Goal: Information Seeking & Learning: Learn about a topic

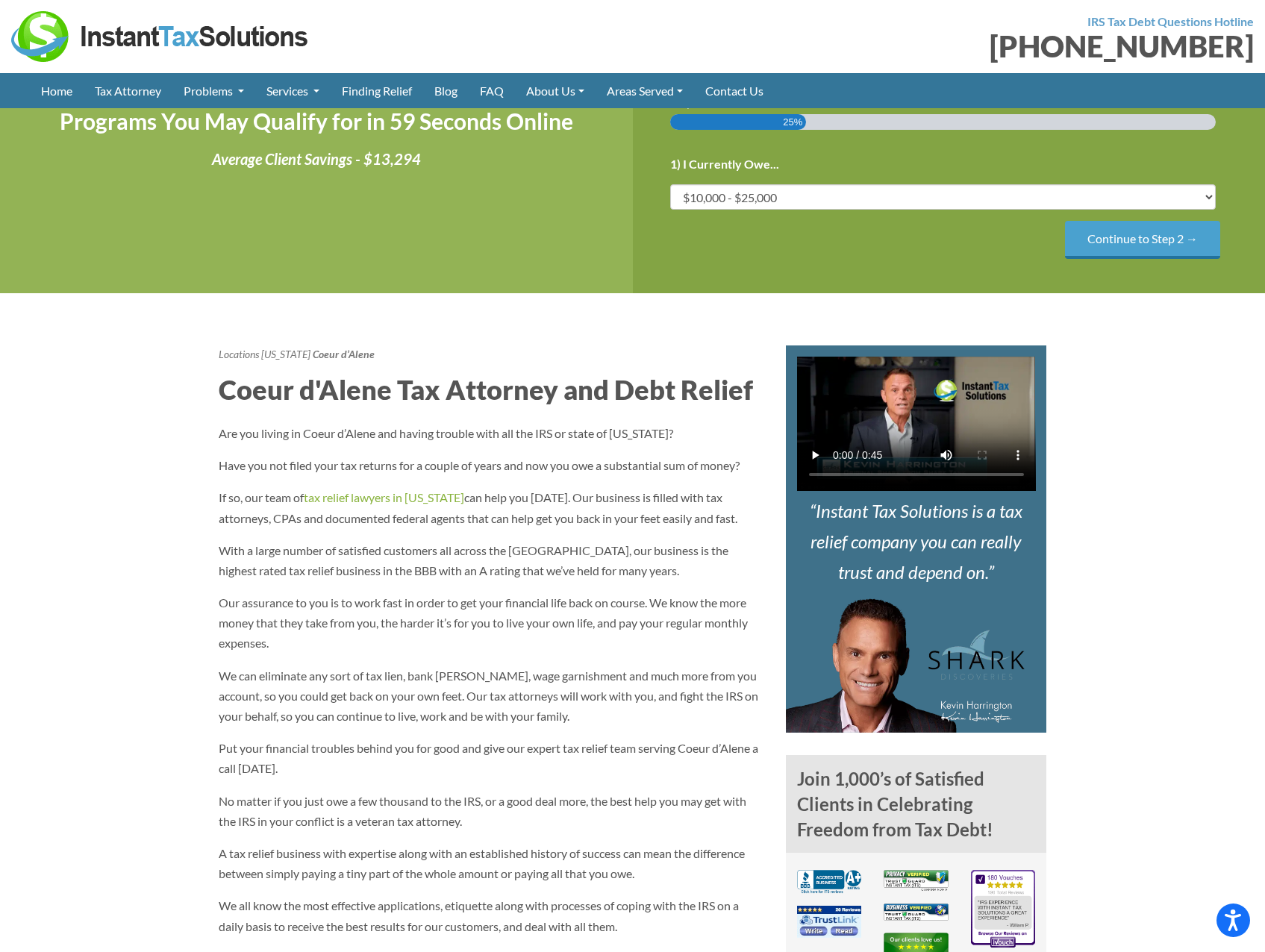
scroll to position [597, 0]
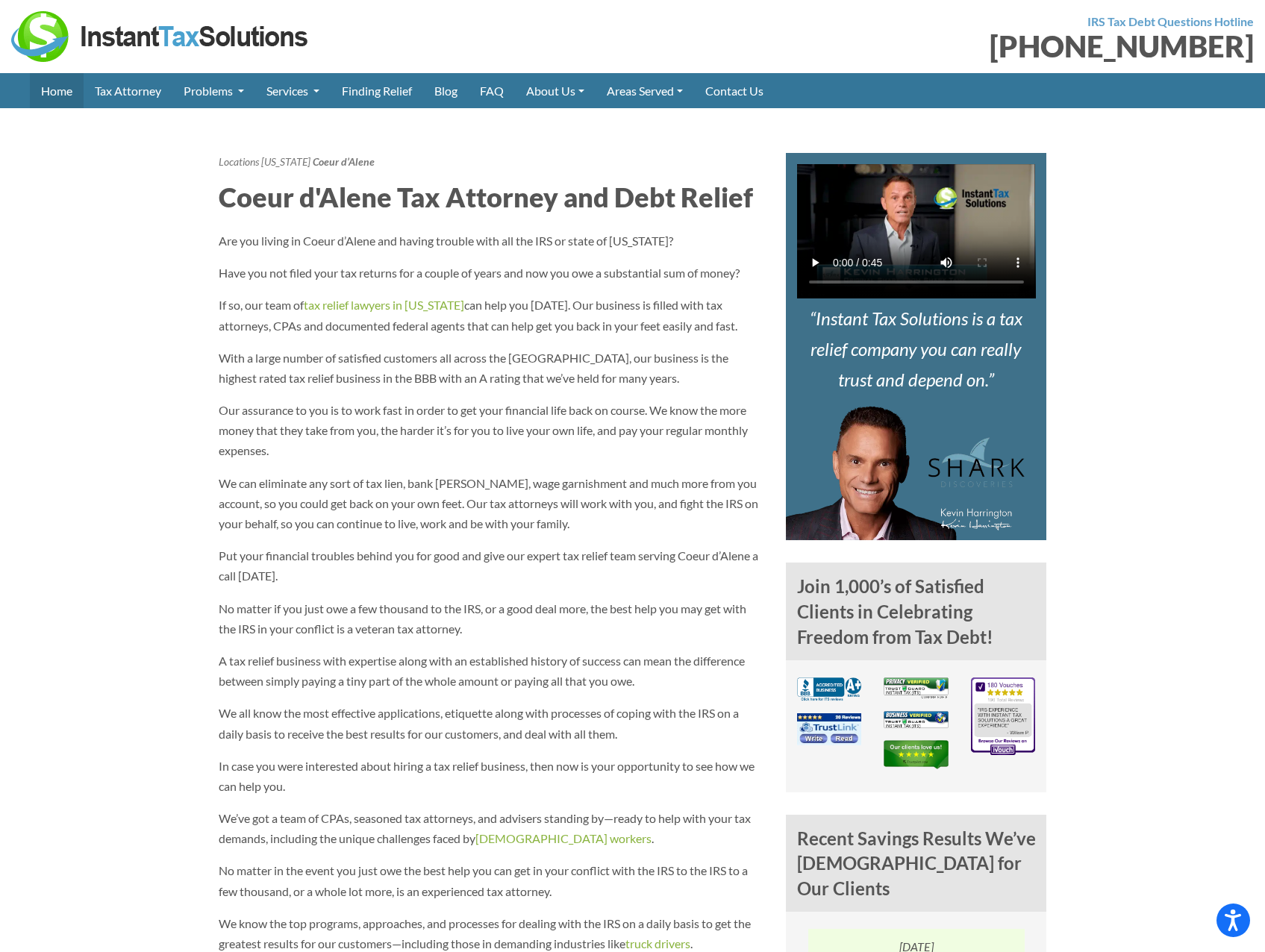
click at [54, 84] on link "Home" at bounding box center [56, 90] width 54 height 35
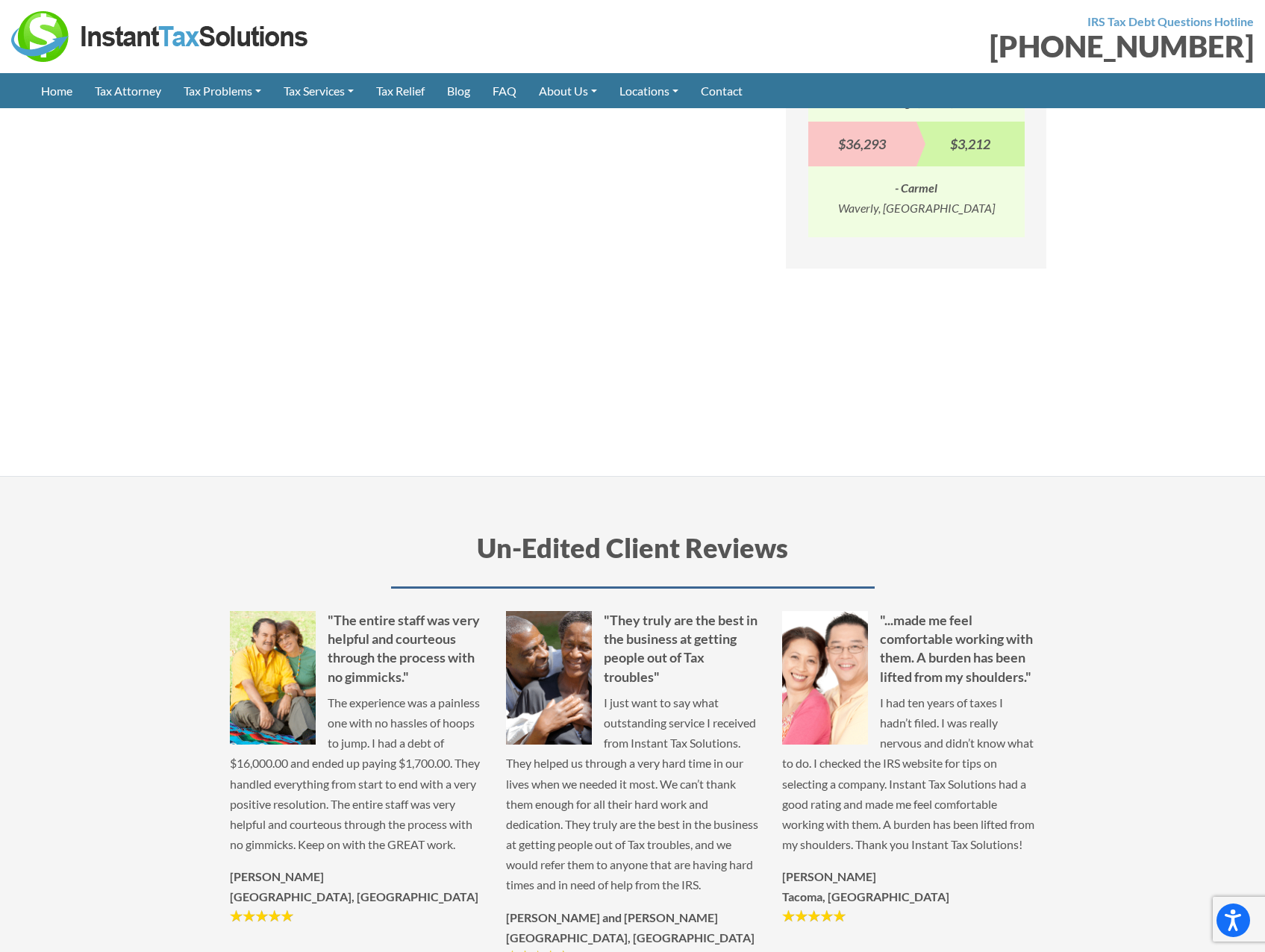
scroll to position [1142, 0]
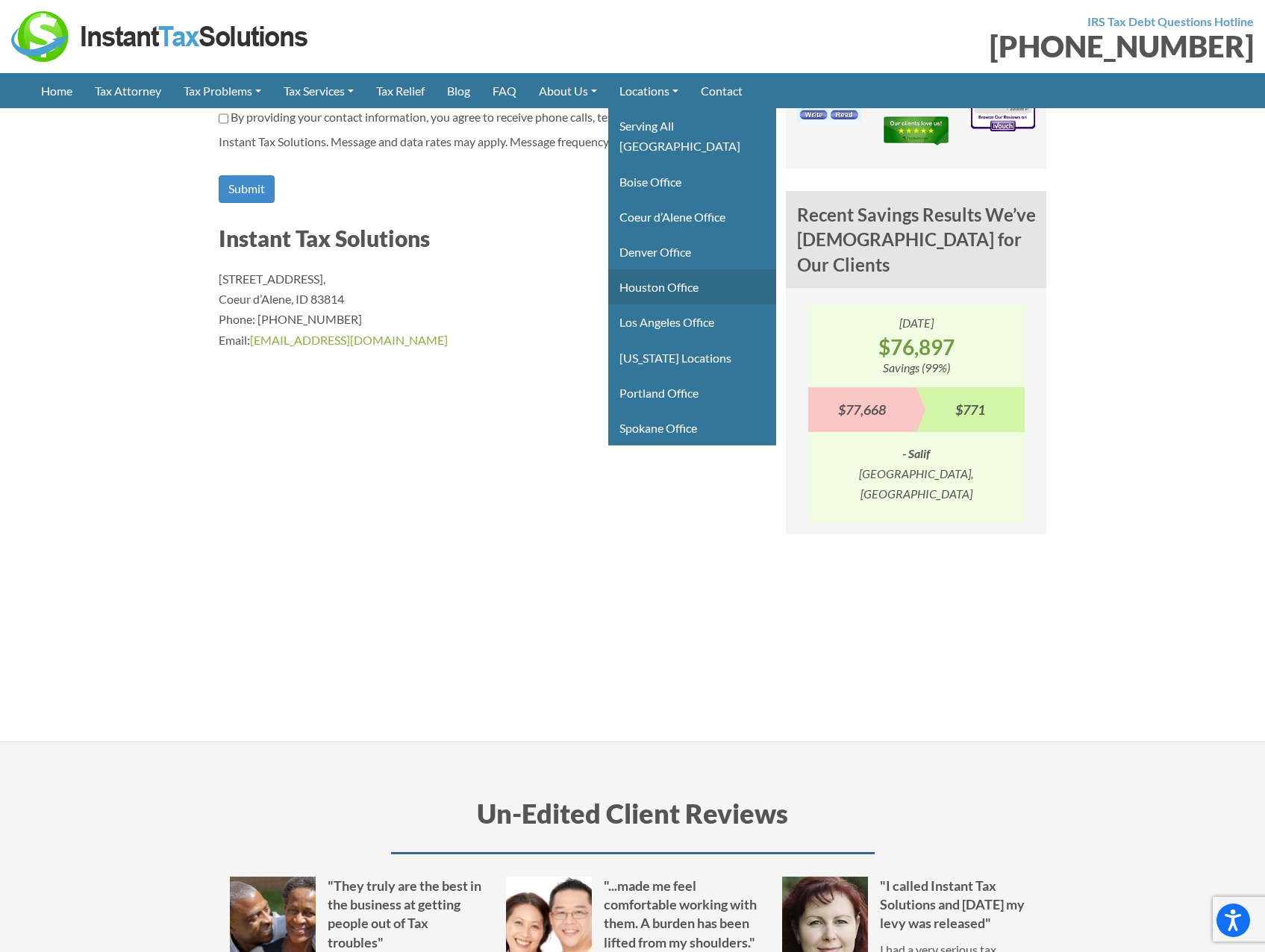
click at [703, 269] on link "Houston Office" at bounding box center [692, 286] width 168 height 35
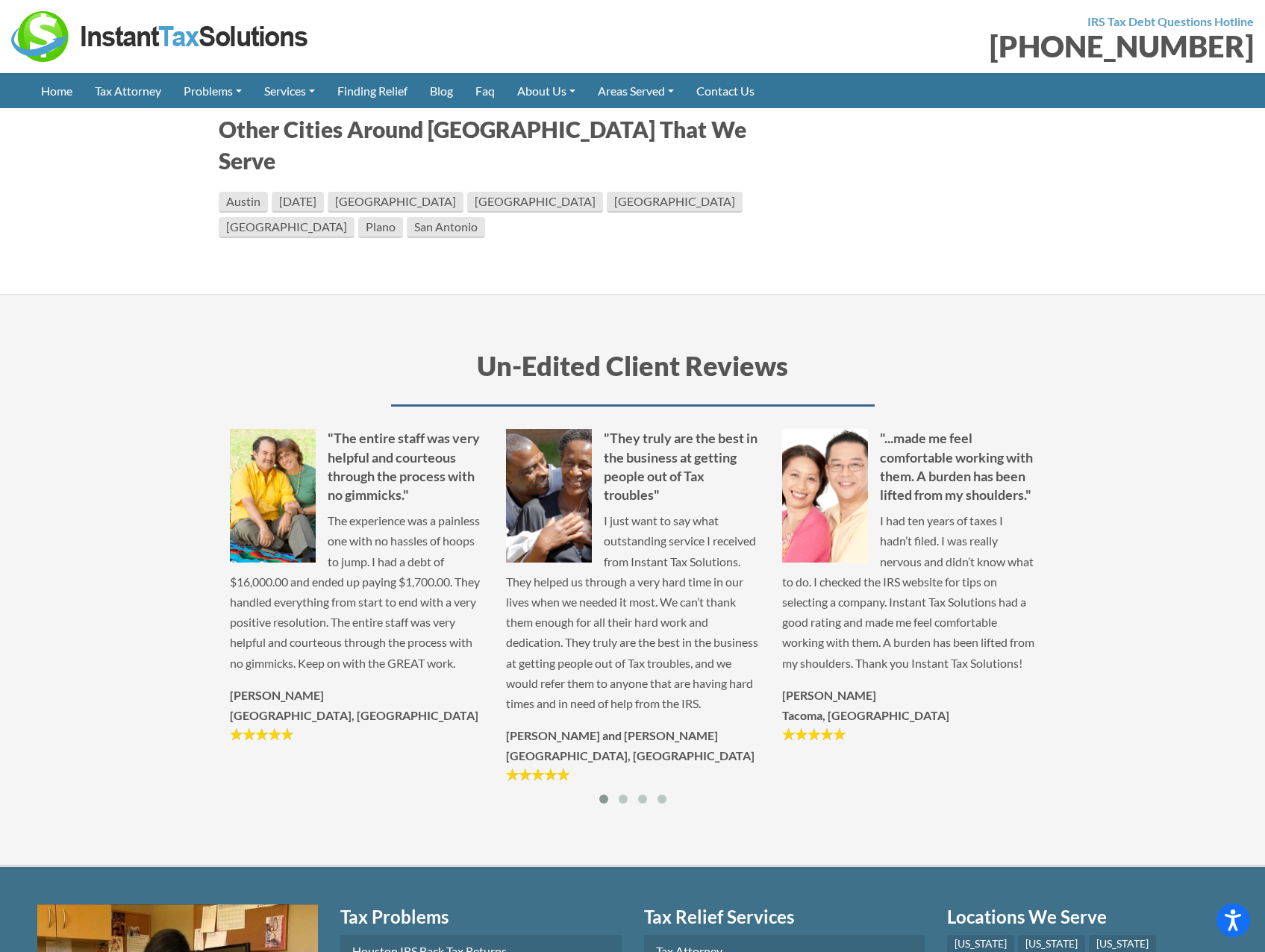
scroll to position [3282, 0]
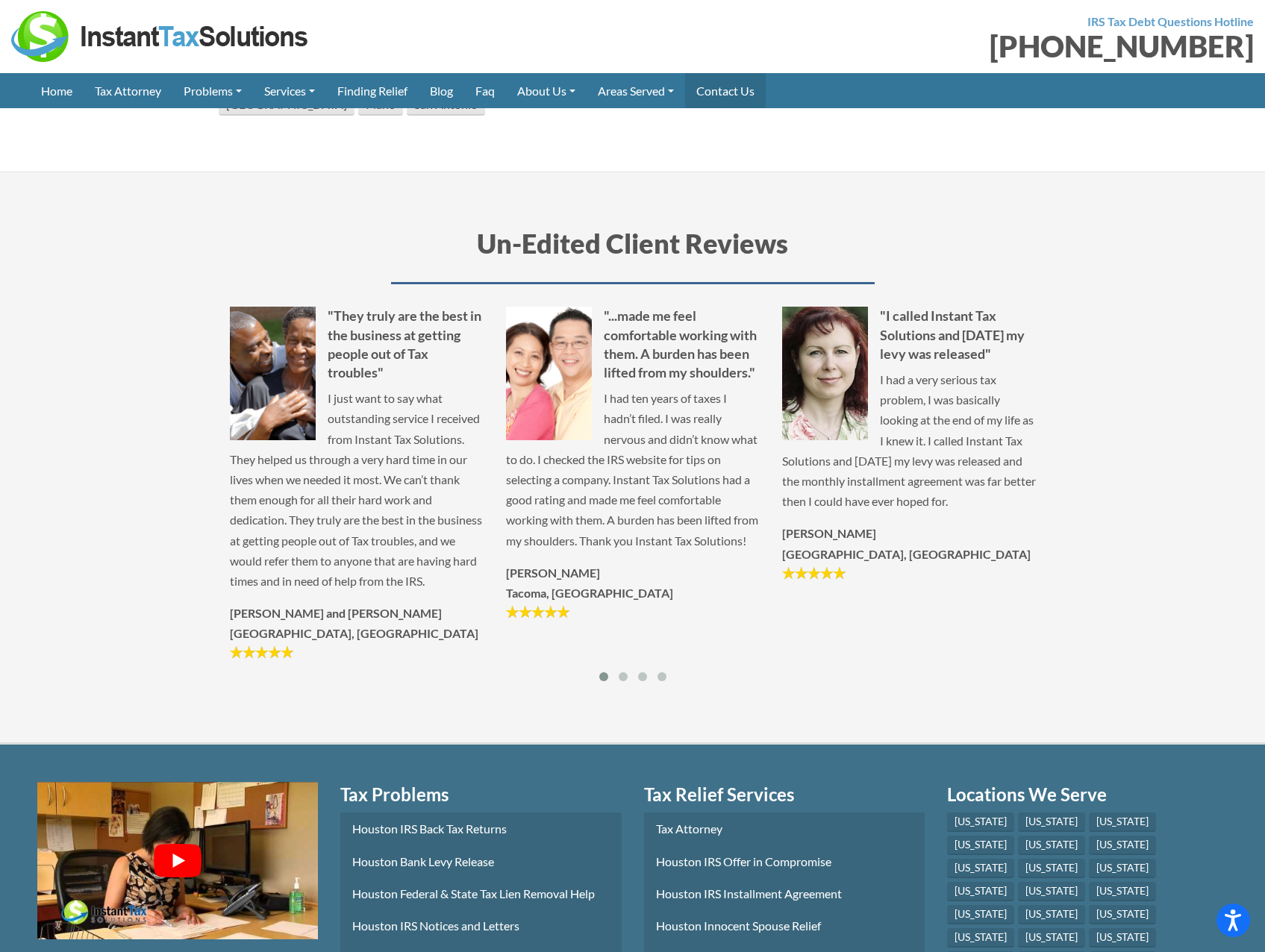
click at [730, 85] on link "Contact Us" at bounding box center [725, 90] width 80 height 35
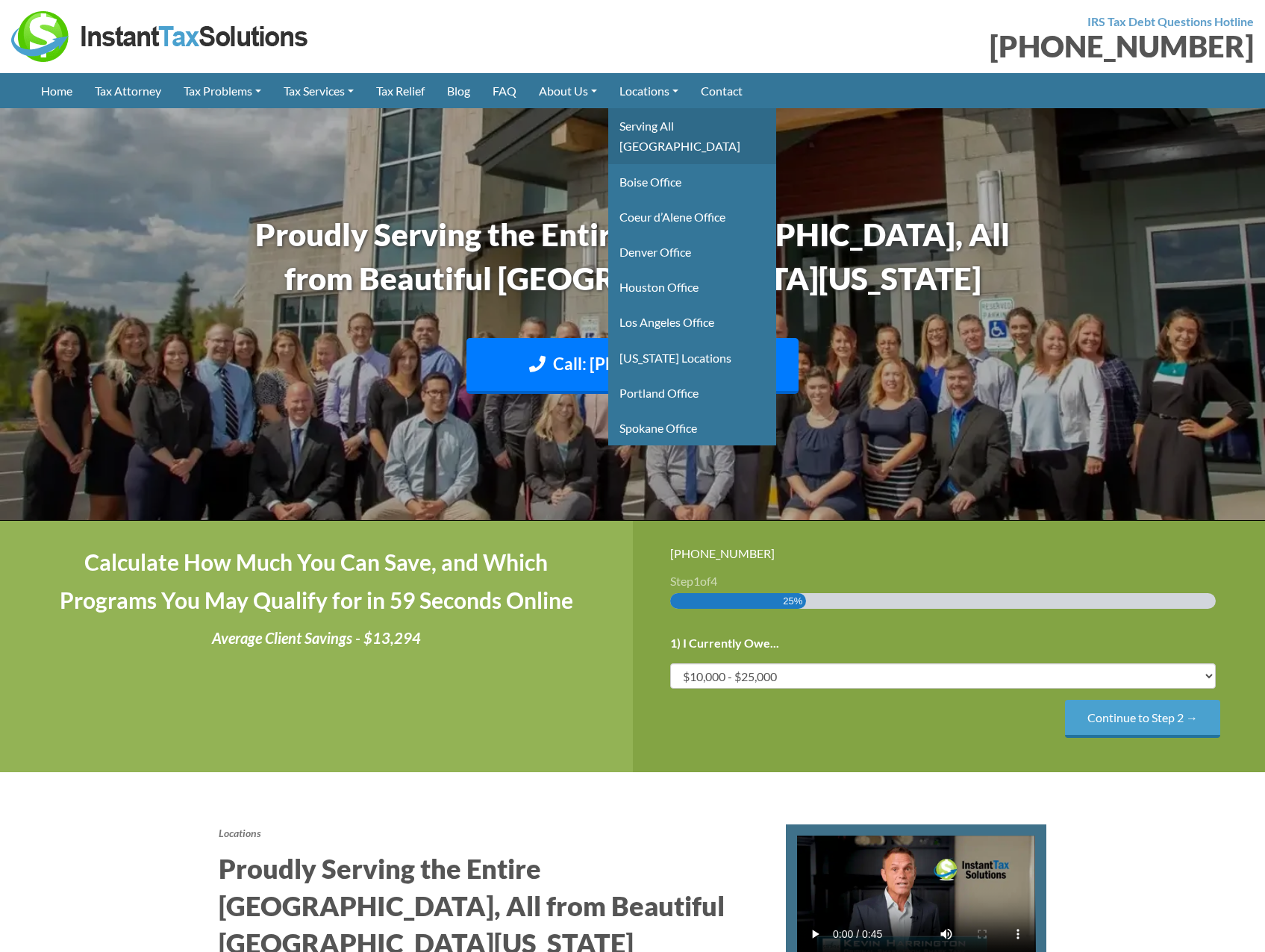
click at [684, 129] on link "Serving All [GEOGRAPHIC_DATA]" at bounding box center [692, 136] width 168 height 55
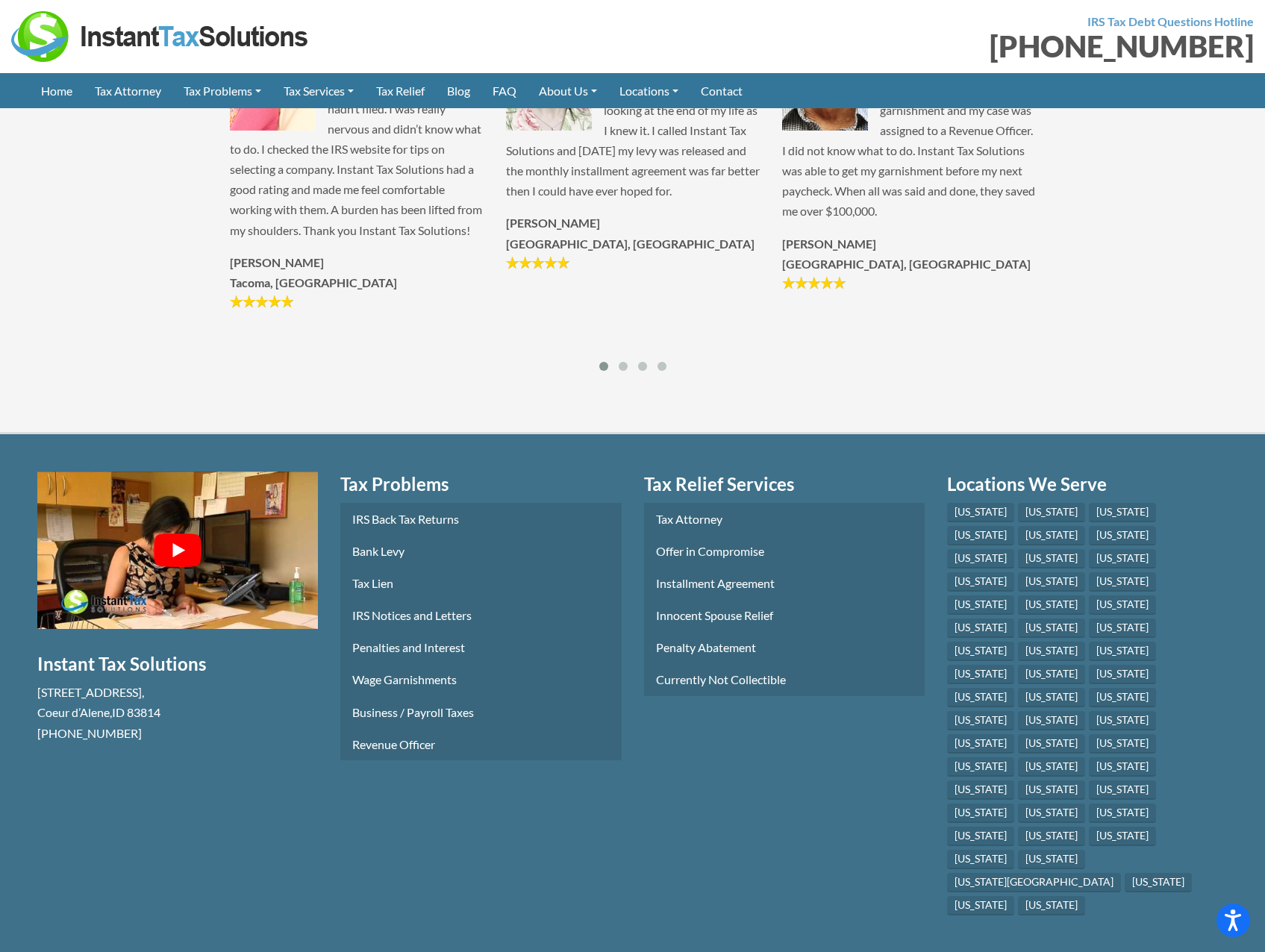
scroll to position [1904, 0]
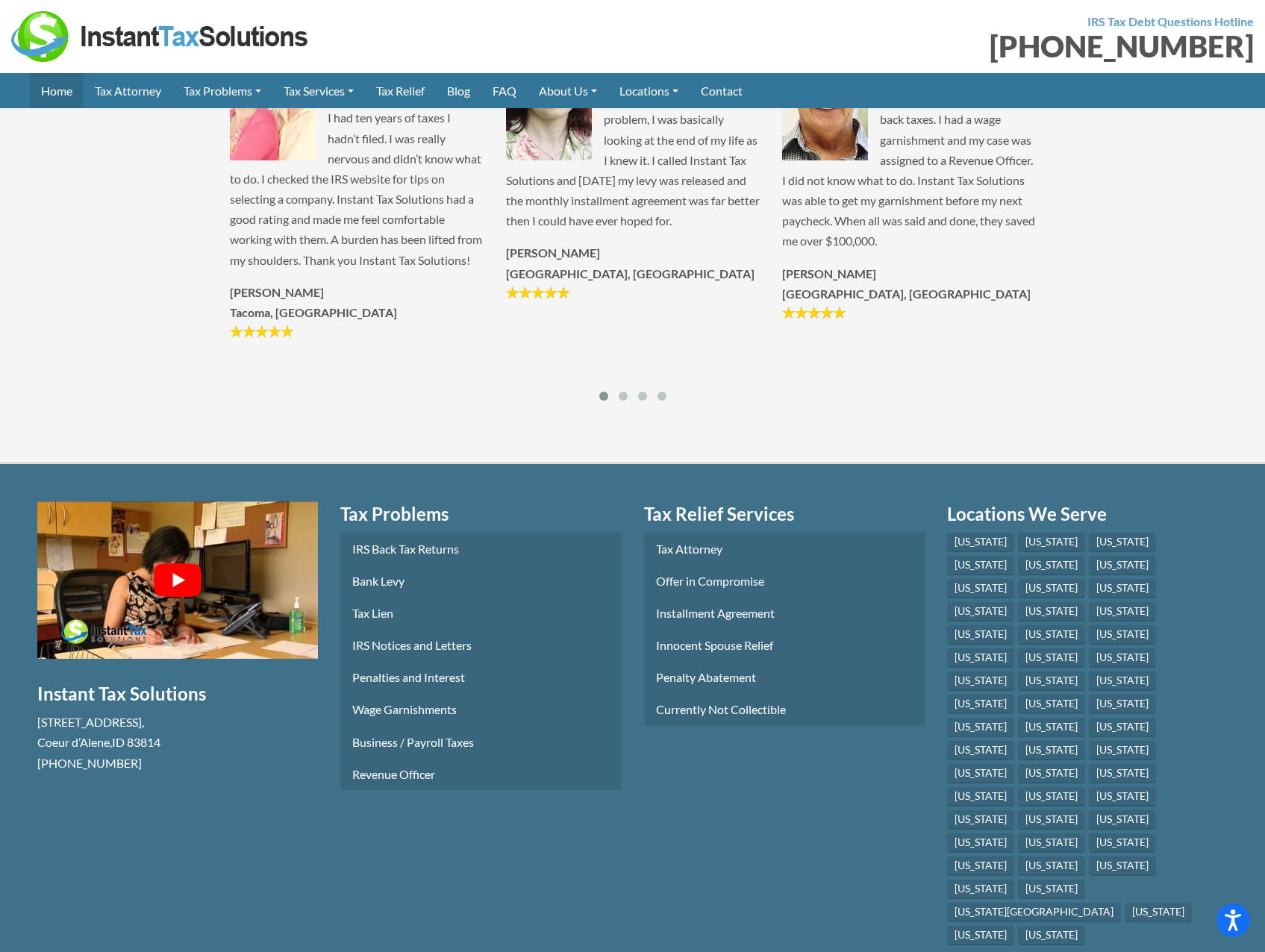
click at [56, 96] on link "Home" at bounding box center [56, 90] width 54 height 35
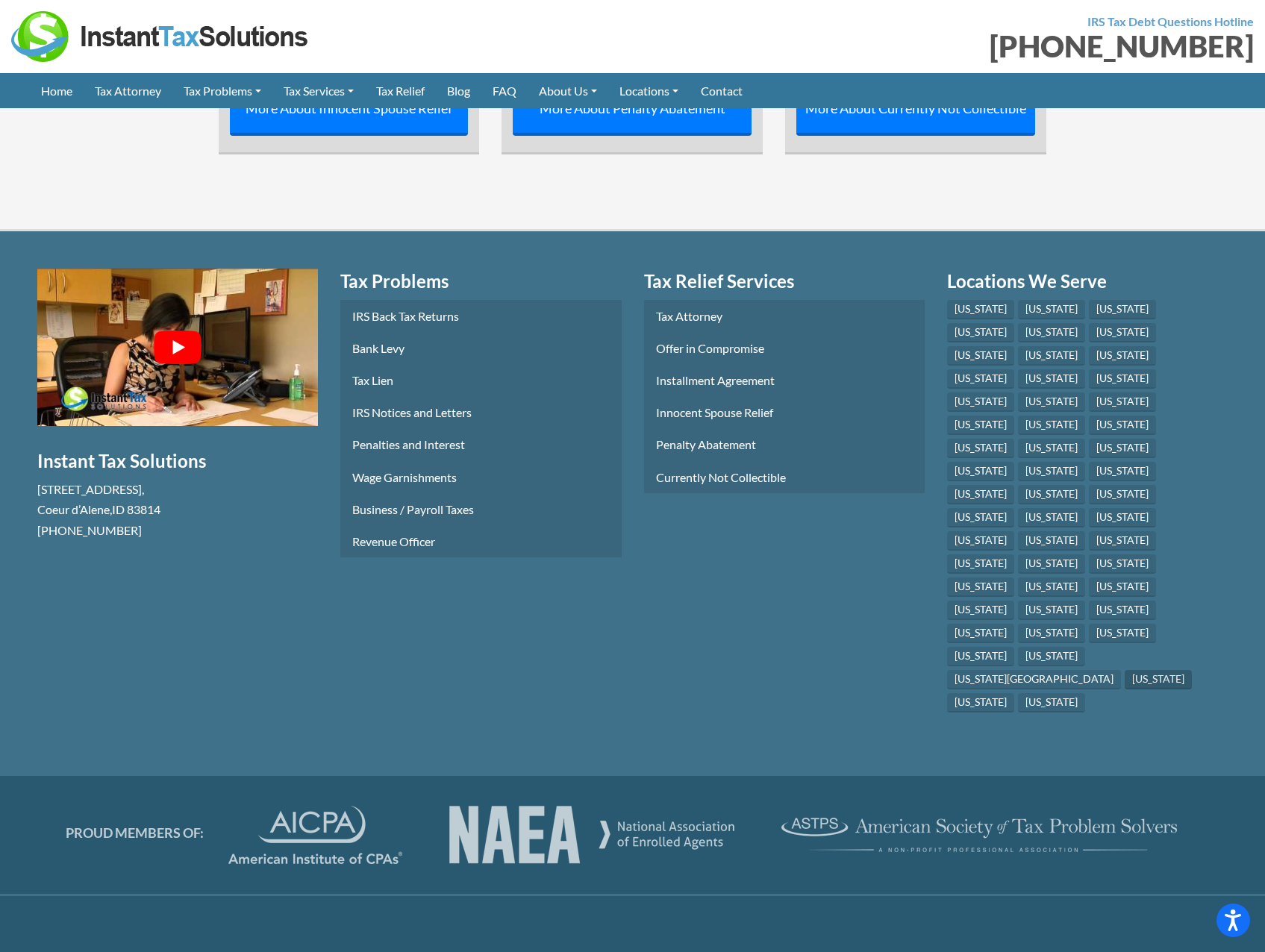
scroll to position [6291, 0]
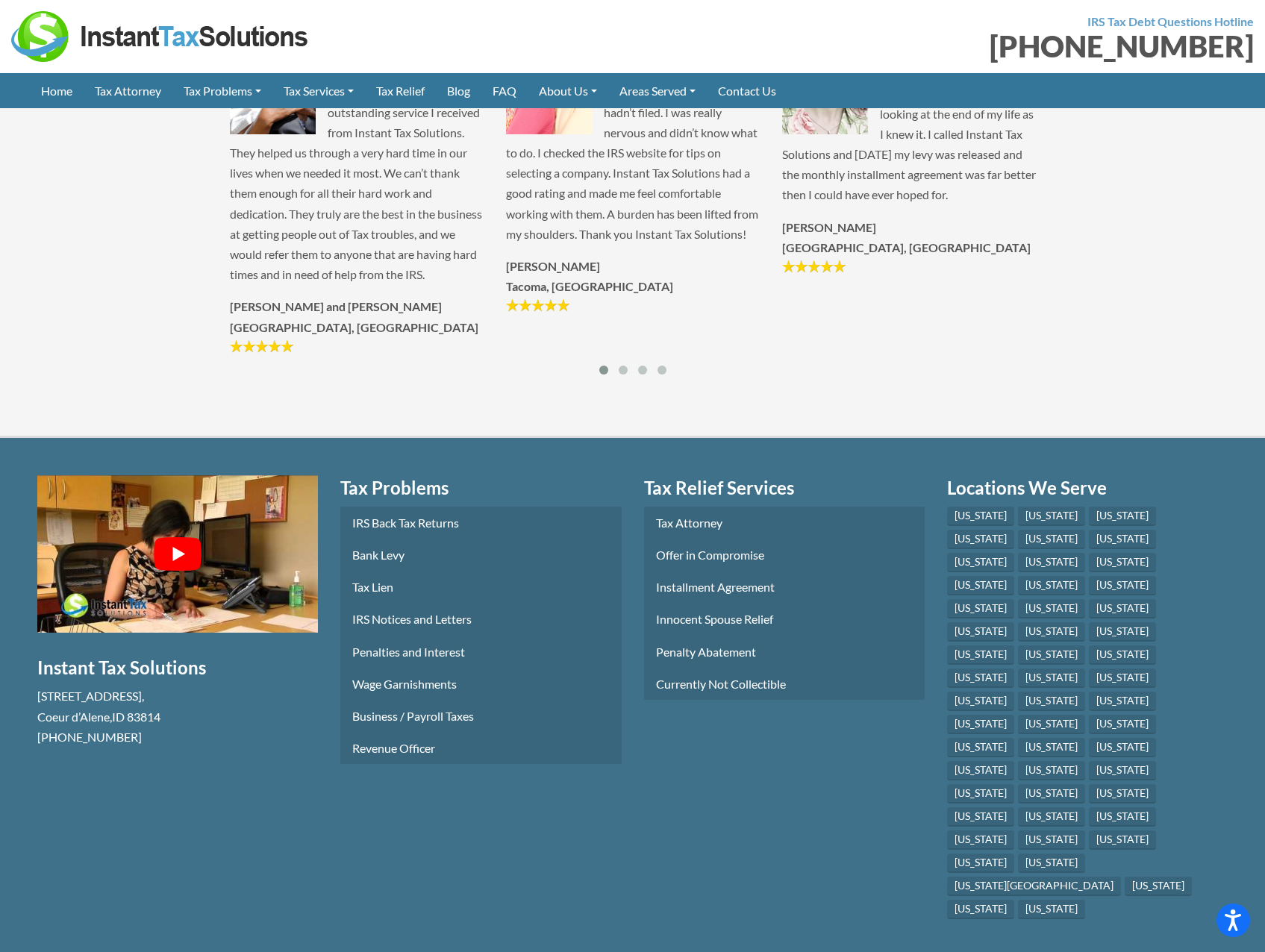
scroll to position [1641, 0]
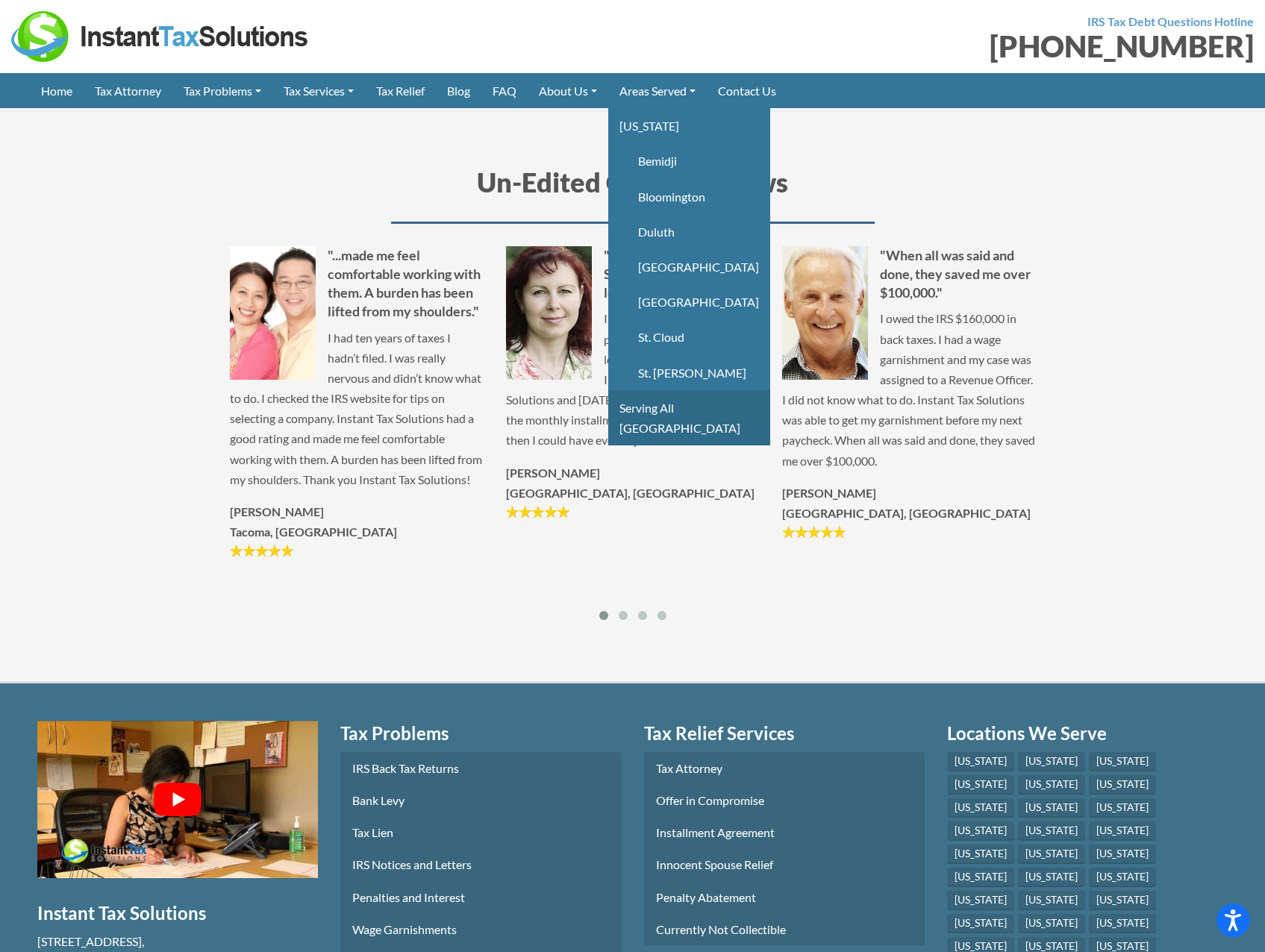
click at [718, 403] on link "Serving All [GEOGRAPHIC_DATA]" at bounding box center [689, 418] width 162 height 55
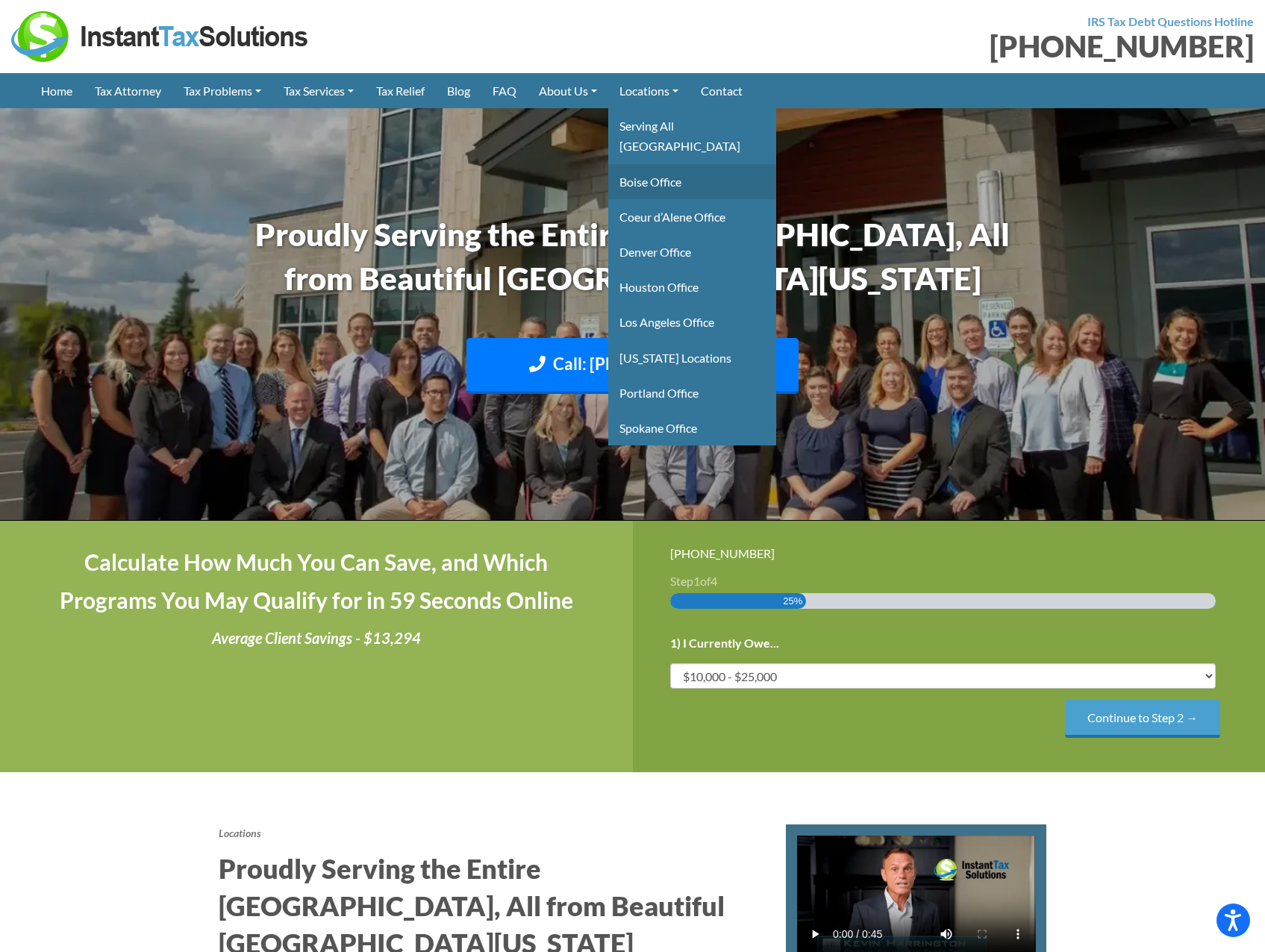
click at [715, 171] on link "Boise Office" at bounding box center [692, 181] width 168 height 35
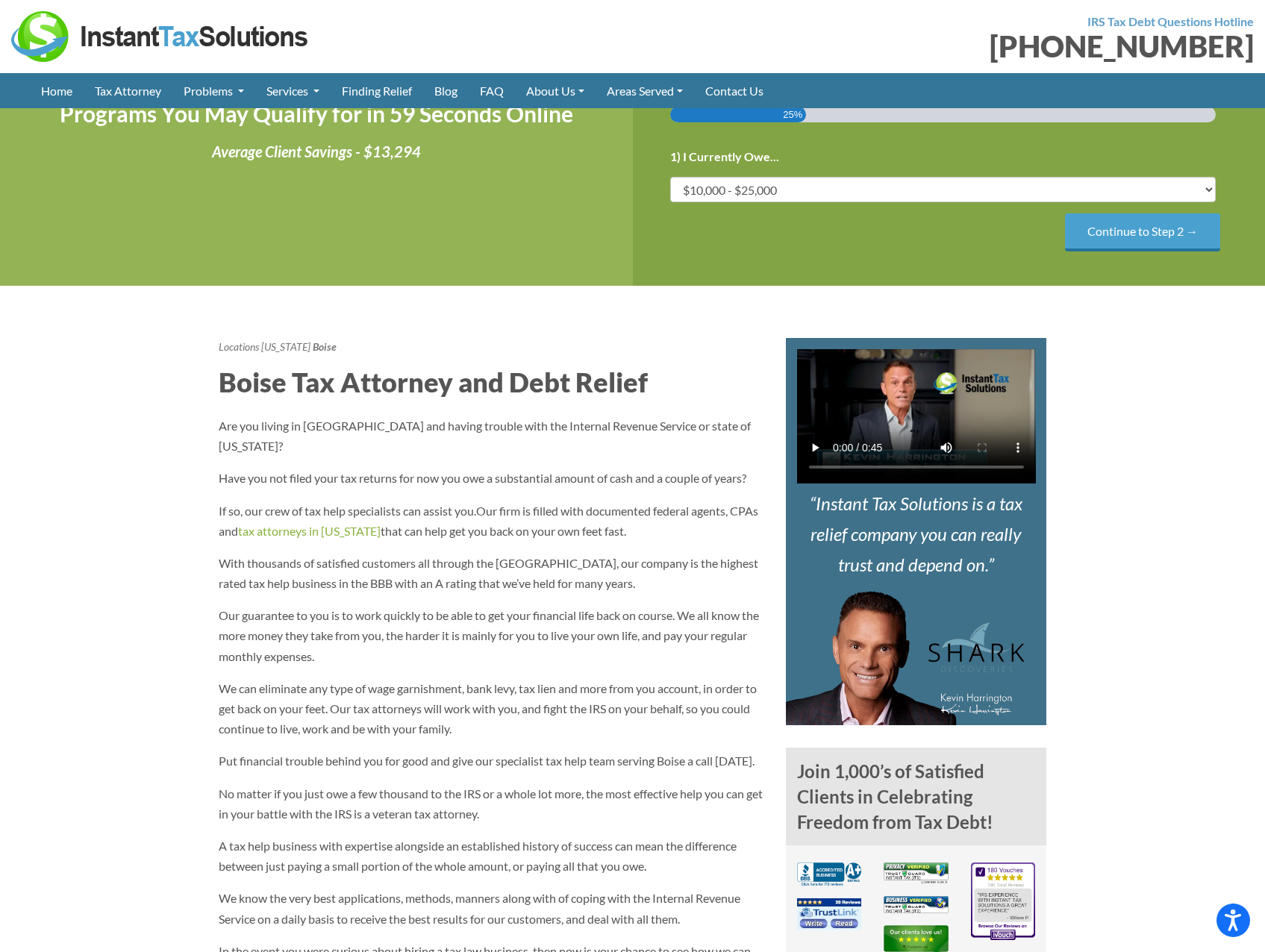
scroll to position [298, 0]
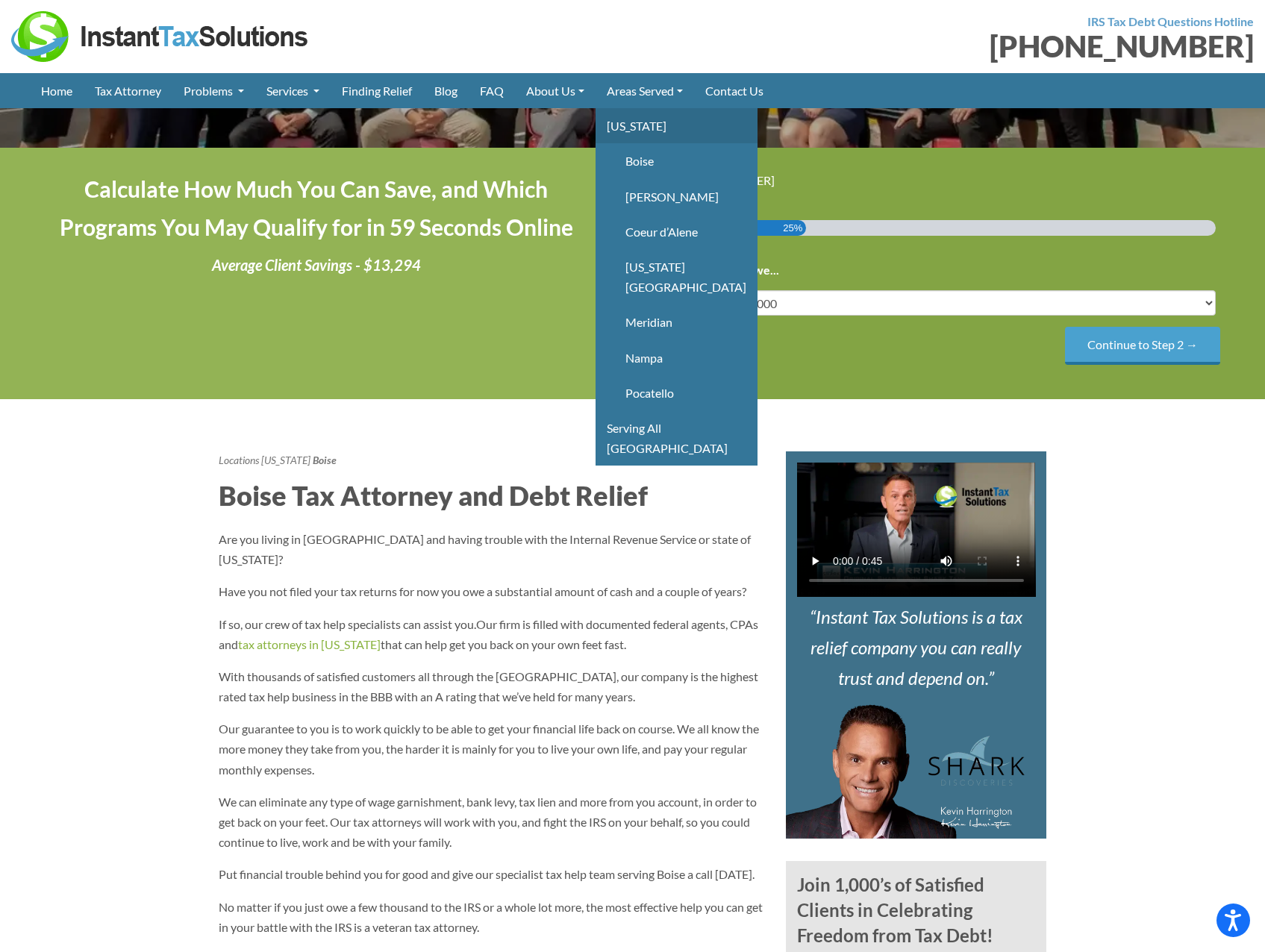
click at [641, 132] on link "[US_STATE]" at bounding box center [675, 125] width 162 height 35
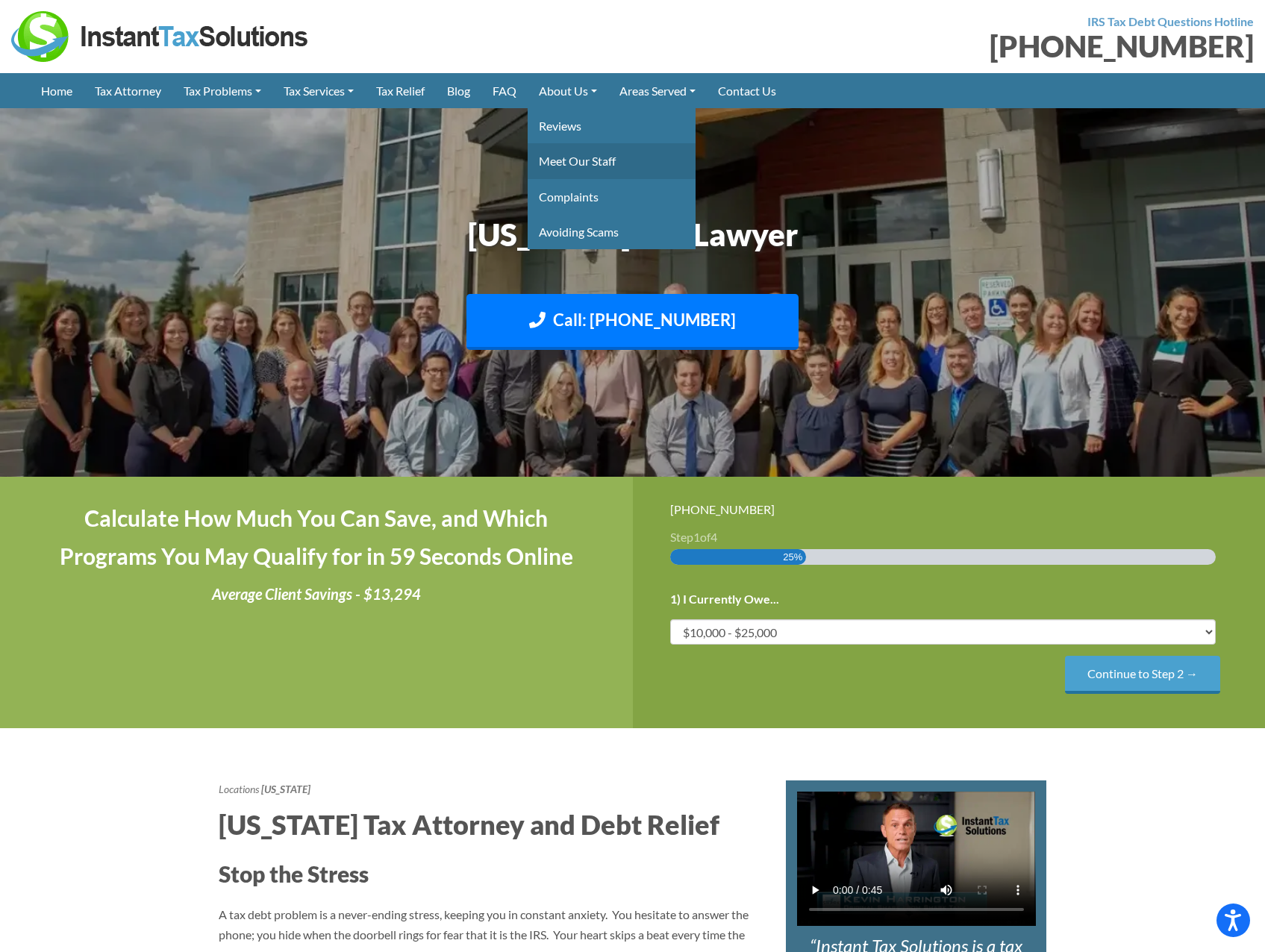
click at [594, 165] on link "Meet Our Staff" at bounding box center [611, 160] width 168 height 35
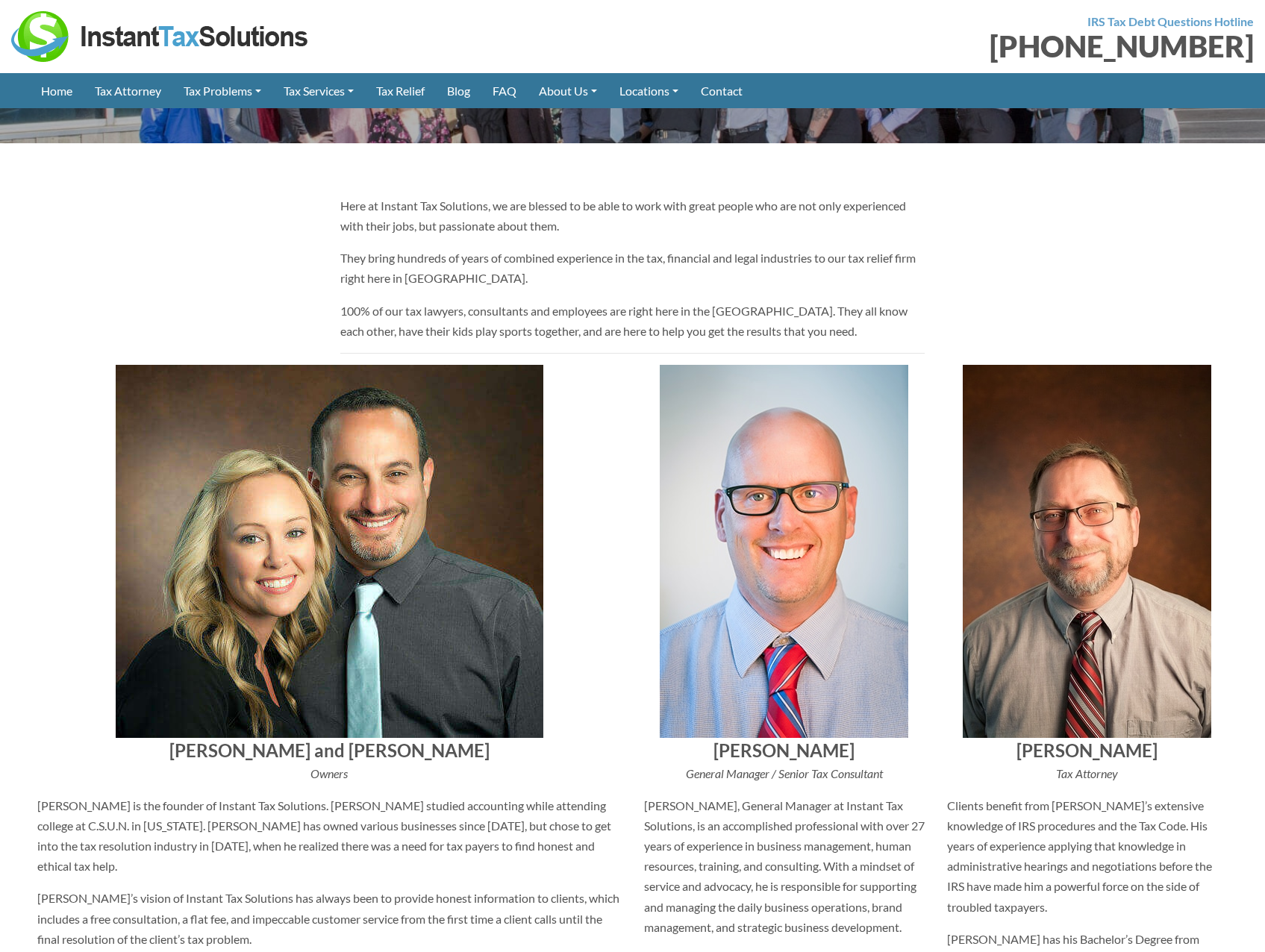
scroll to position [447, 0]
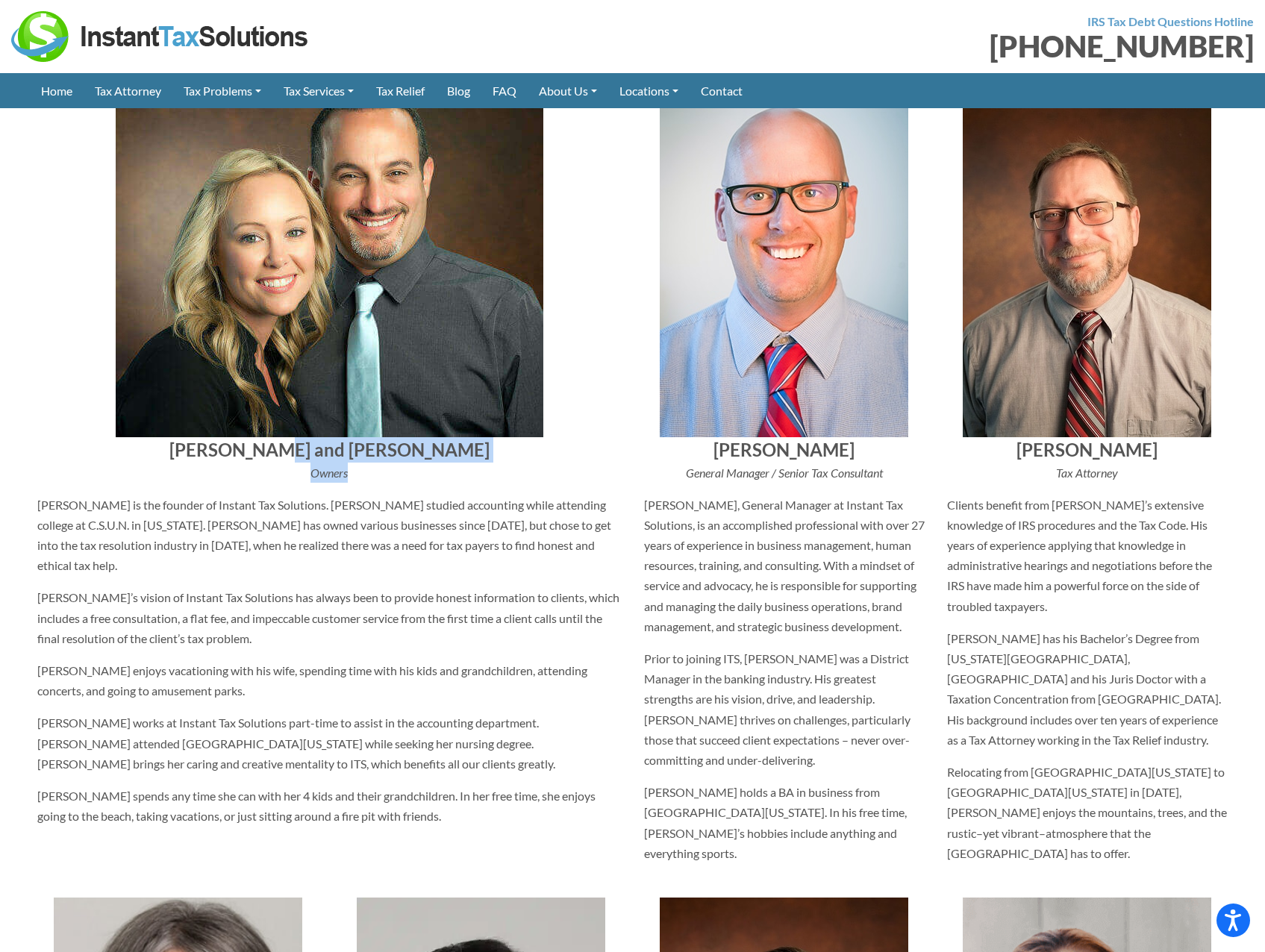
drag, startPoint x: 449, startPoint y: 462, endPoint x: 317, endPoint y: 450, distance: 132.5
click at [317, 450] on div "Ian and Rebekah Woodman Owners Ian Woodman is the founder of Instant Tax Soluti…" at bounding box center [329, 470] width 607 height 811
click at [370, 480] on p "Owners" at bounding box center [330, 472] width 584 height 21
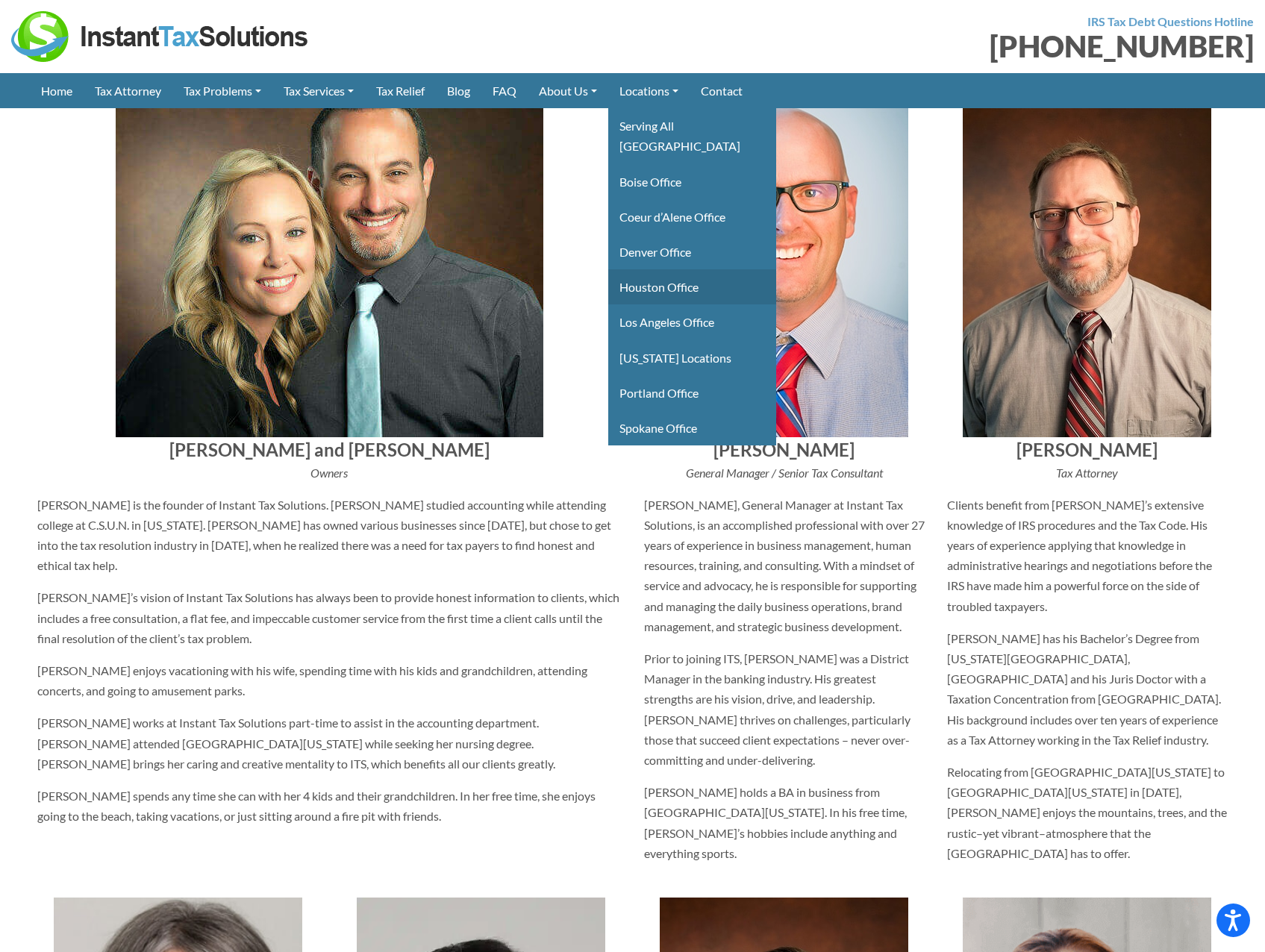
click at [706, 274] on link "Houston Office" at bounding box center [692, 286] width 168 height 35
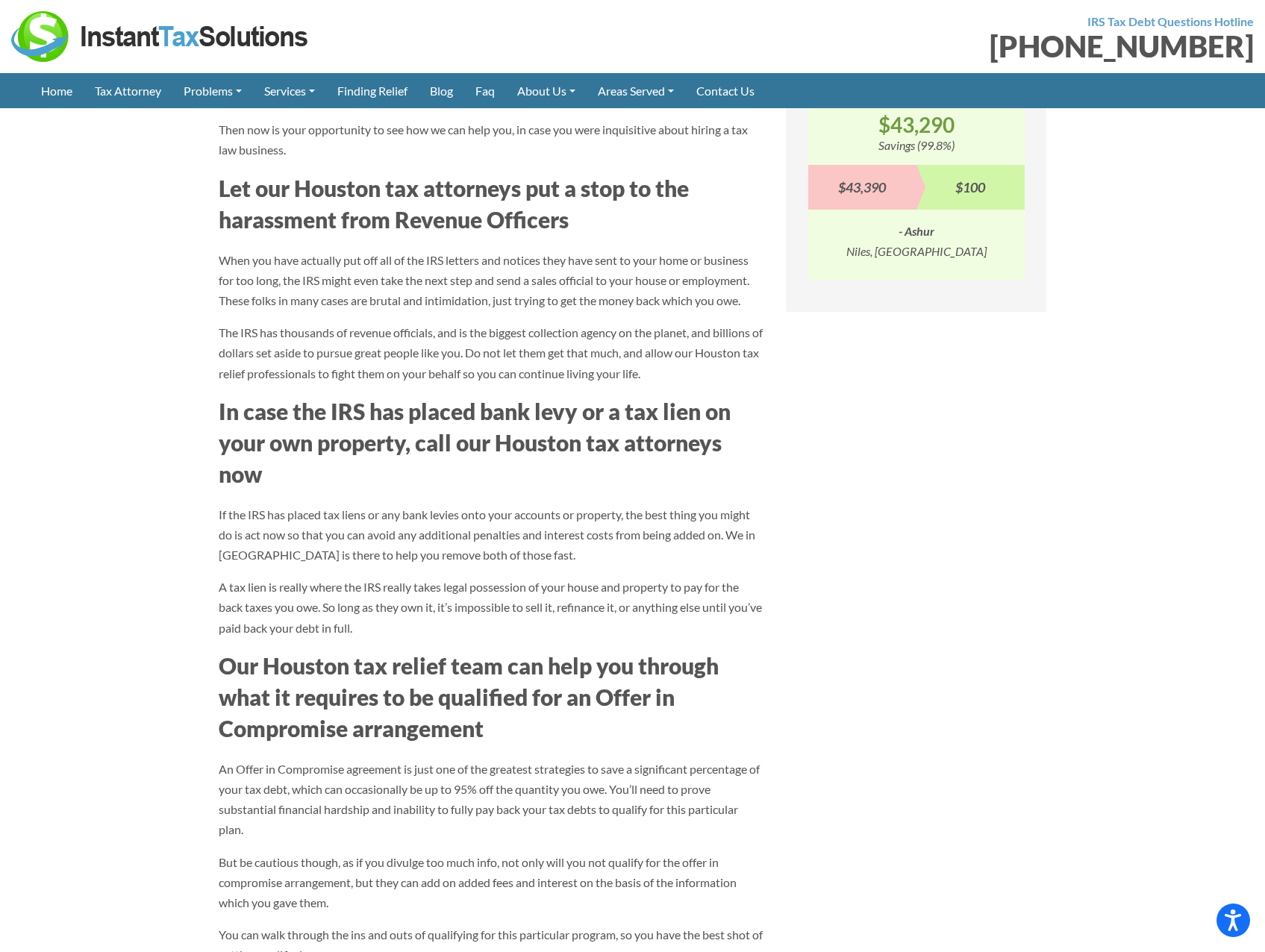
scroll to position [1417, 0]
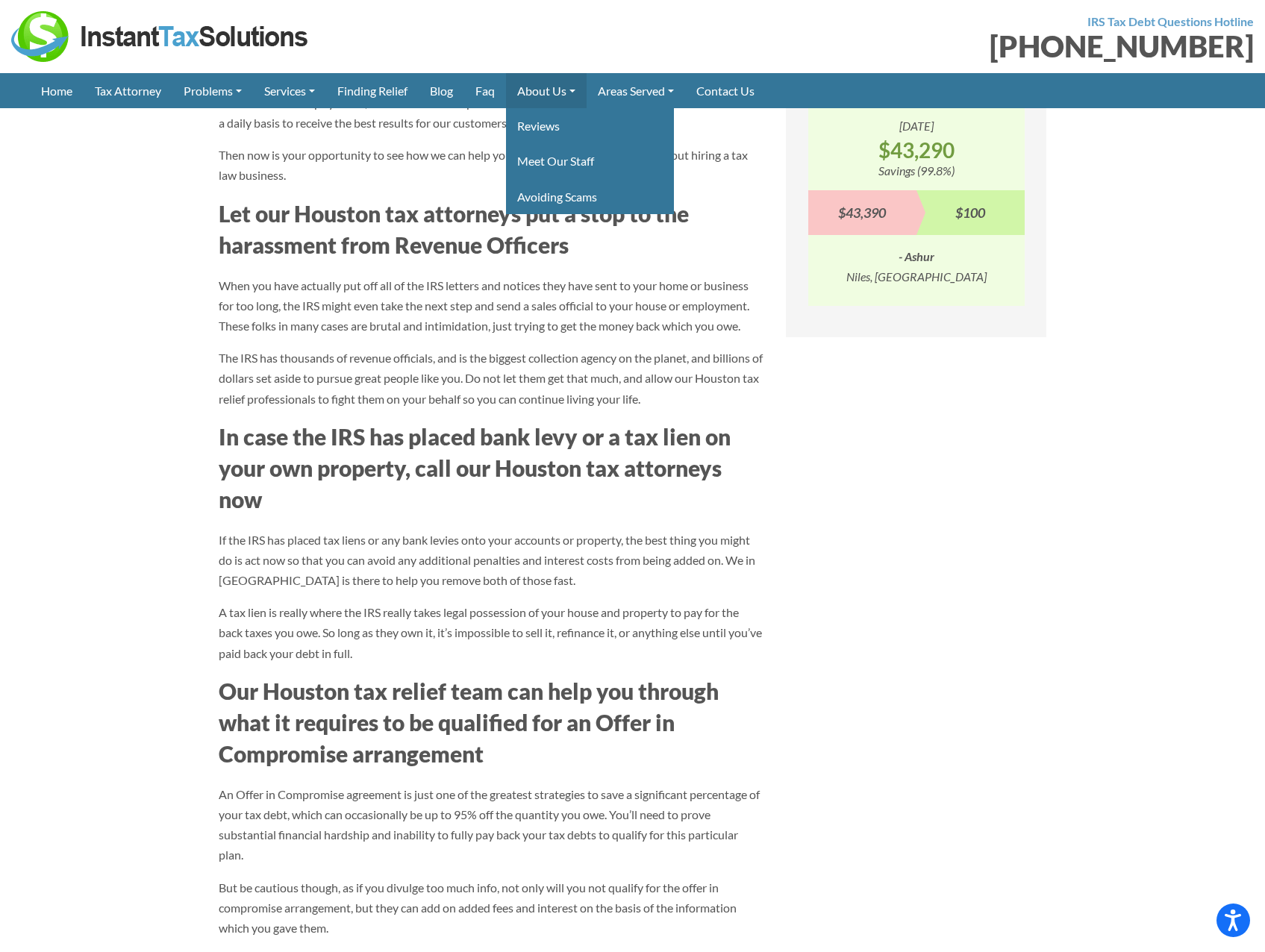
click at [545, 88] on link "About Us" at bounding box center [546, 90] width 80 height 35
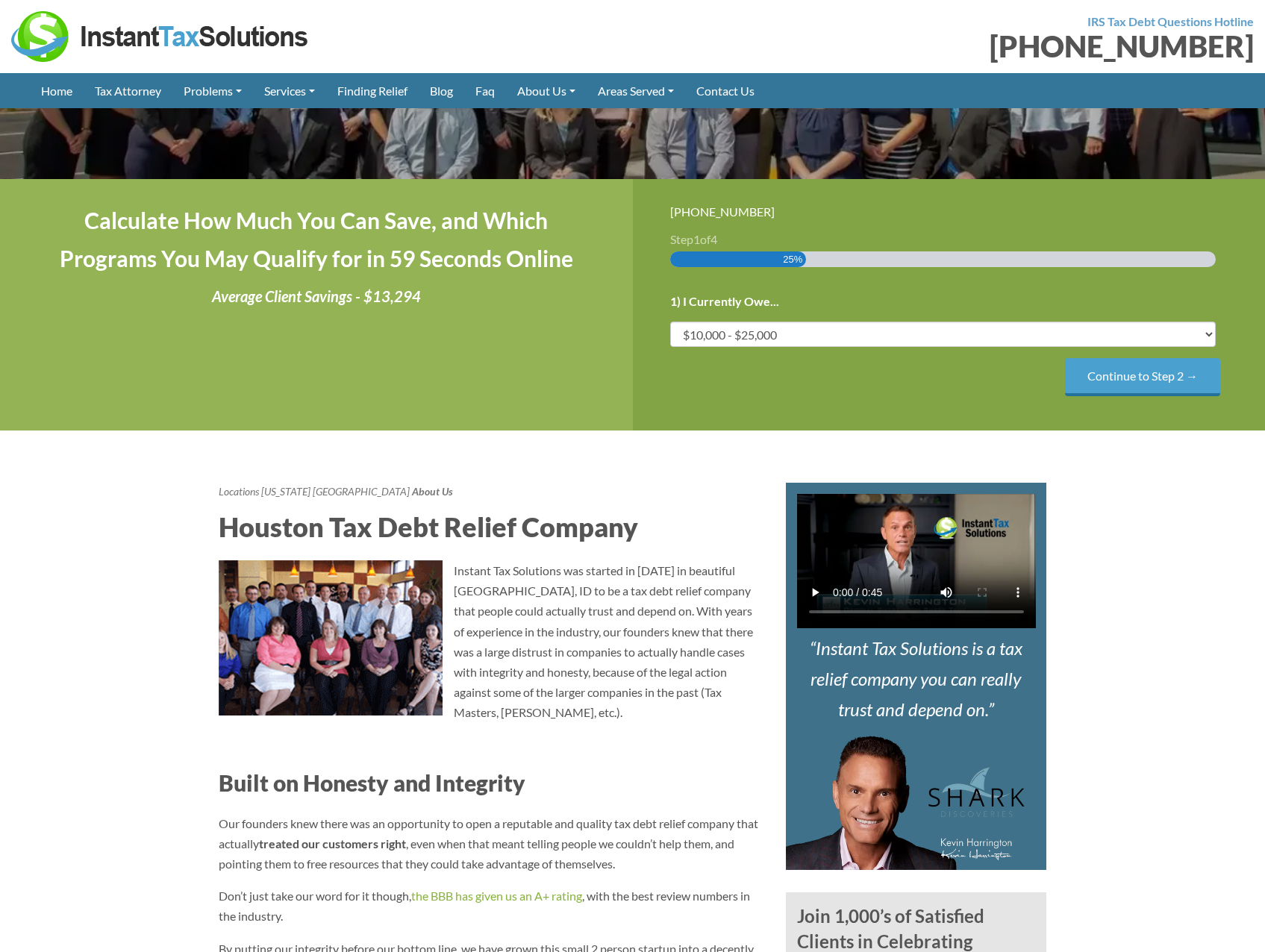
scroll to position [298, 0]
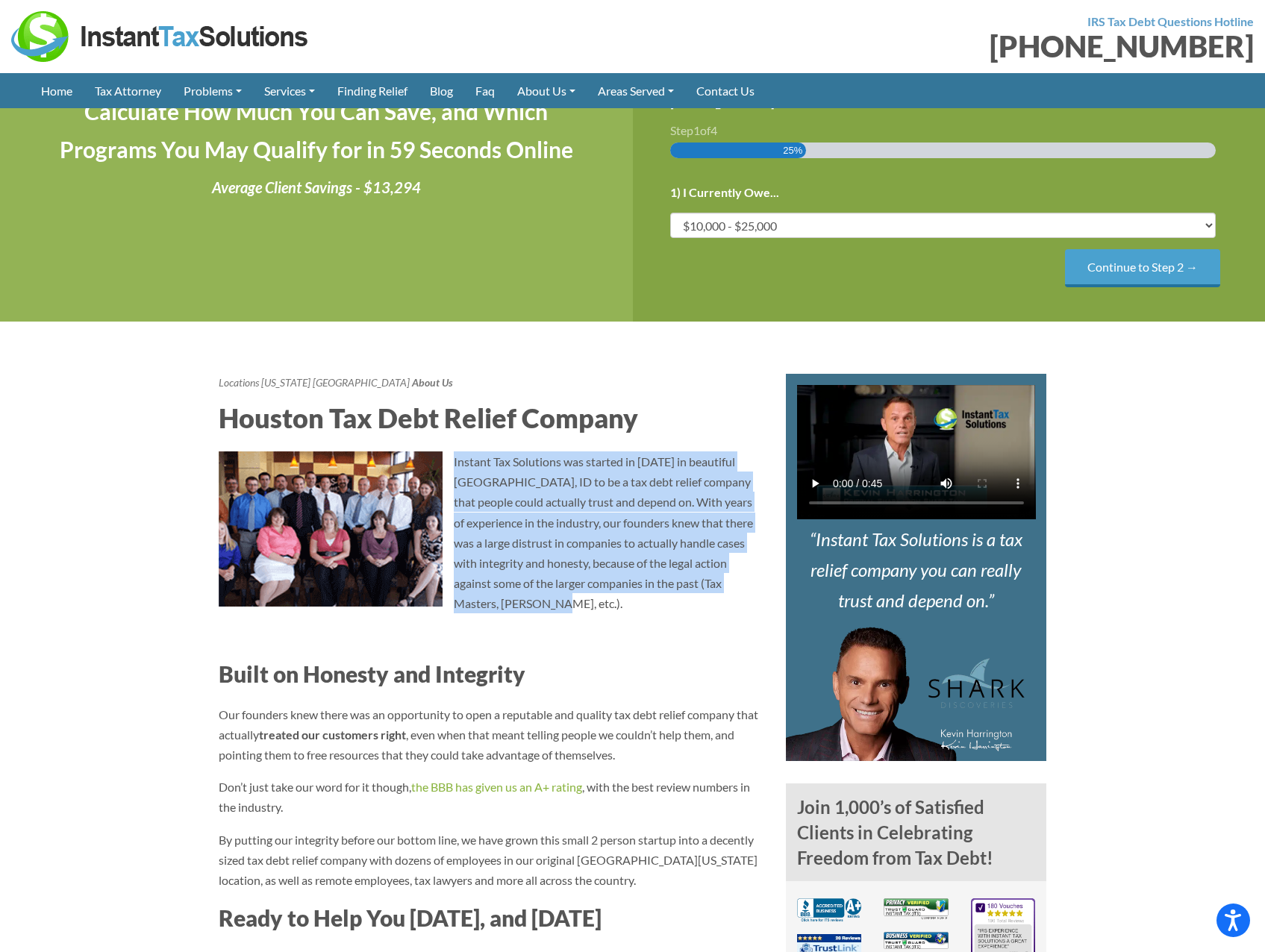
drag, startPoint x: 453, startPoint y: 463, endPoint x: 756, endPoint y: 579, distance: 324.4
click at [756, 579] on p "Instant Tax Solutions was started in 2009 in beautiful Post Falls, ID to be a t…" at bounding box center [491, 532] width 545 height 163
copy p "Instant Tax Solutions was started in 2009 in beautiful Post Falls, ID to be a t…"
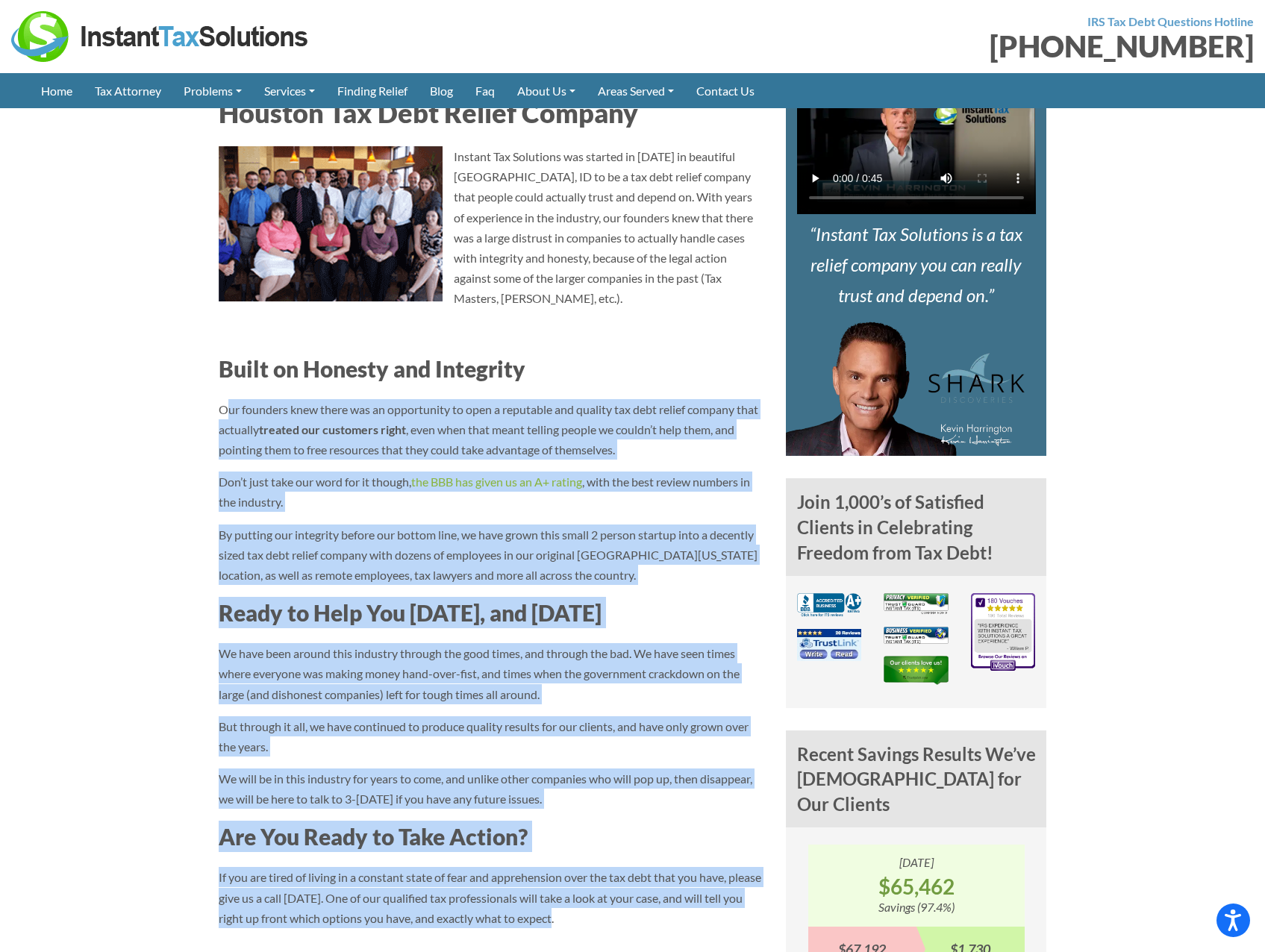
scroll to position [597, 0]
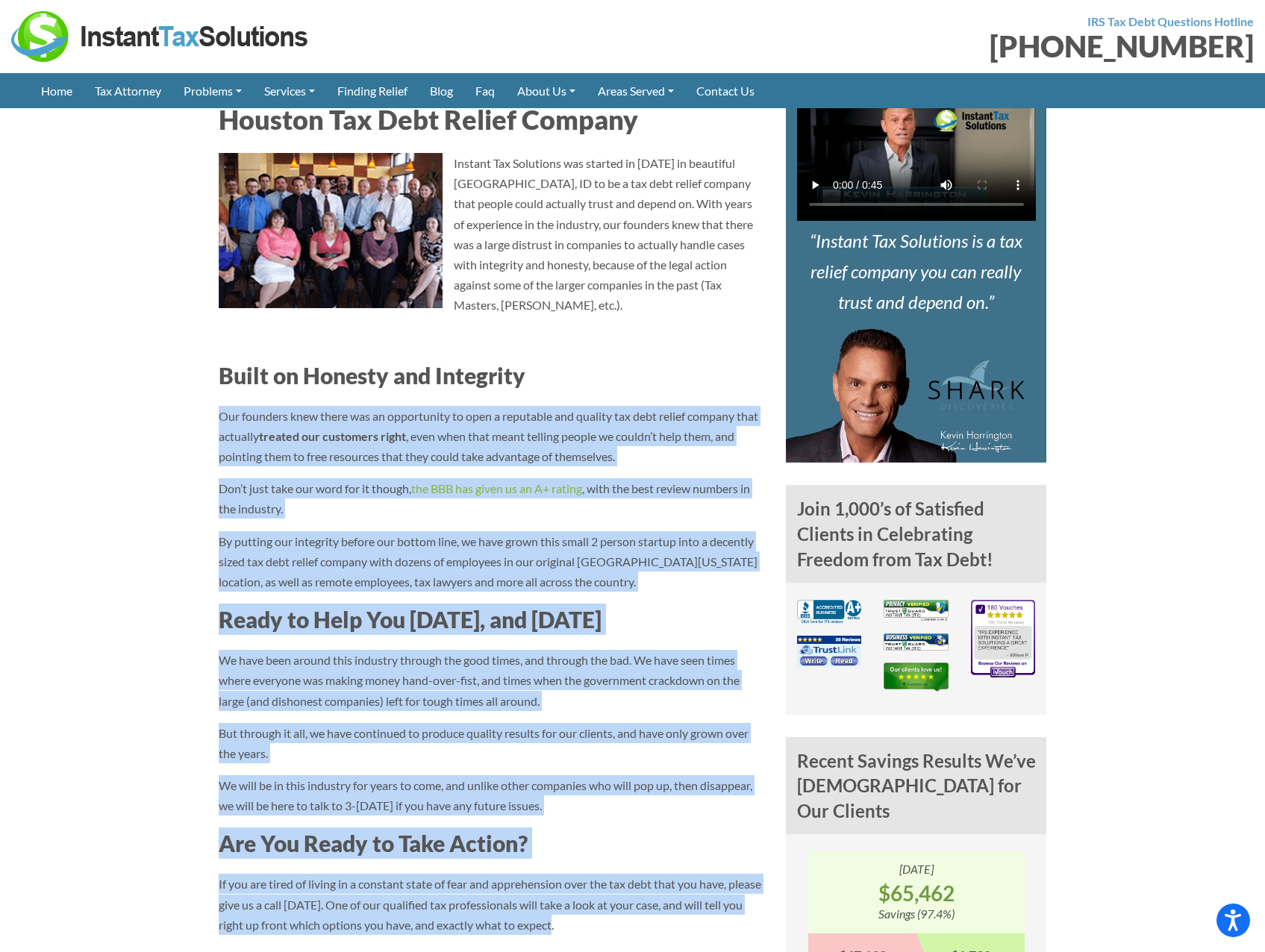
drag, startPoint x: 622, startPoint y: 617, endPoint x: 250, endPoint y: 397, distance: 432.2
click at [211, 397] on article "Locations Texas Houston About Us Houston Tax Debt Relief Company Instant Tax So…" at bounding box center [490, 589] width 567 height 1028
copy div "Our founders knew there was an opportunity to open a reputable and quality tax …"
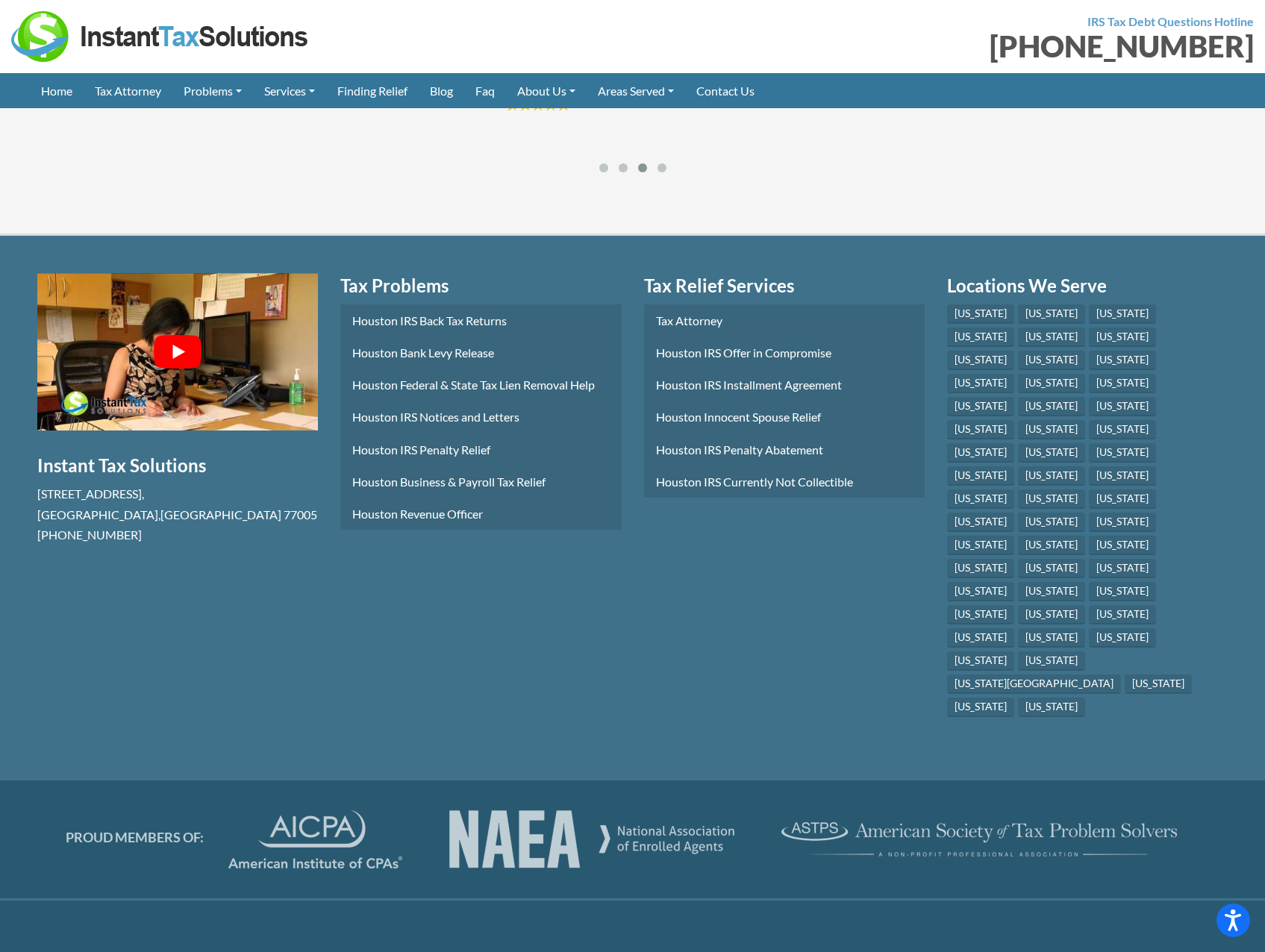
scroll to position [1785, 0]
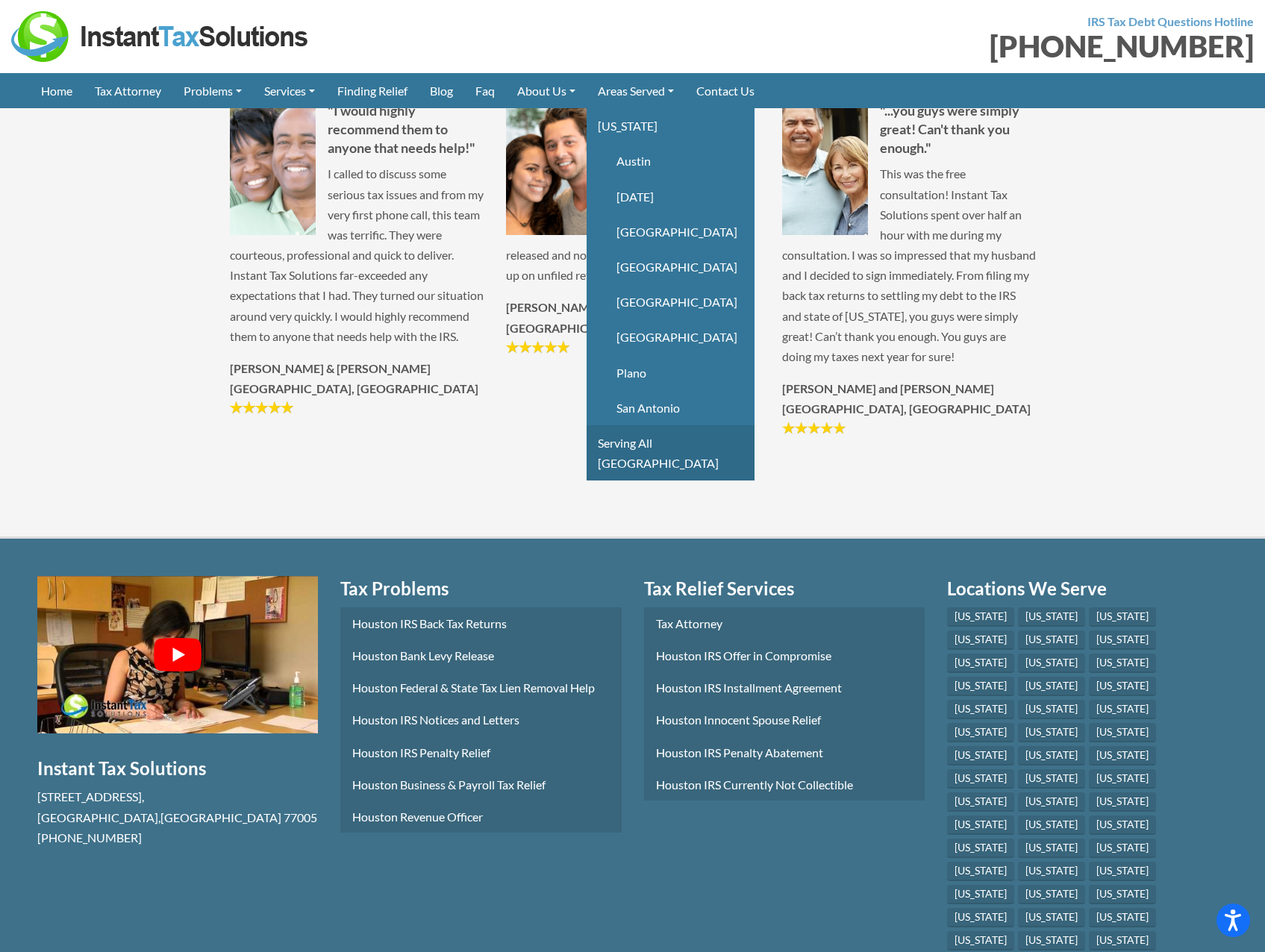
click at [688, 445] on link "Serving All [GEOGRAPHIC_DATA]" at bounding box center [670, 453] width 168 height 55
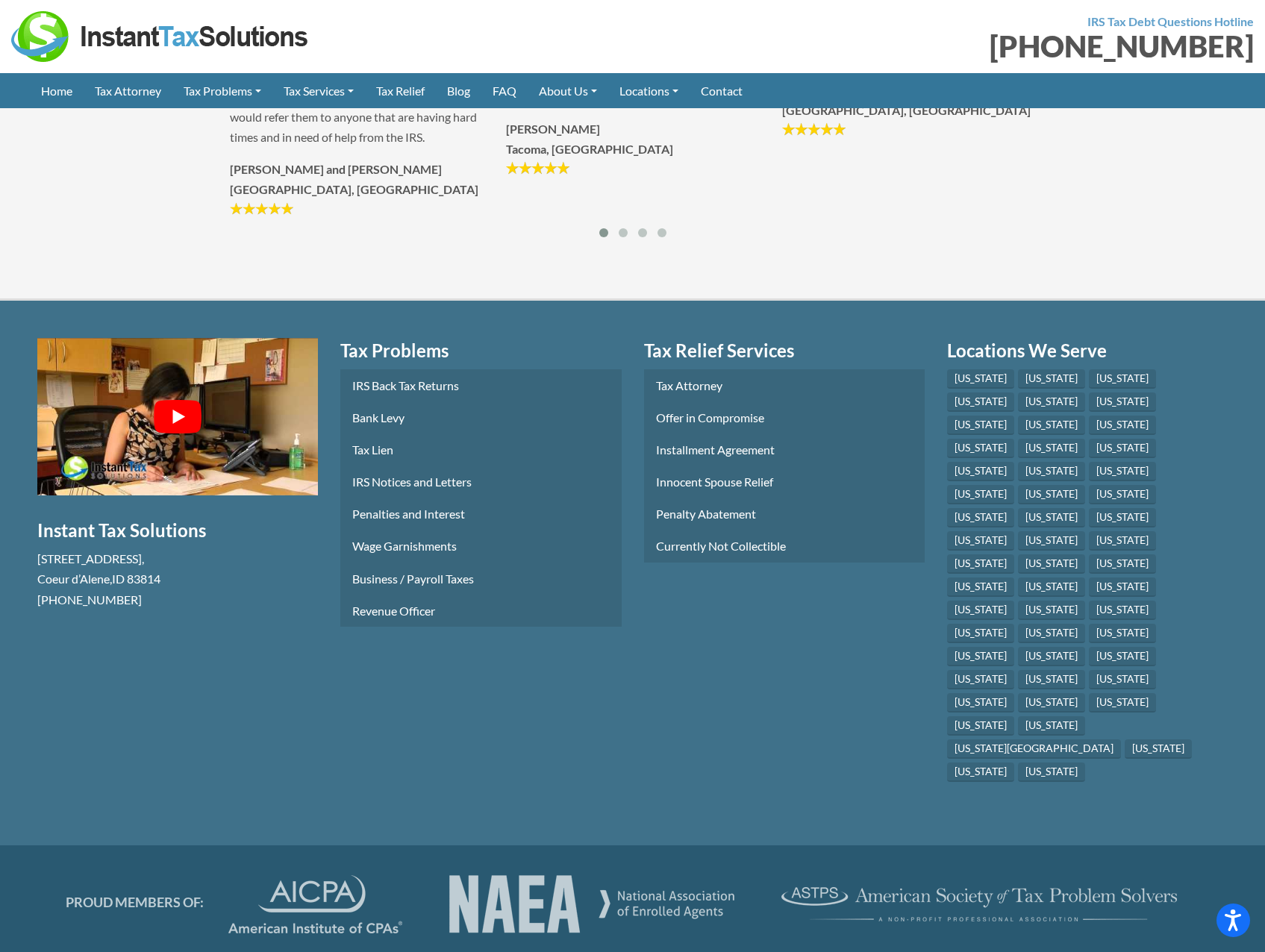
scroll to position [1865, 0]
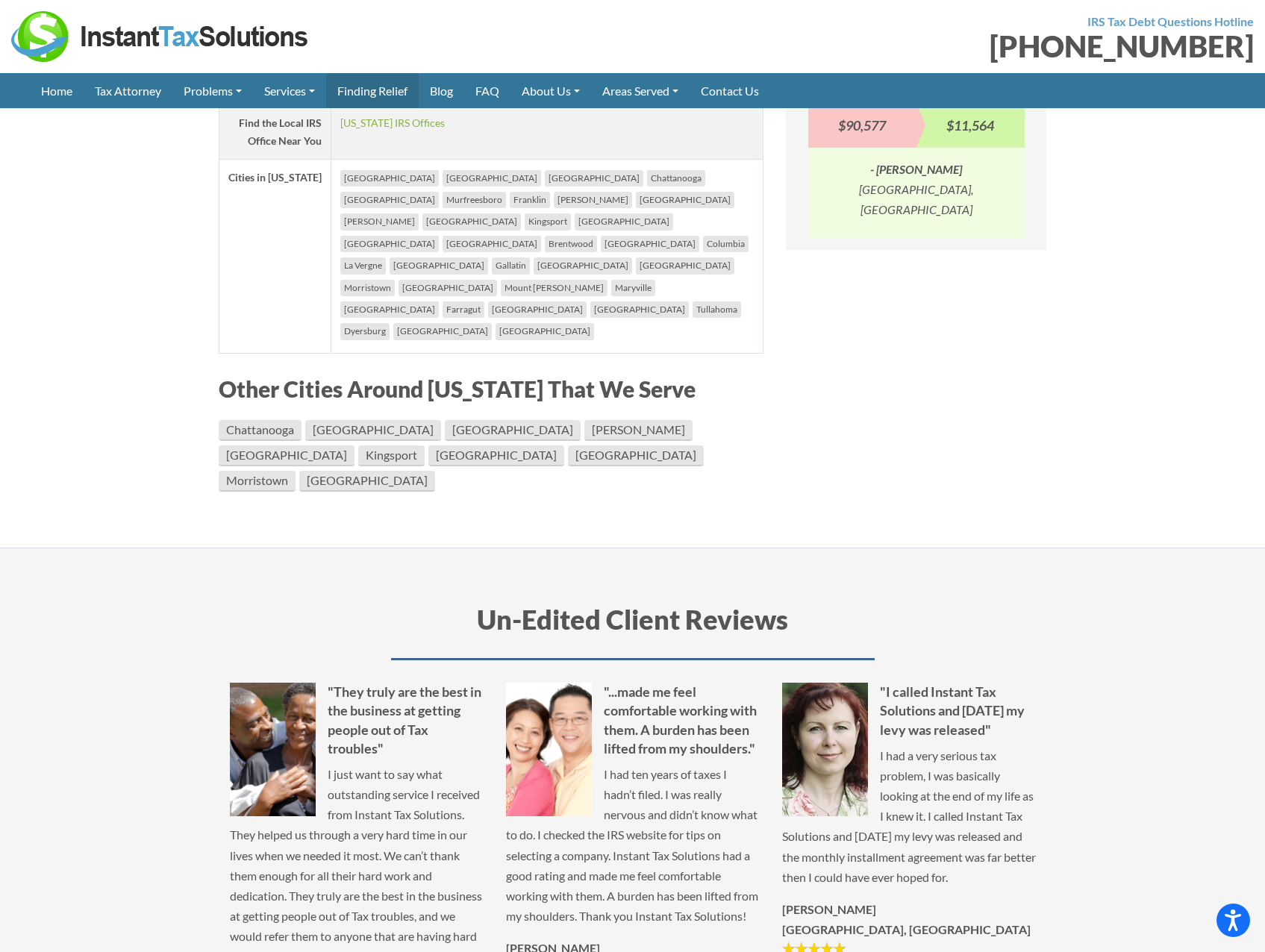
scroll to position [1193, 0]
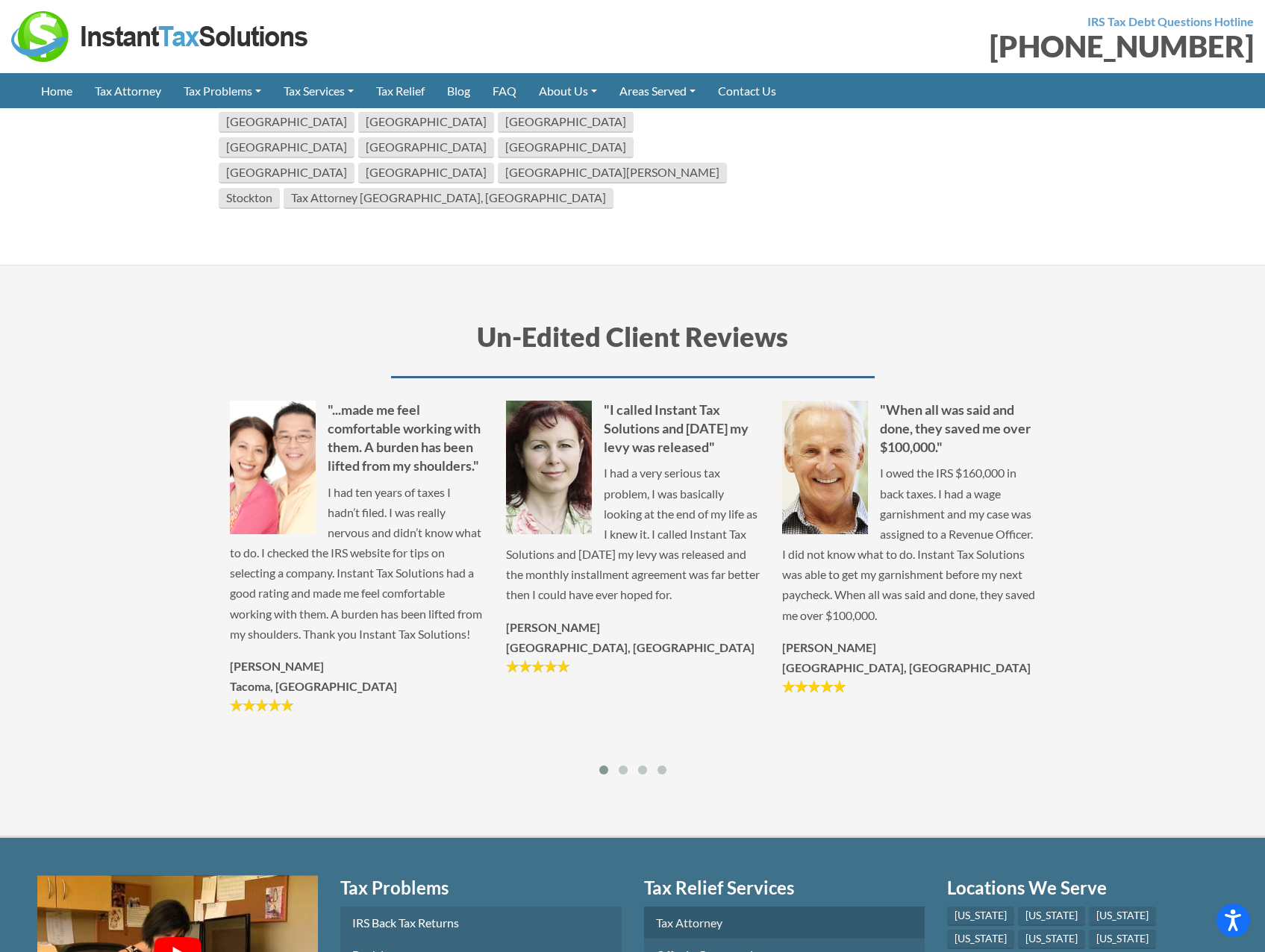
scroll to position [2312, 0]
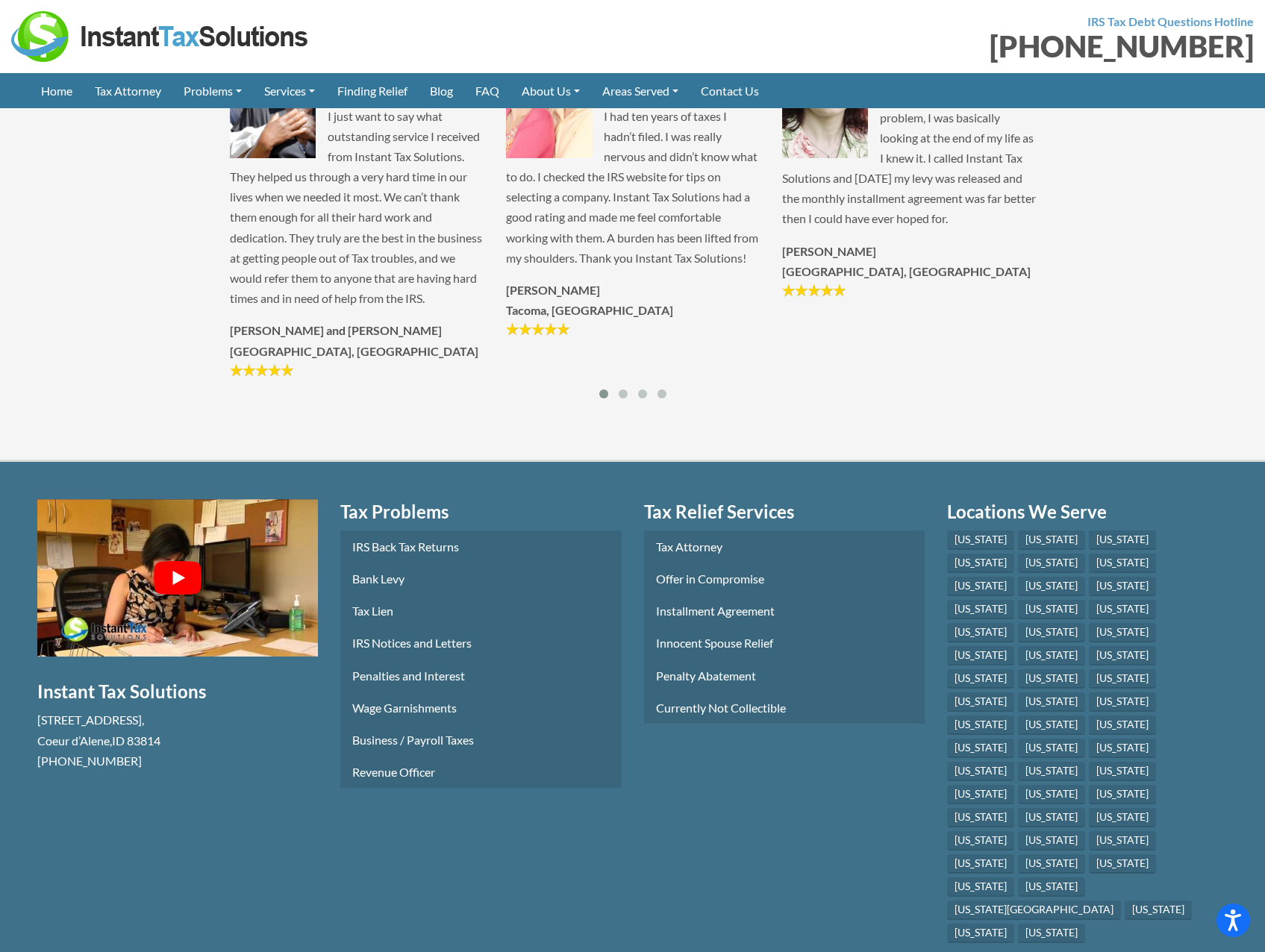
scroll to position [1860, 0]
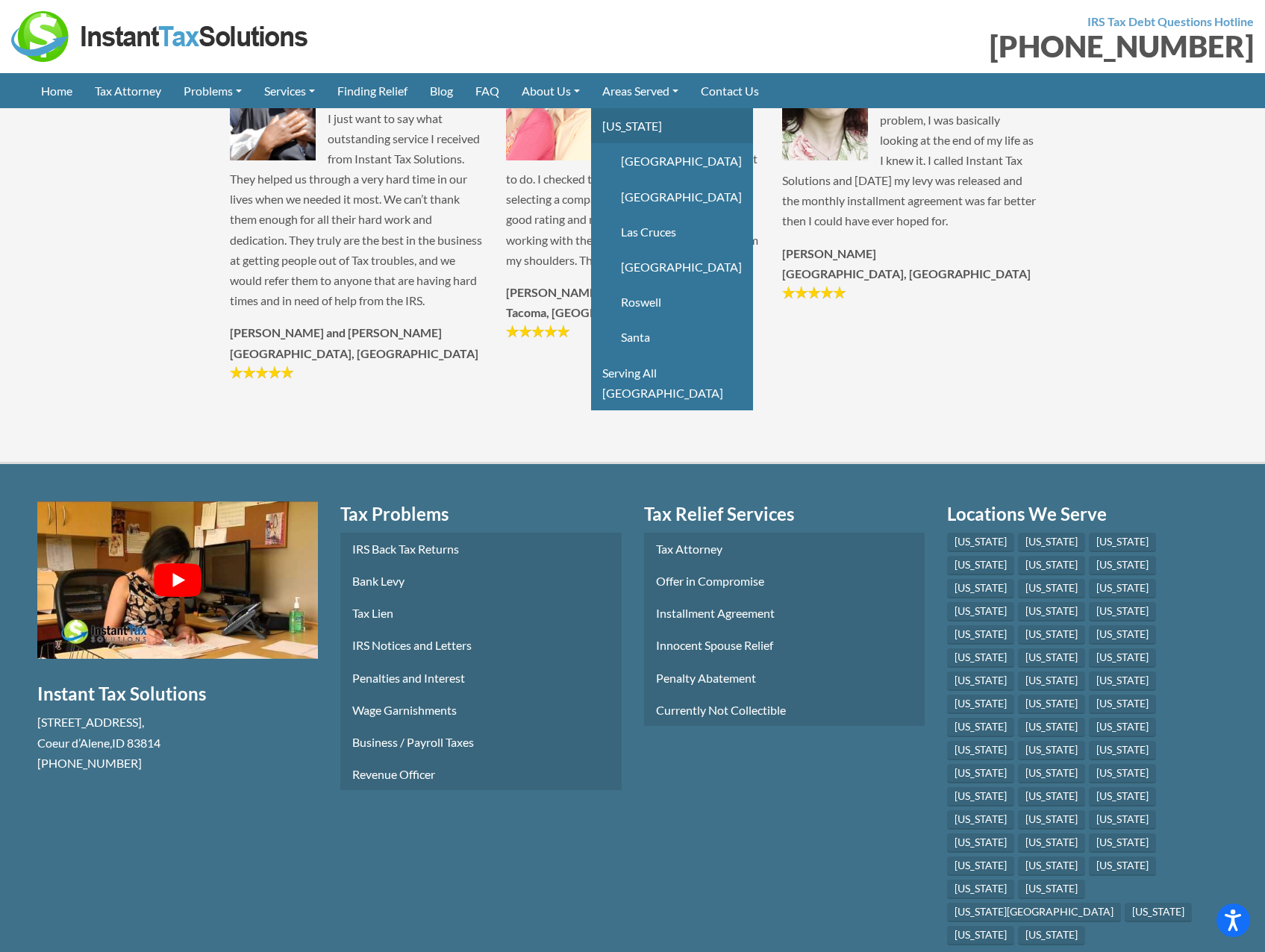
click at [672, 132] on link "[US_STATE]" at bounding box center [671, 125] width 162 height 35
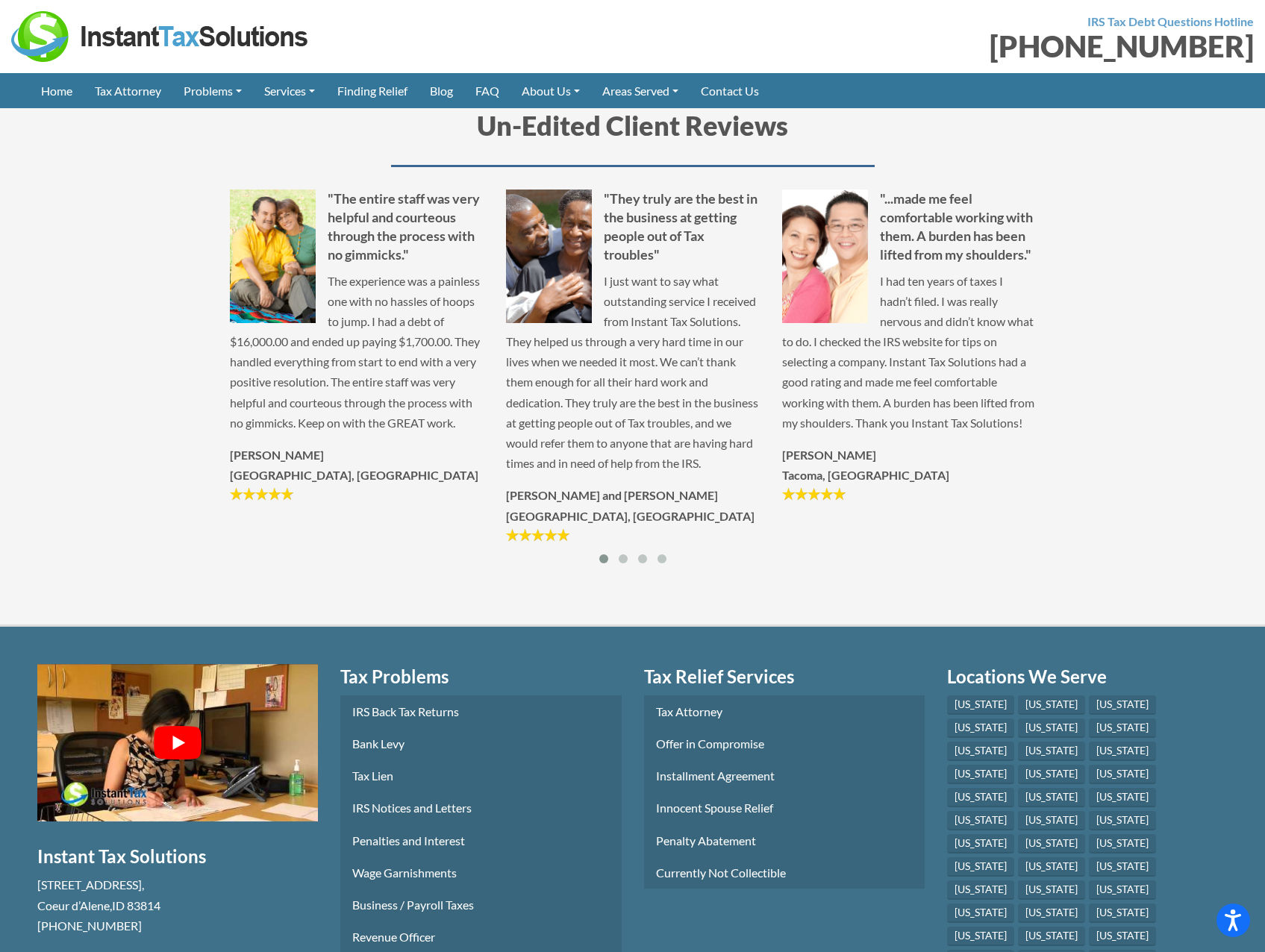
scroll to position [1939, 0]
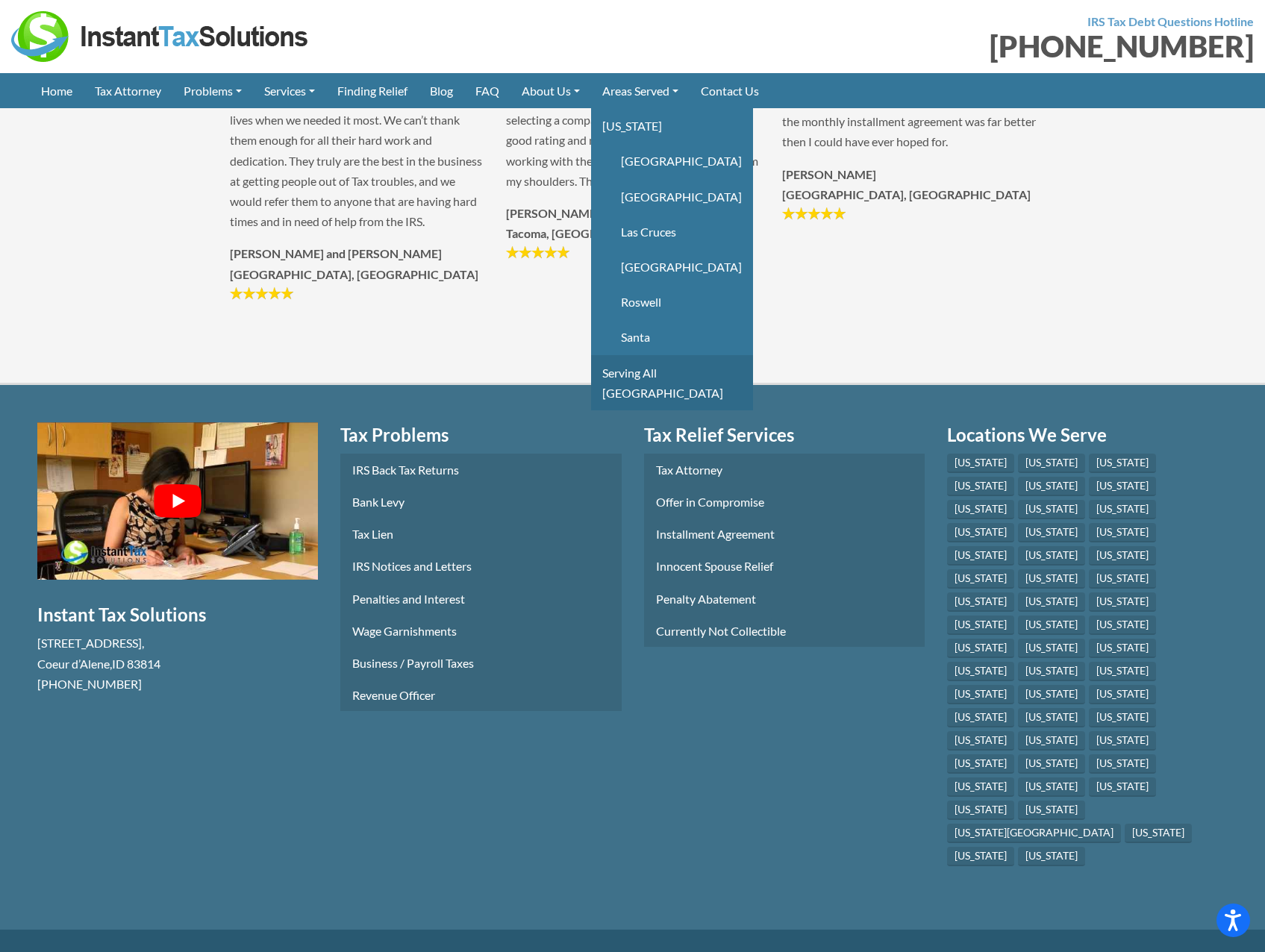
click at [662, 364] on link "Serving All [GEOGRAPHIC_DATA]" at bounding box center [671, 383] width 162 height 55
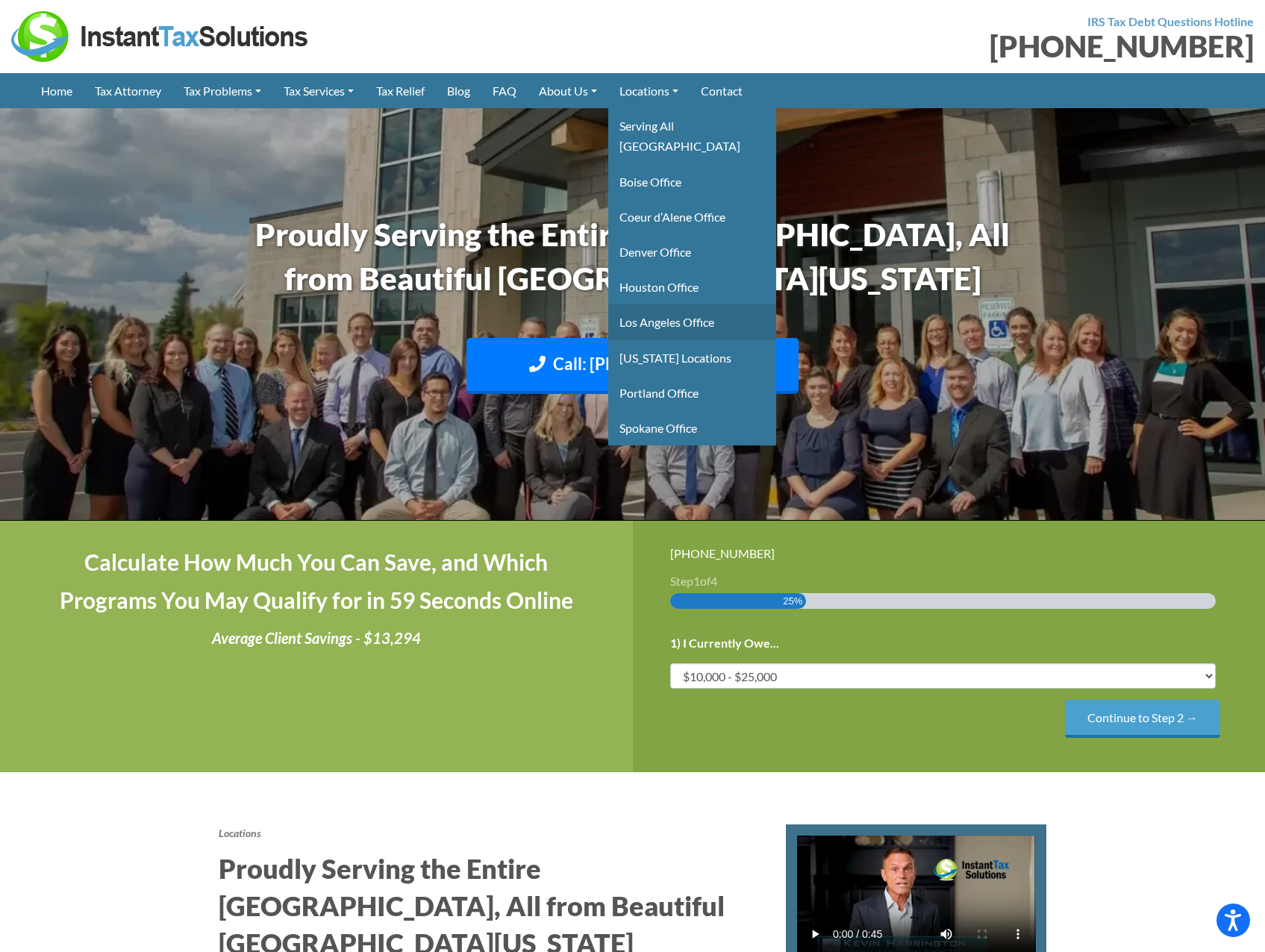
click at [695, 305] on link "Los Angeles Office" at bounding box center [692, 322] width 168 height 35
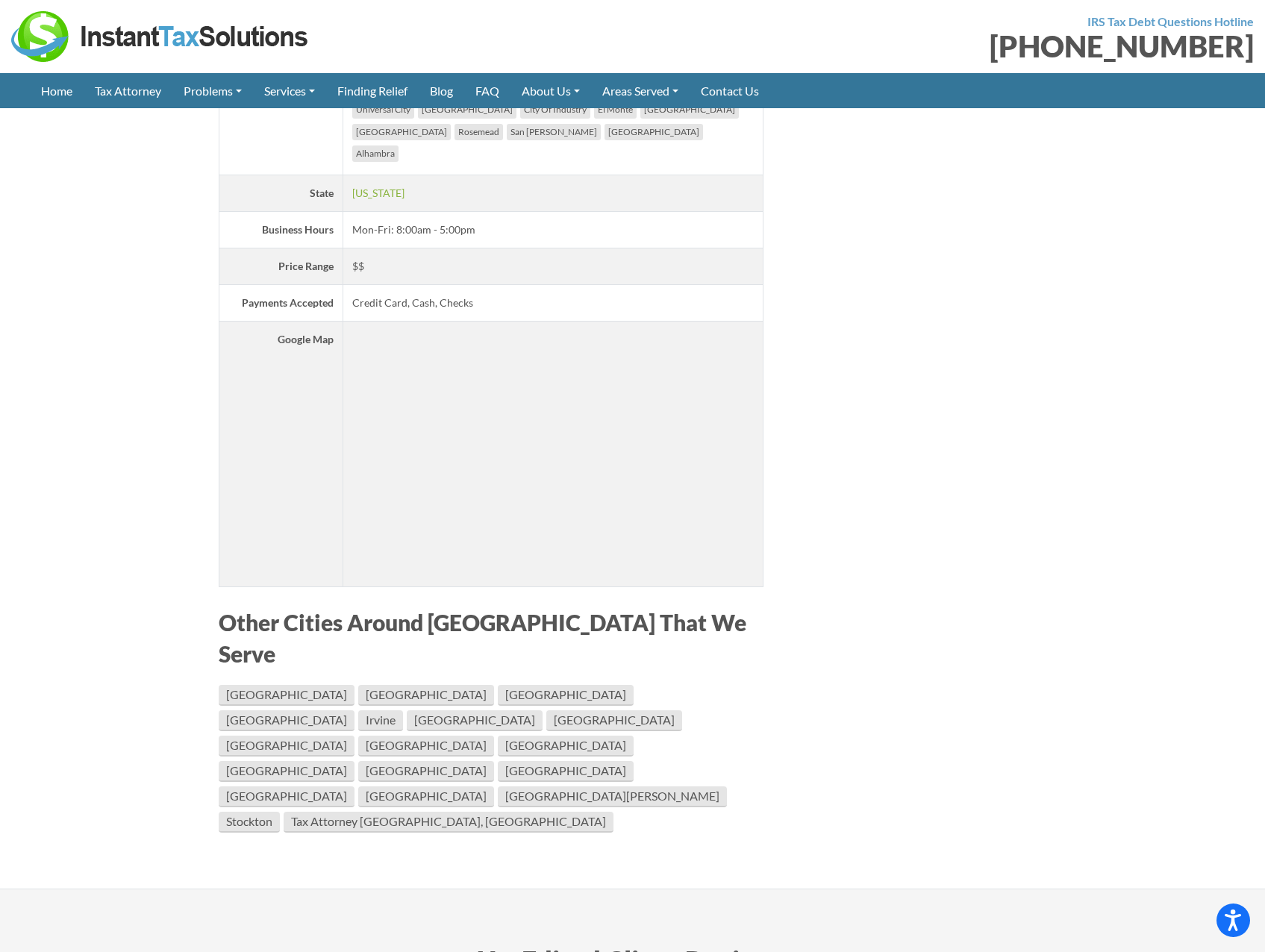
scroll to position [2984, 0]
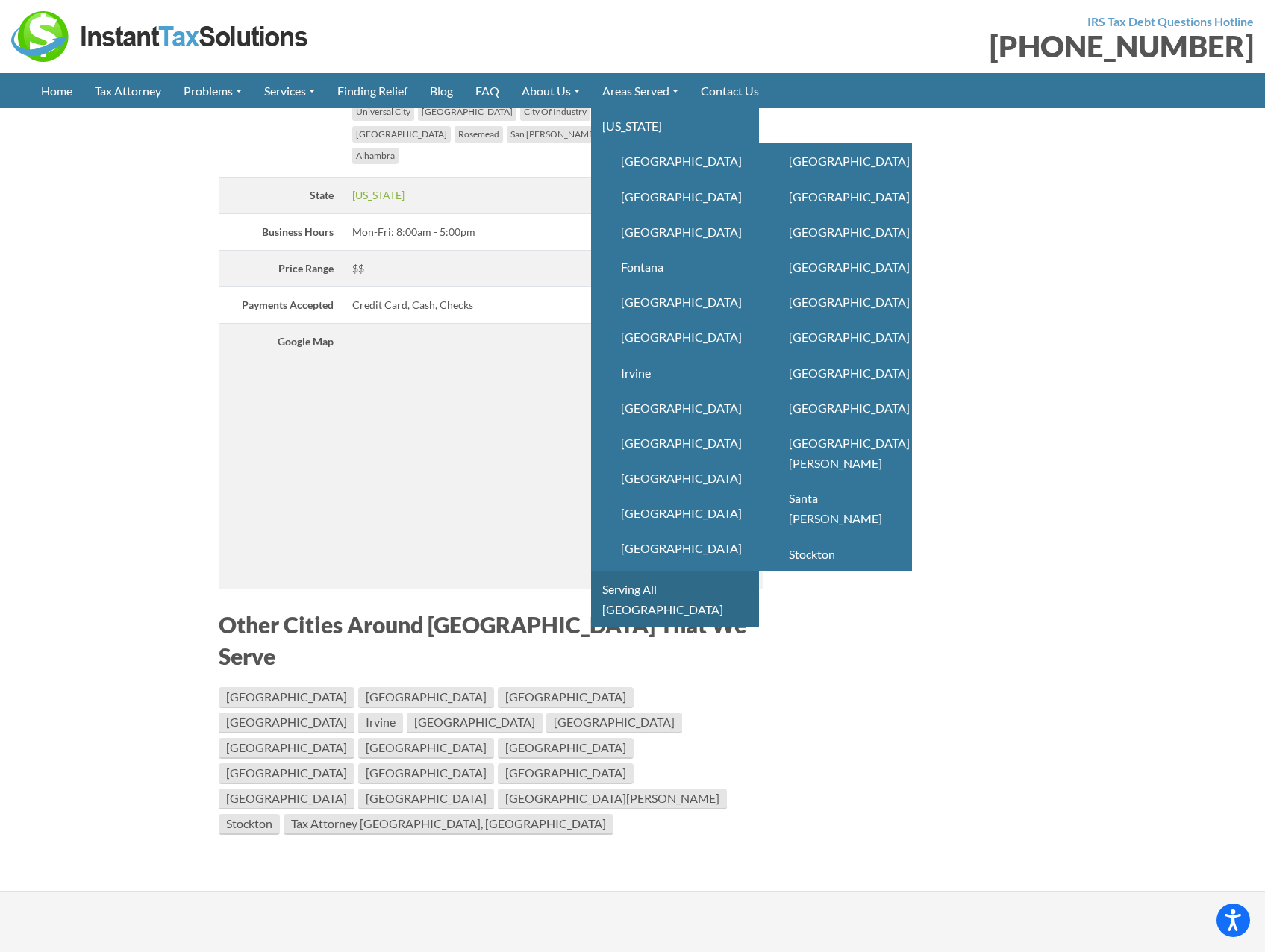
click at [709, 583] on link "Serving All [GEOGRAPHIC_DATA]" at bounding box center [674, 599] width 168 height 55
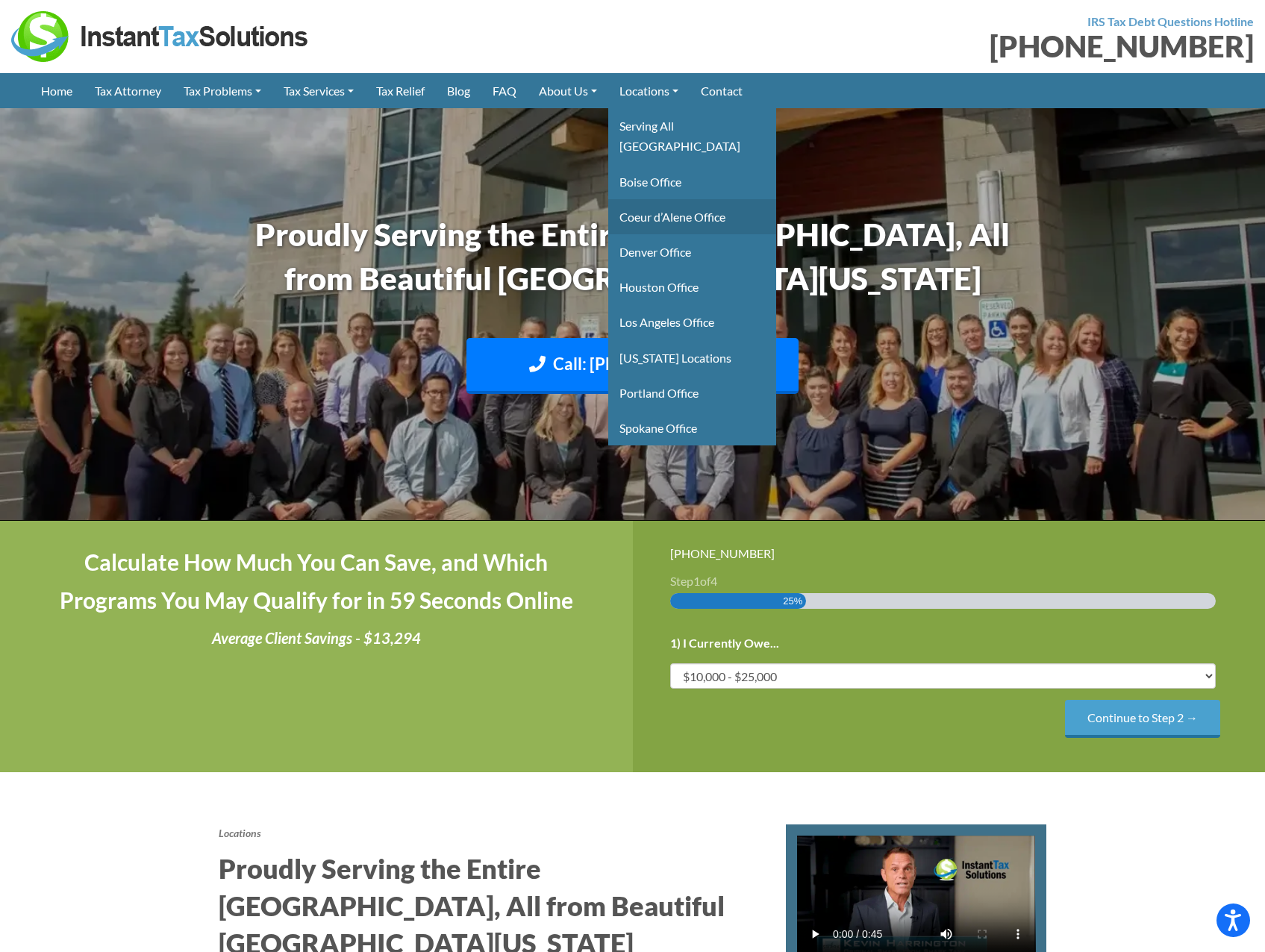
click at [695, 199] on link "Coeur d’Alene Office" at bounding box center [692, 216] width 168 height 35
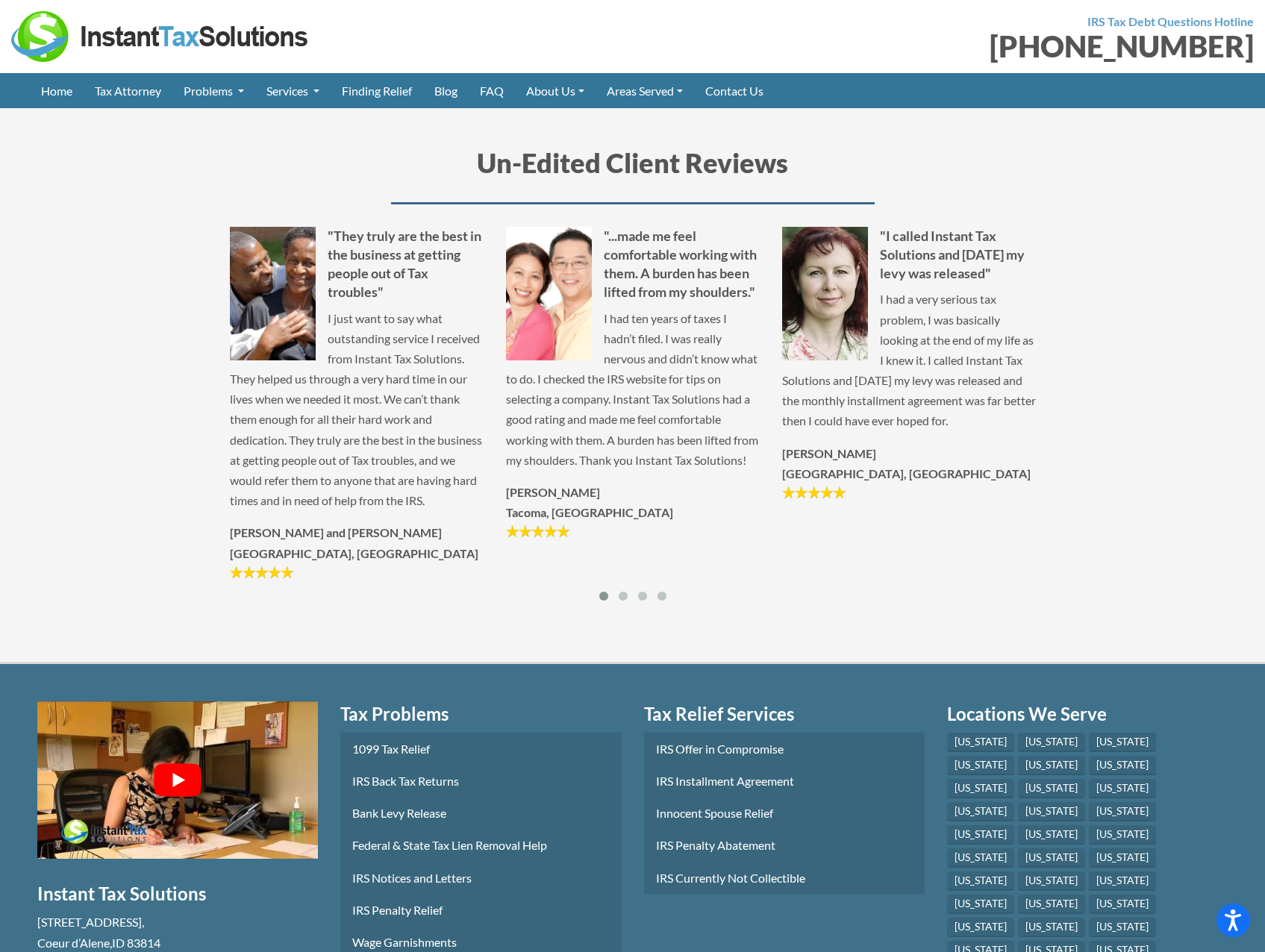
scroll to position [3729, 0]
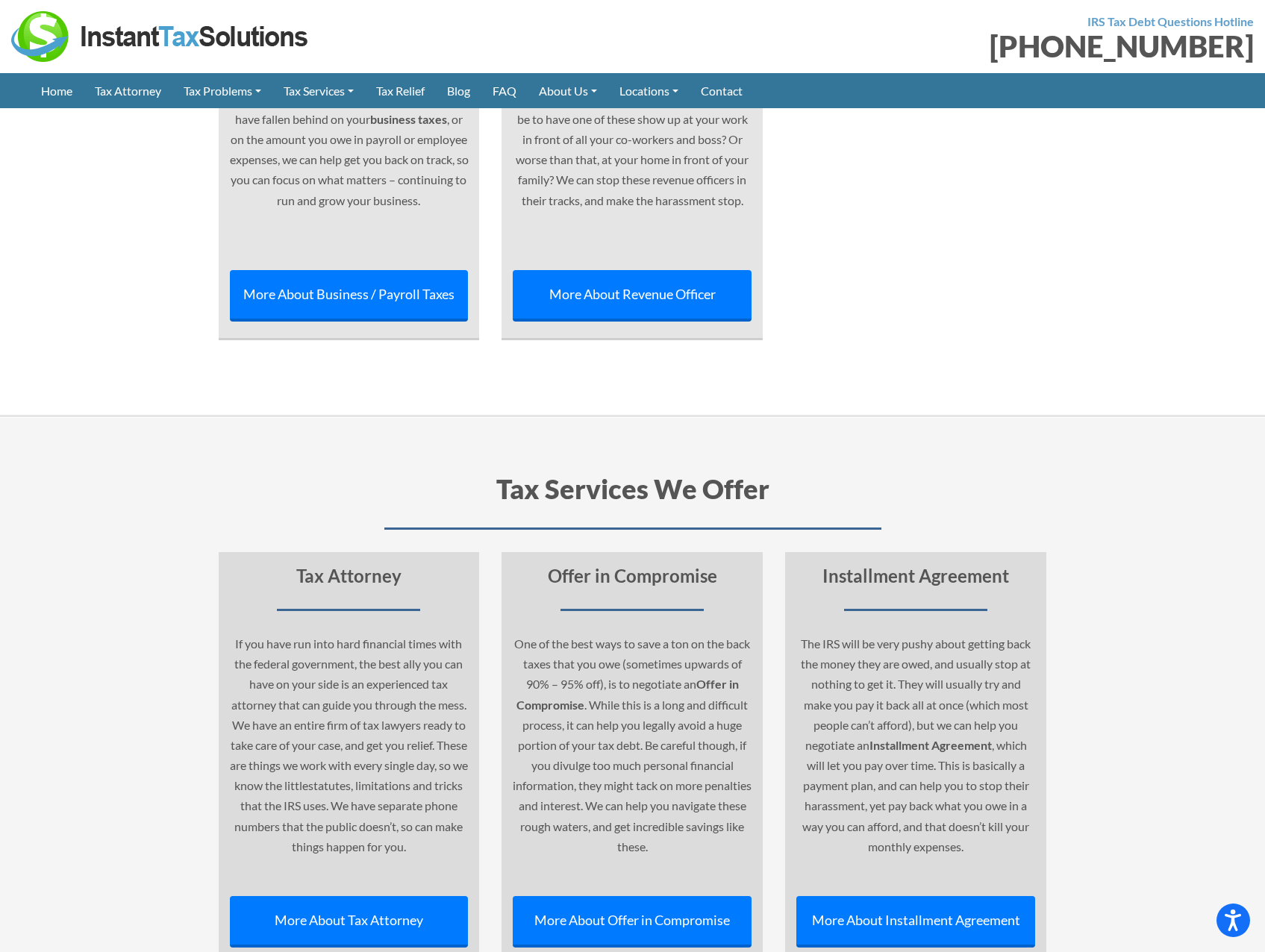
scroll to position [4997, 0]
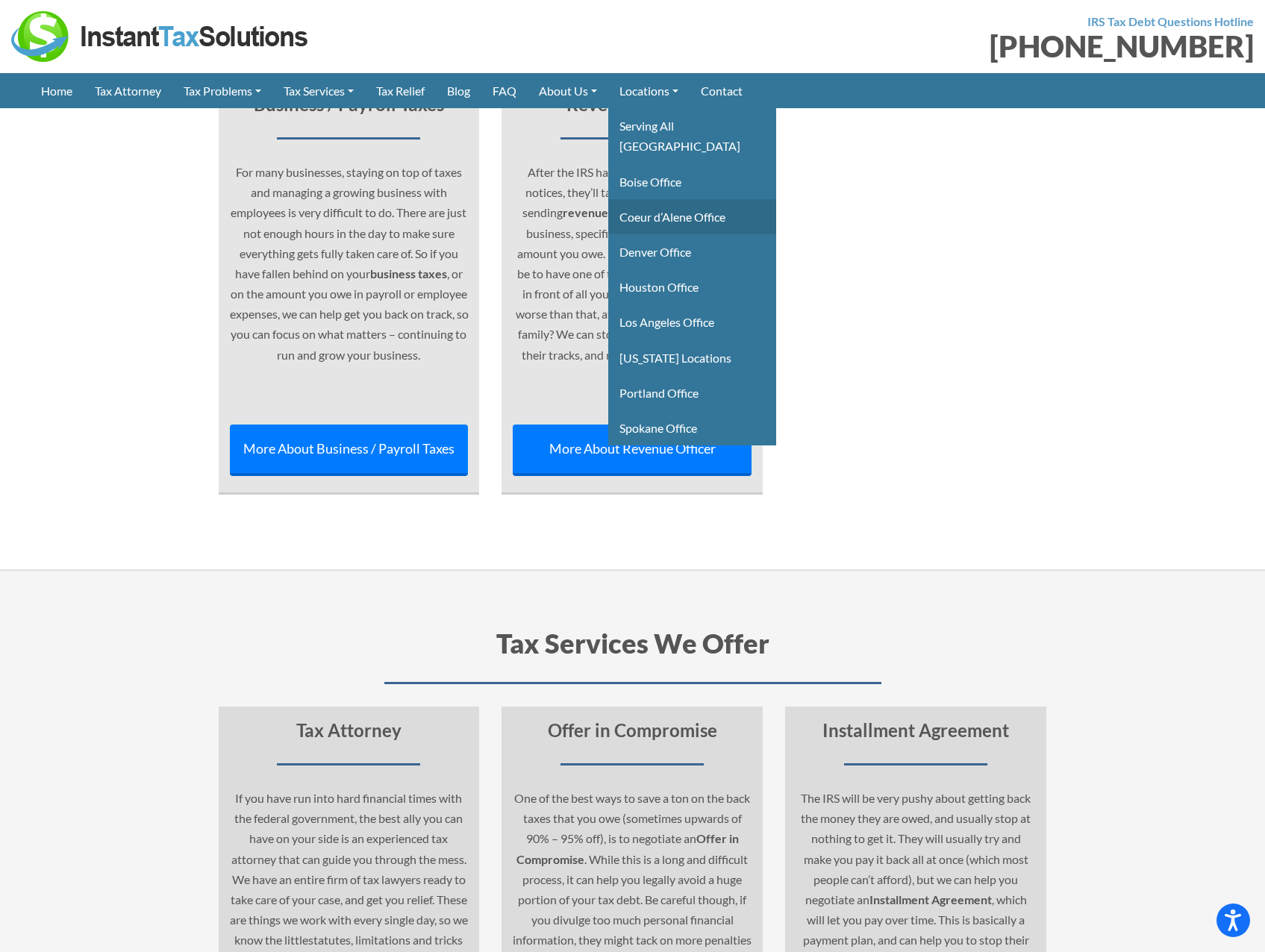
click at [739, 204] on link "Coeur d’Alene Office" at bounding box center [692, 216] width 168 height 35
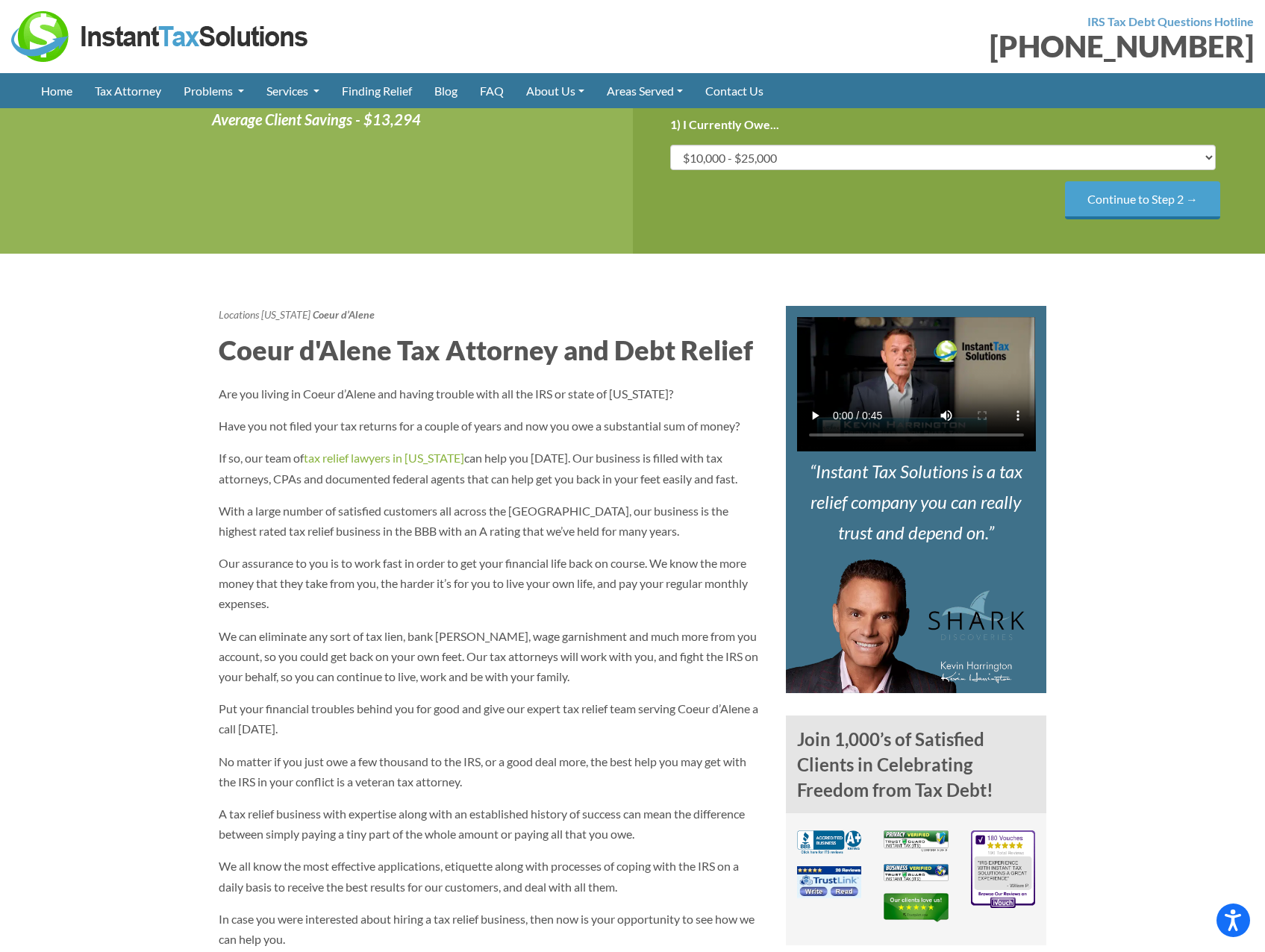
scroll to position [447, 0]
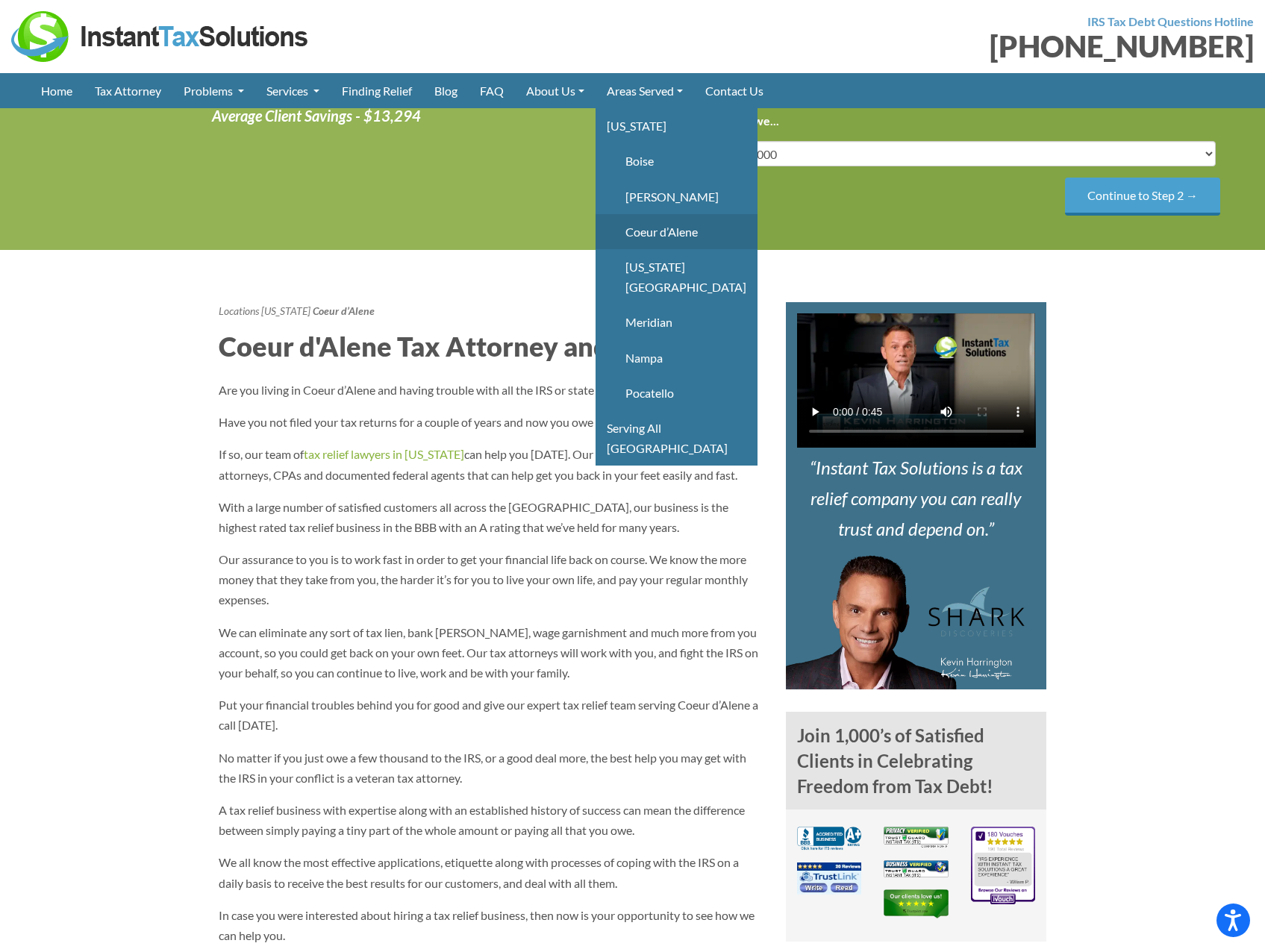
click at [691, 246] on link "Coeur d’Alene" at bounding box center [675, 231] width 162 height 35
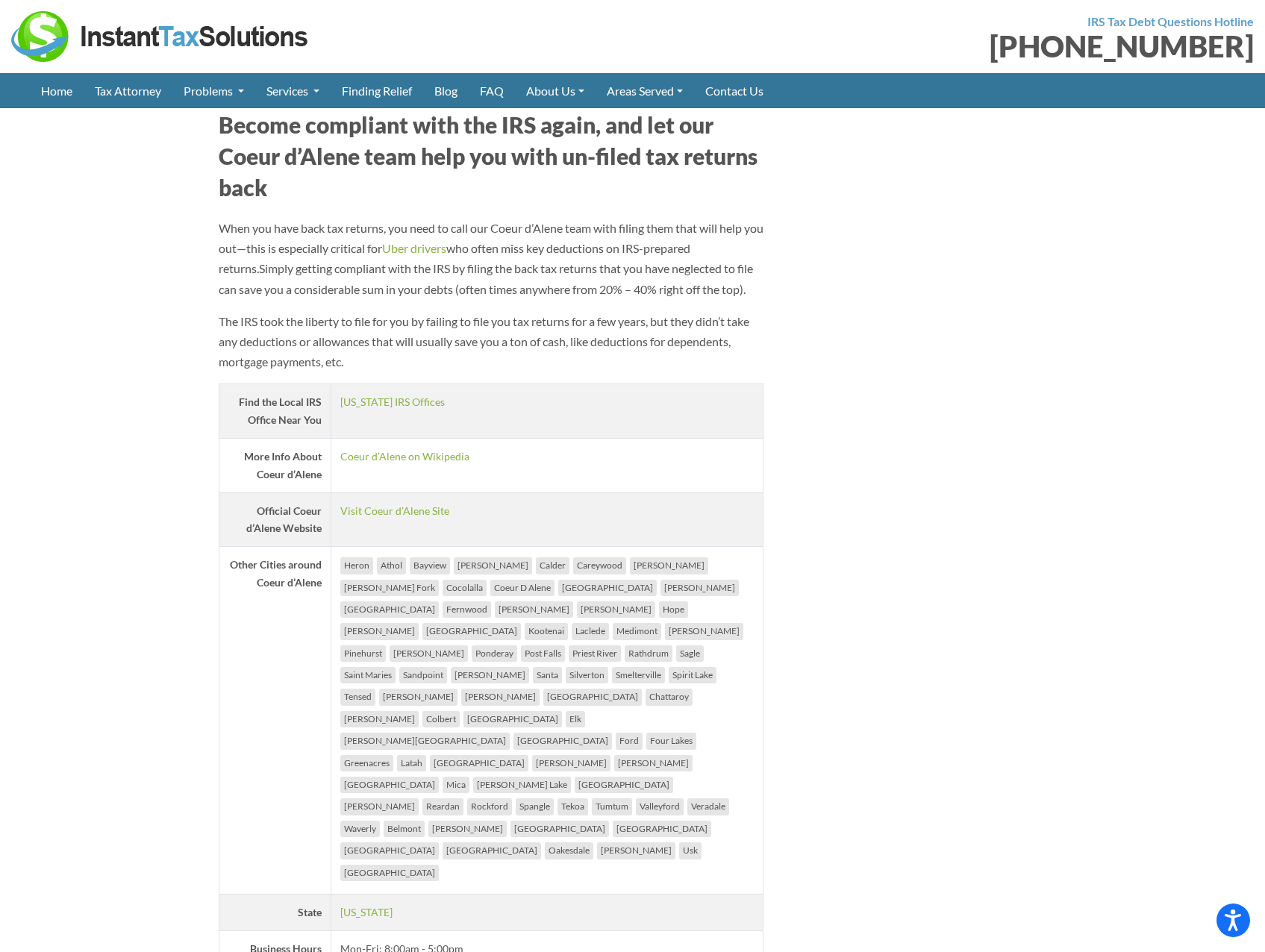
scroll to position [1865, 0]
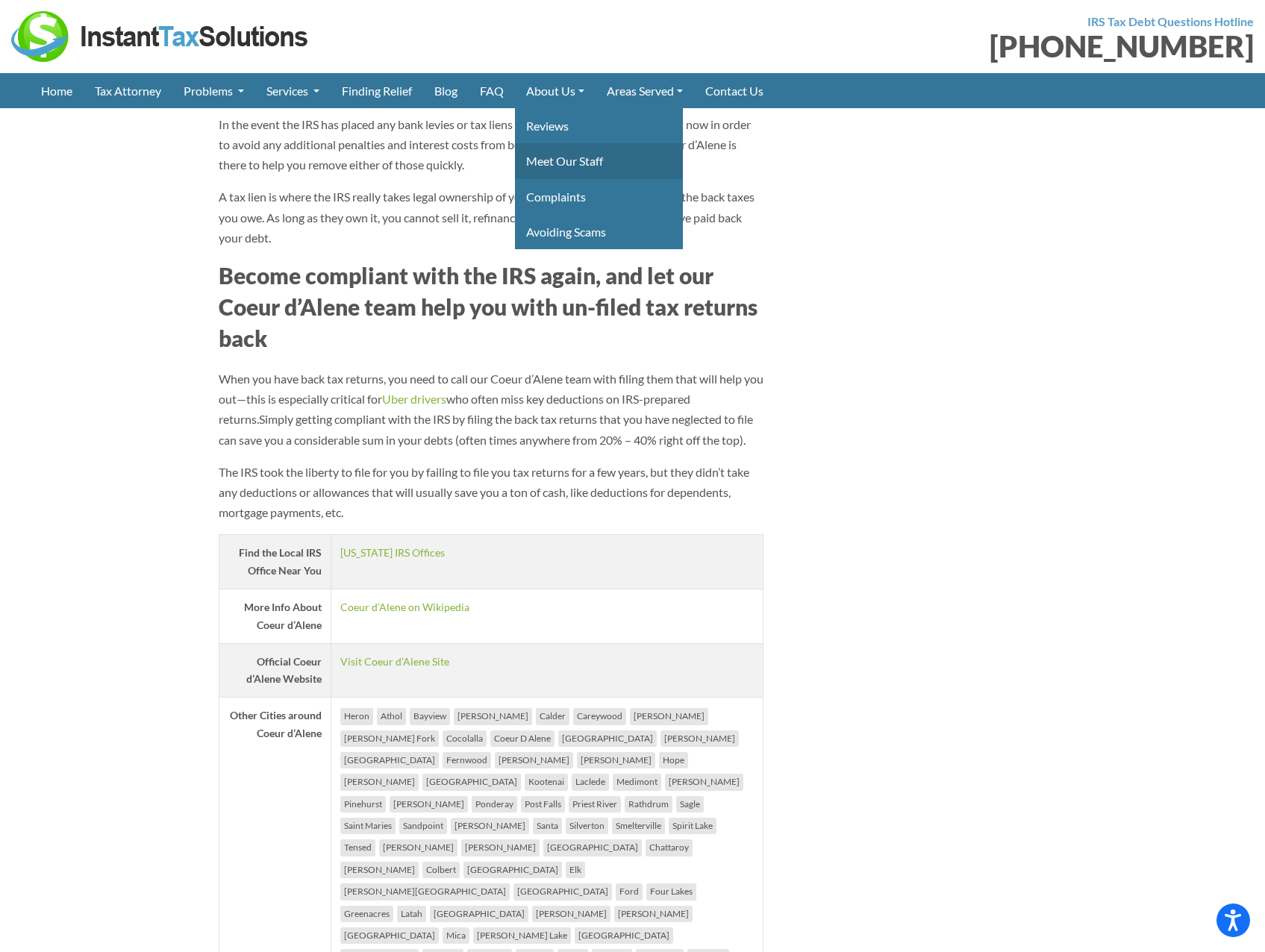
click at [570, 158] on link "Meet Our Staff" at bounding box center [599, 160] width 168 height 35
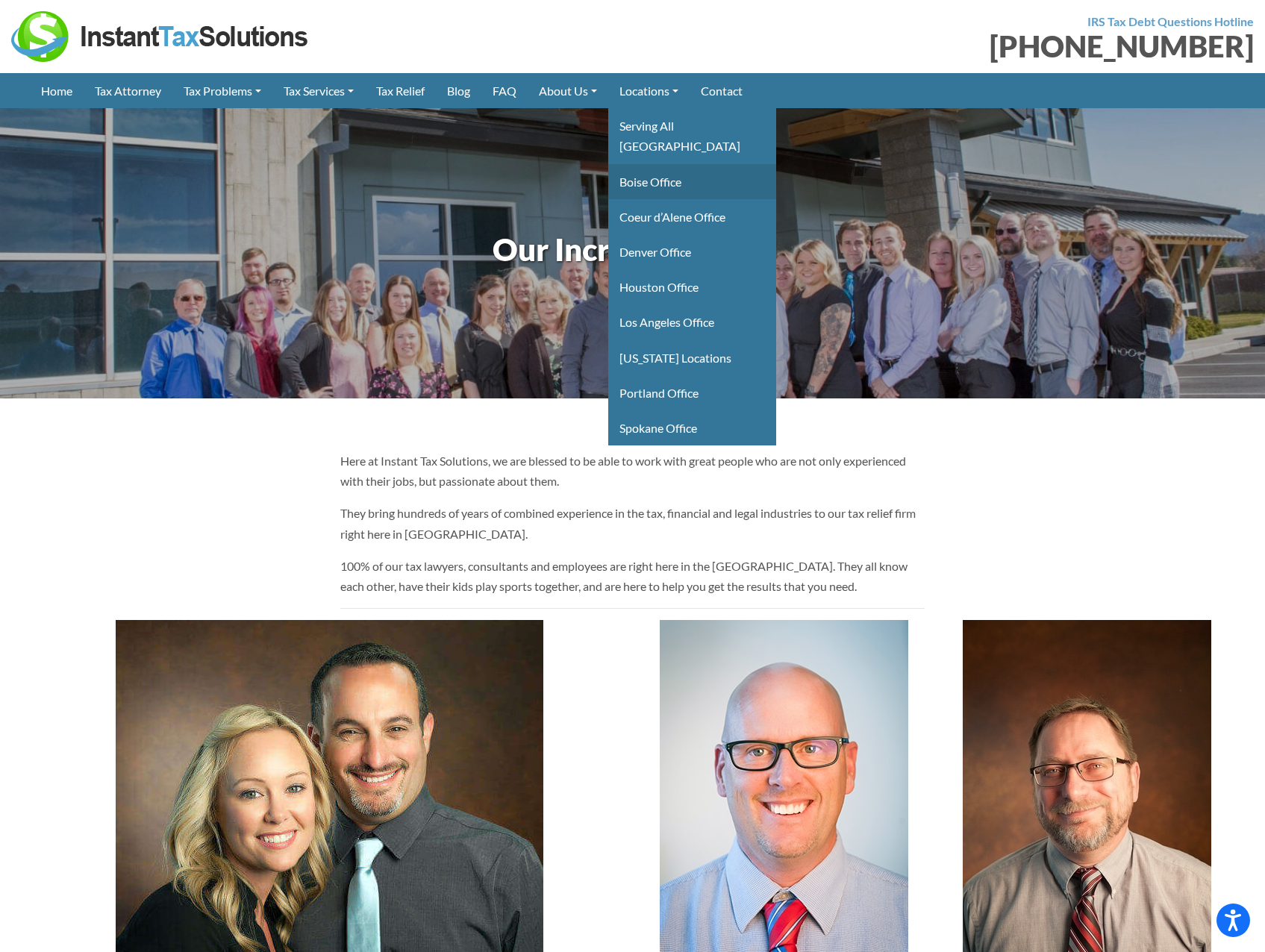
click at [708, 164] on link "Boise Office" at bounding box center [692, 181] width 168 height 35
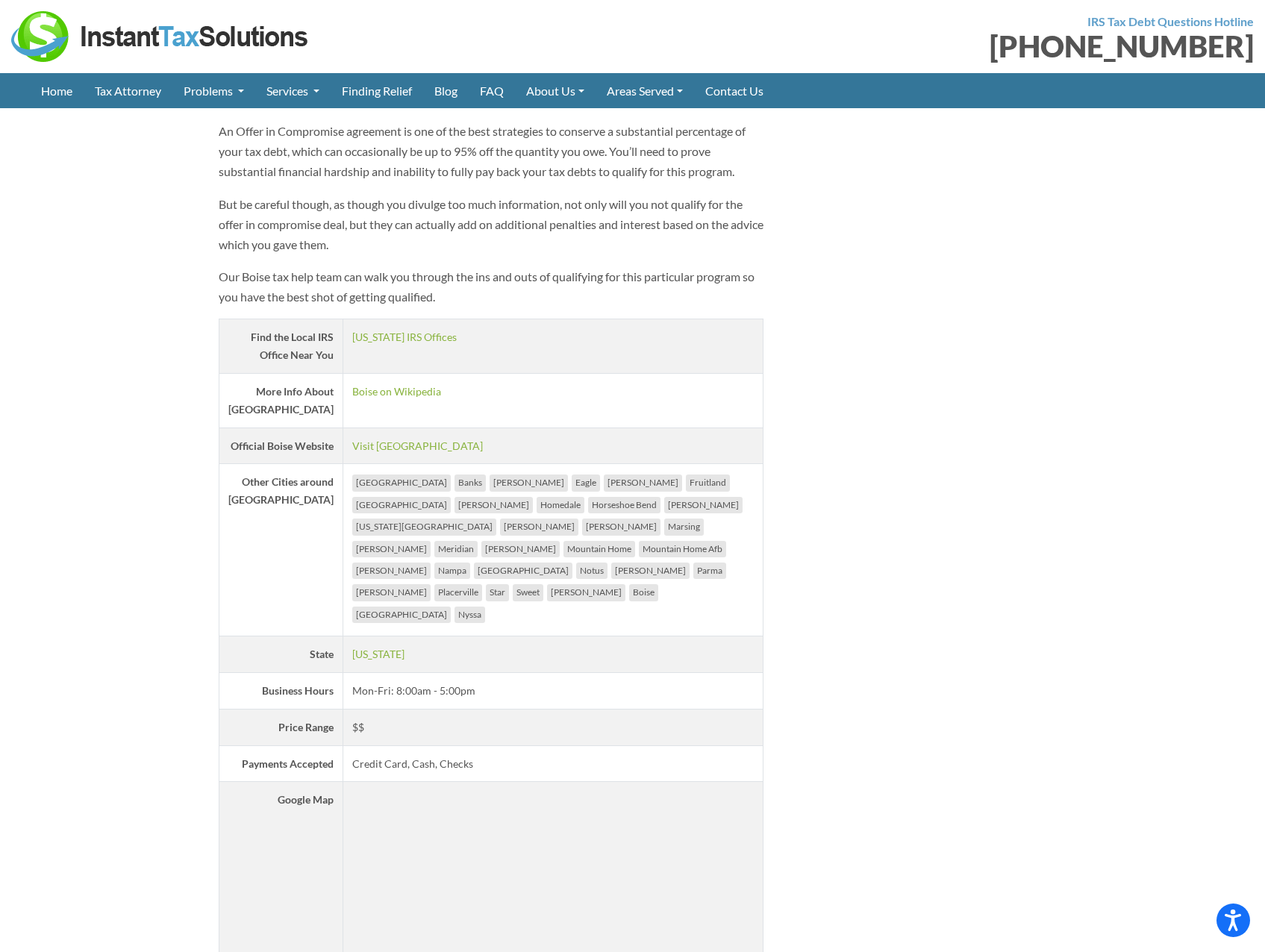
scroll to position [2610, 0]
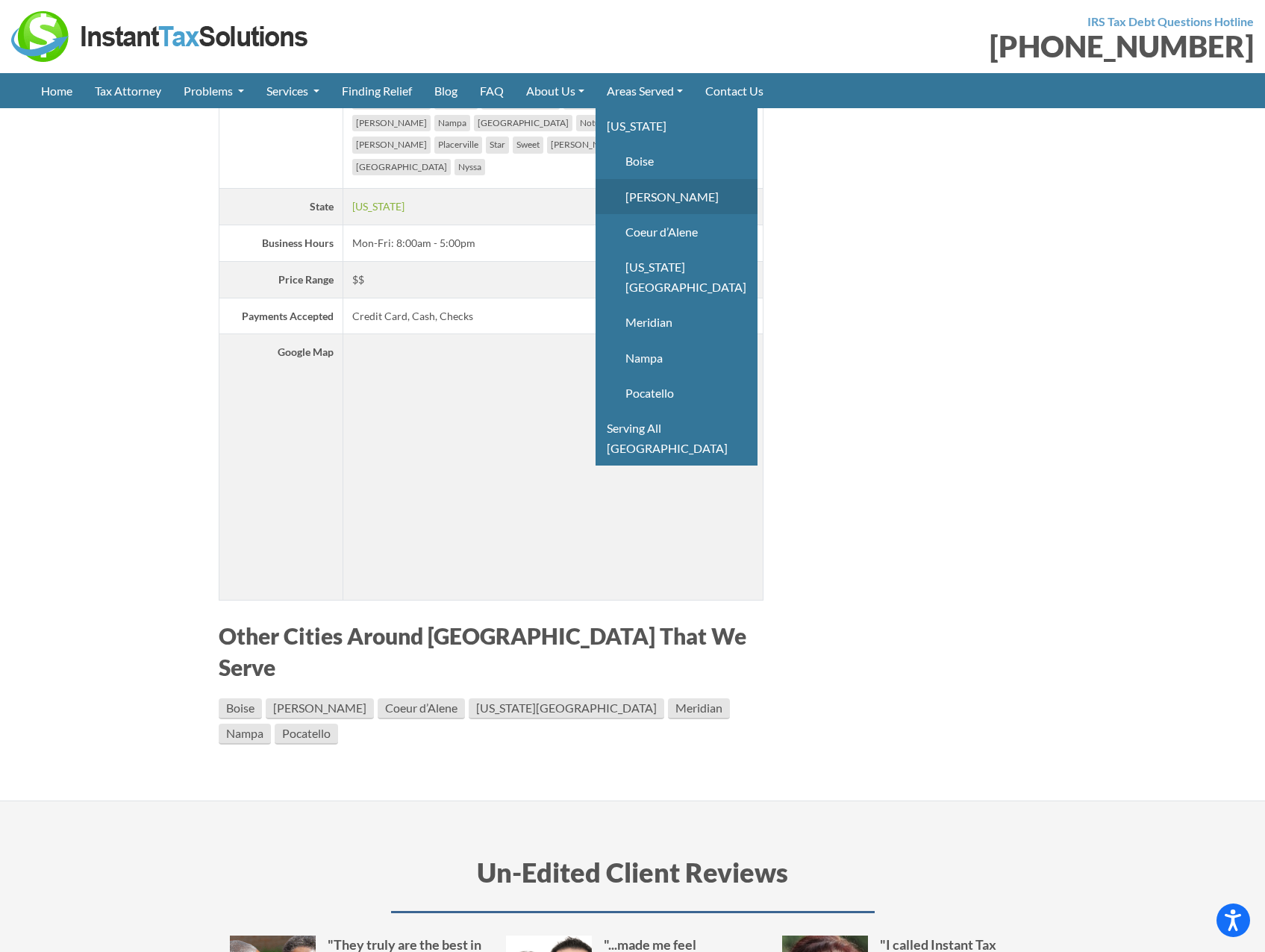
click at [686, 205] on link "Caldwell" at bounding box center [675, 196] width 162 height 35
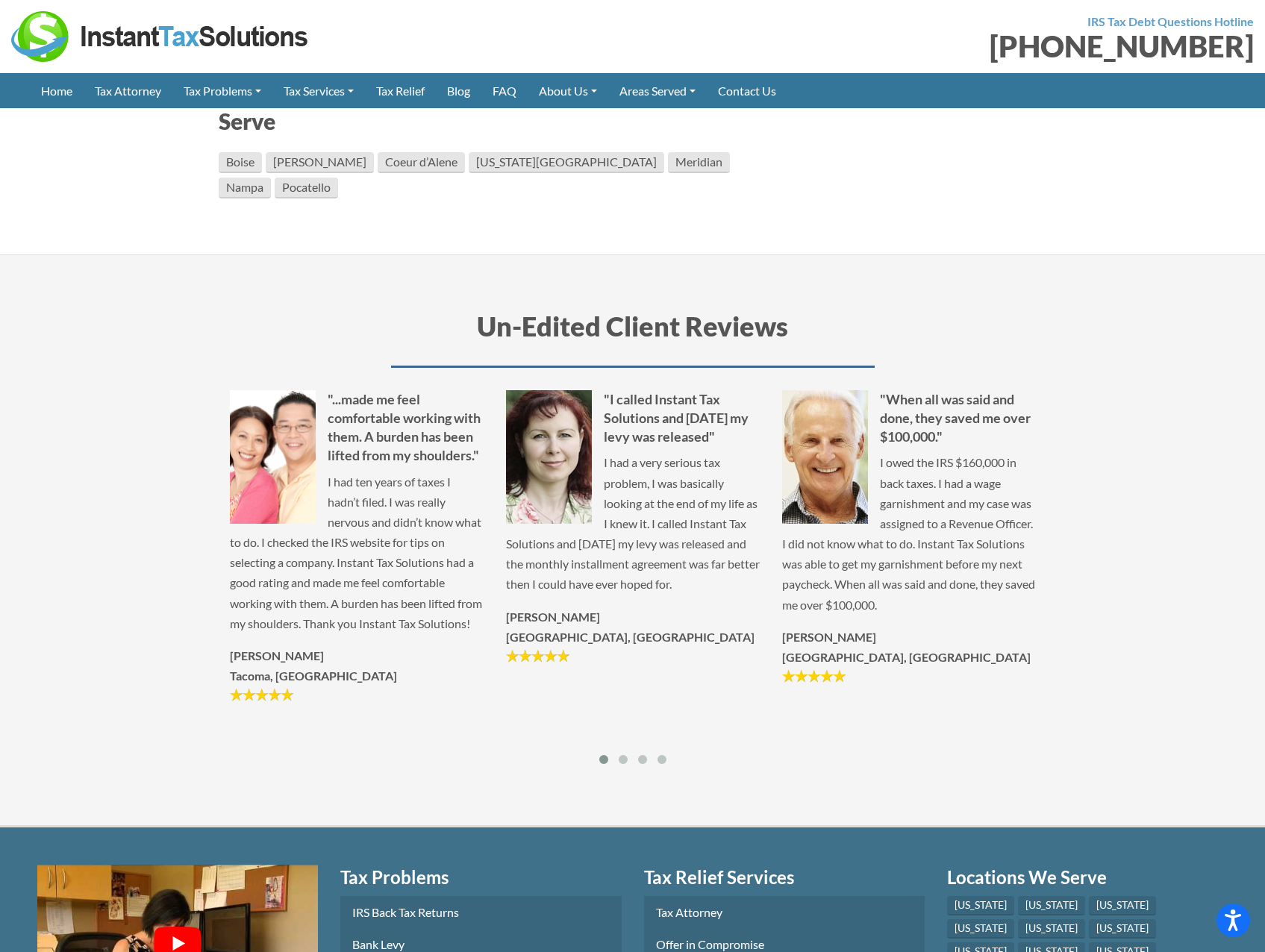
scroll to position [2835, 0]
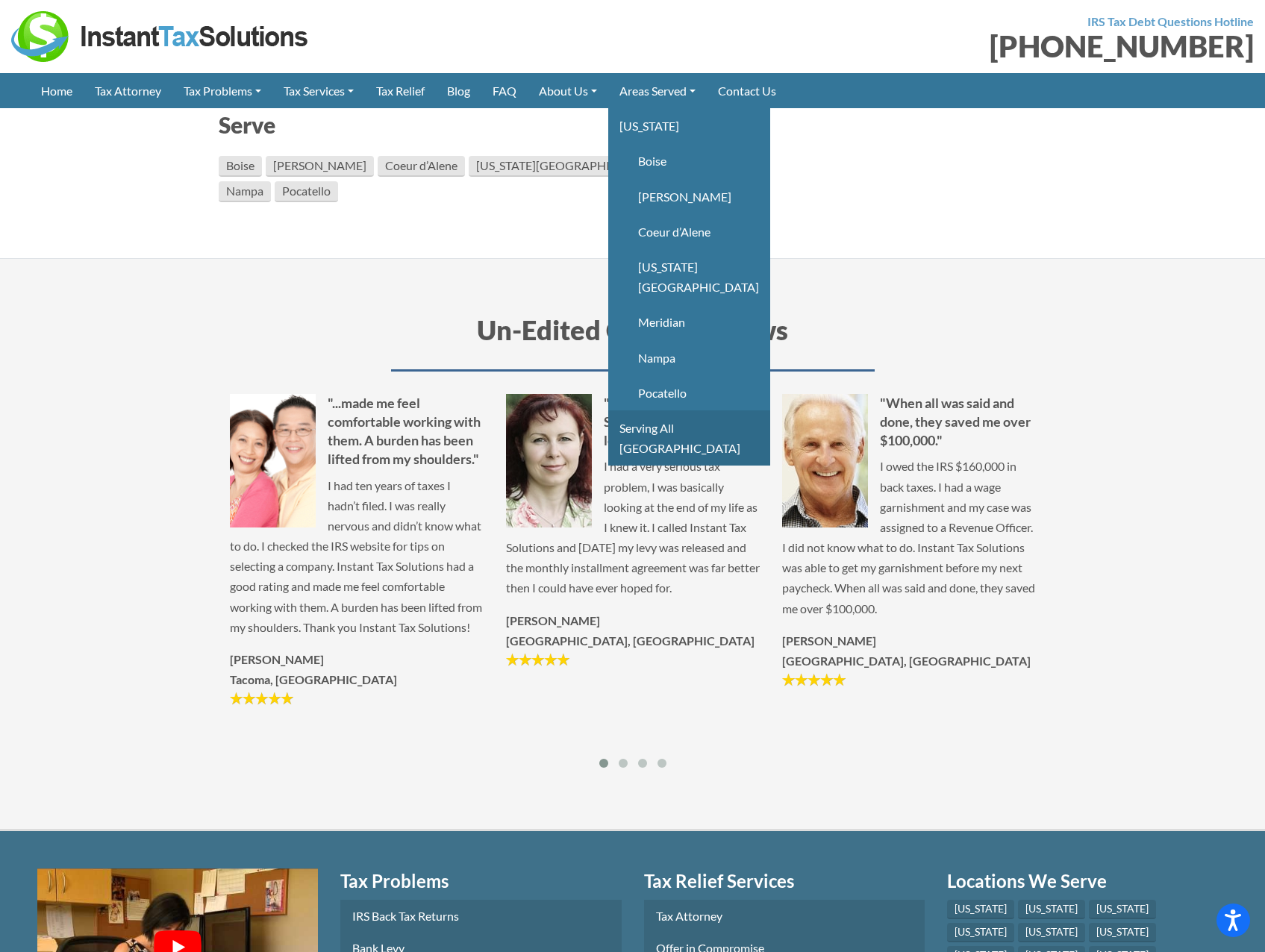
click at [726, 413] on link "Serving All [GEOGRAPHIC_DATA]" at bounding box center [689, 438] width 162 height 55
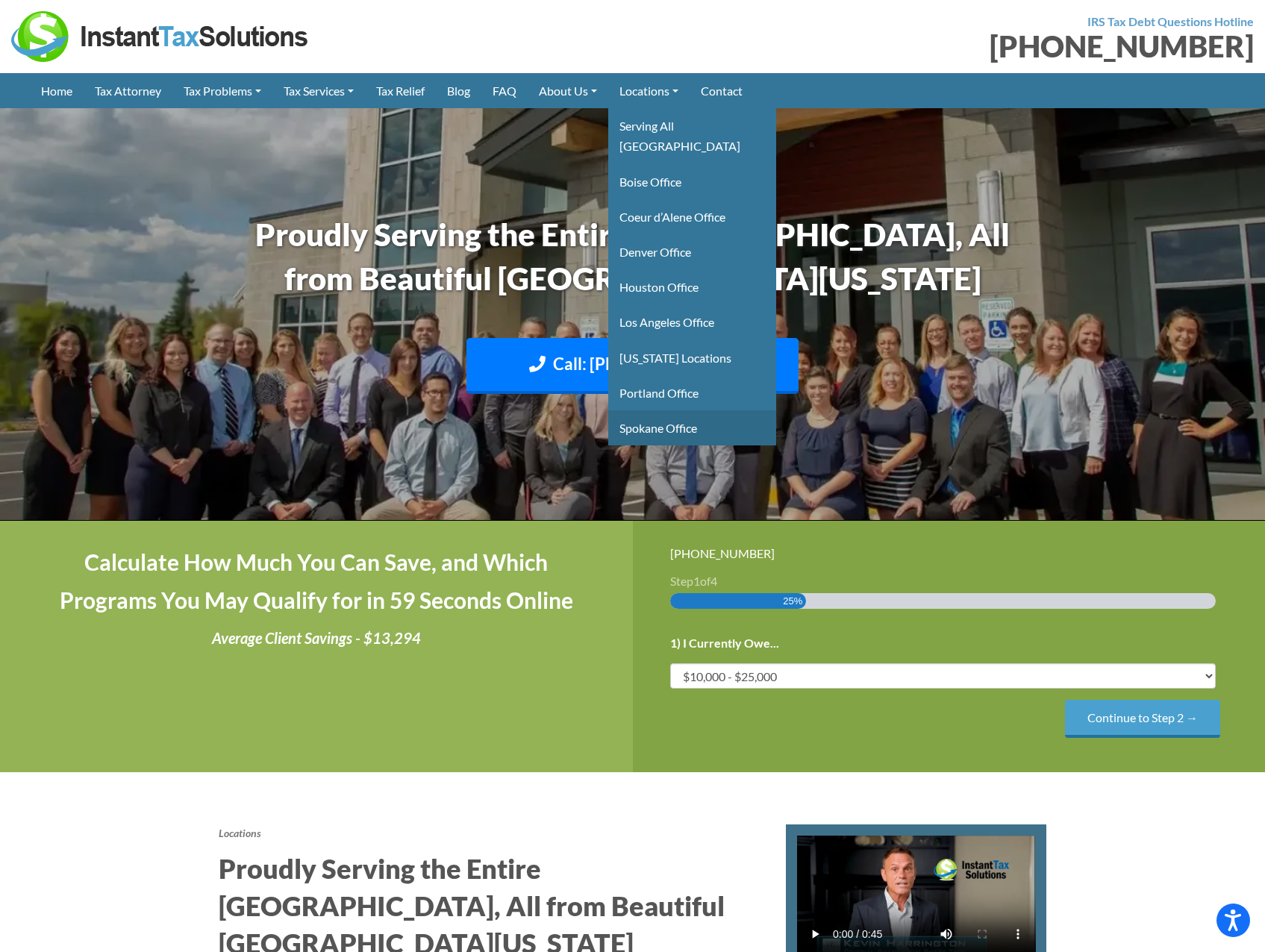
click at [688, 410] on link "Spokane Office" at bounding box center [692, 427] width 168 height 35
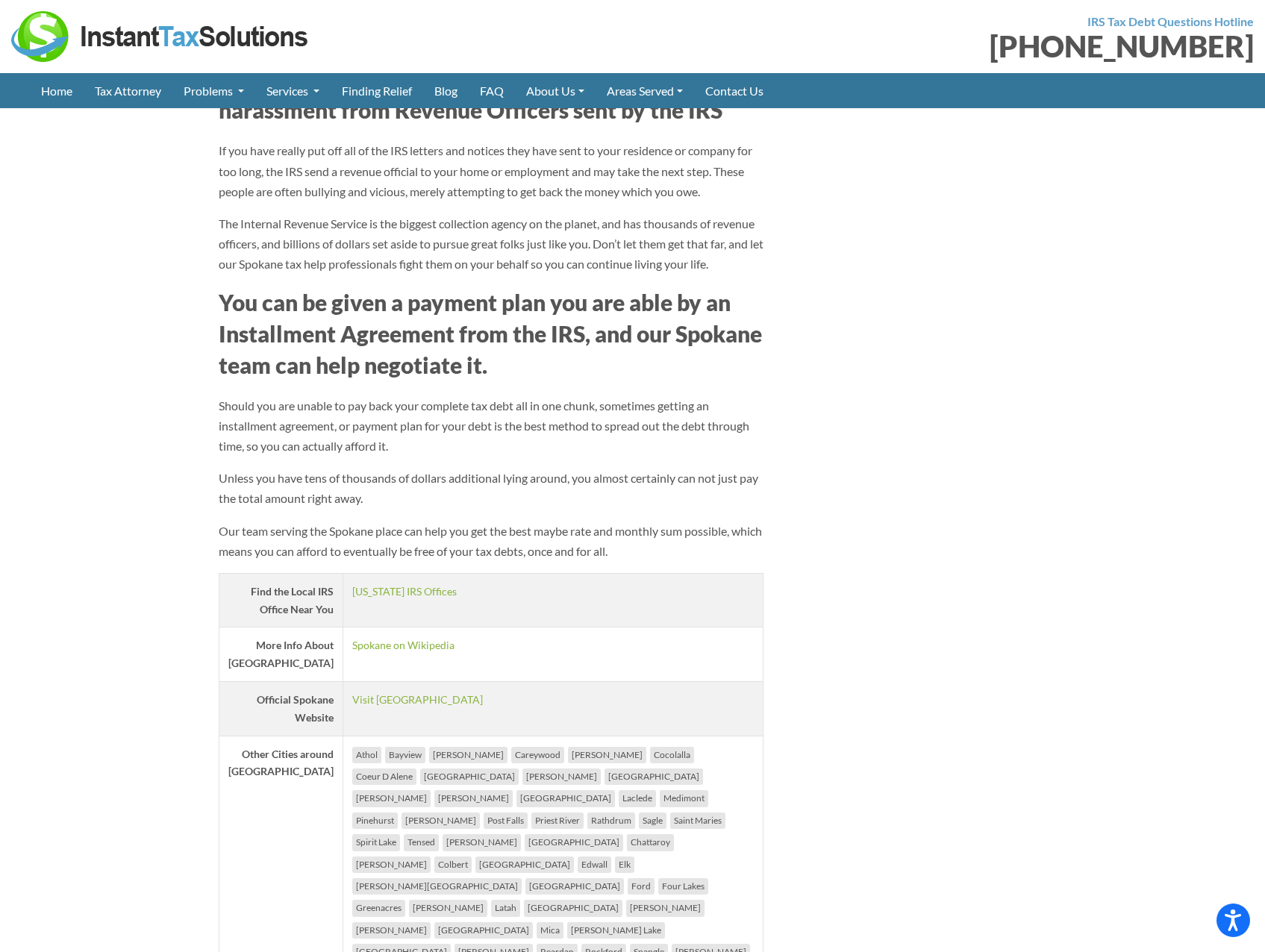
scroll to position [1716, 0]
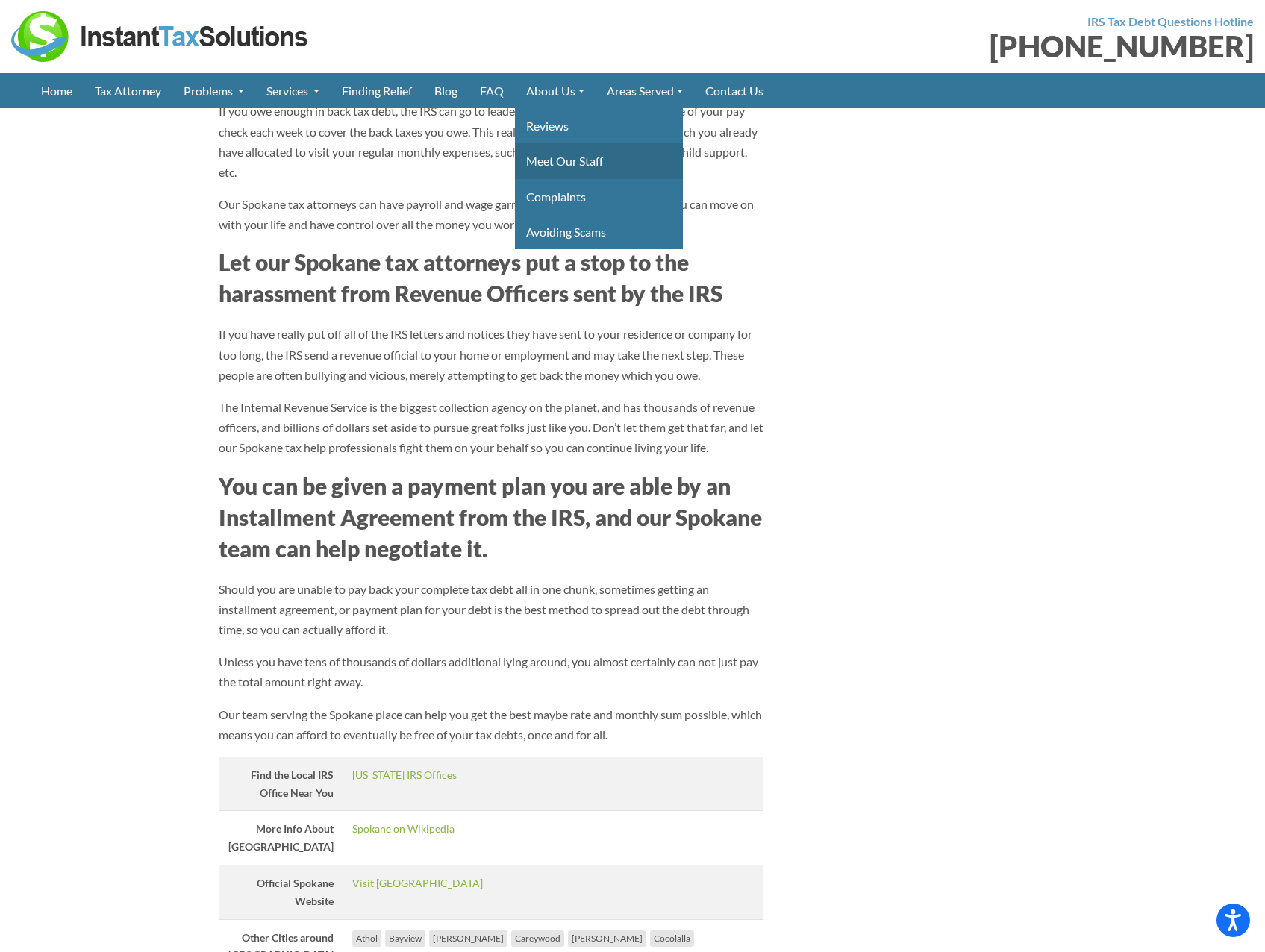
click at [568, 150] on link "Meet Our Staff" at bounding box center [599, 160] width 168 height 35
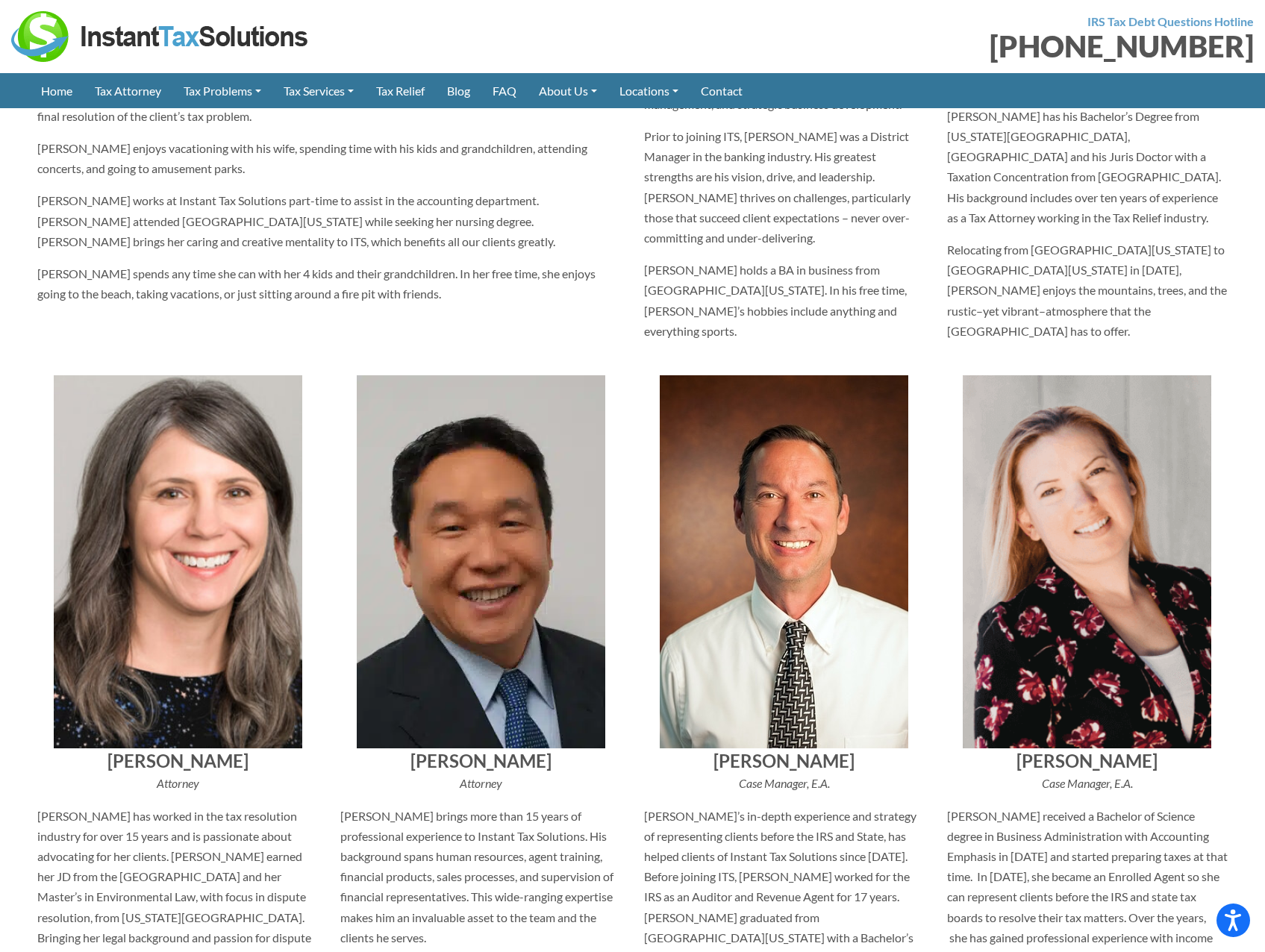
scroll to position [597, 0]
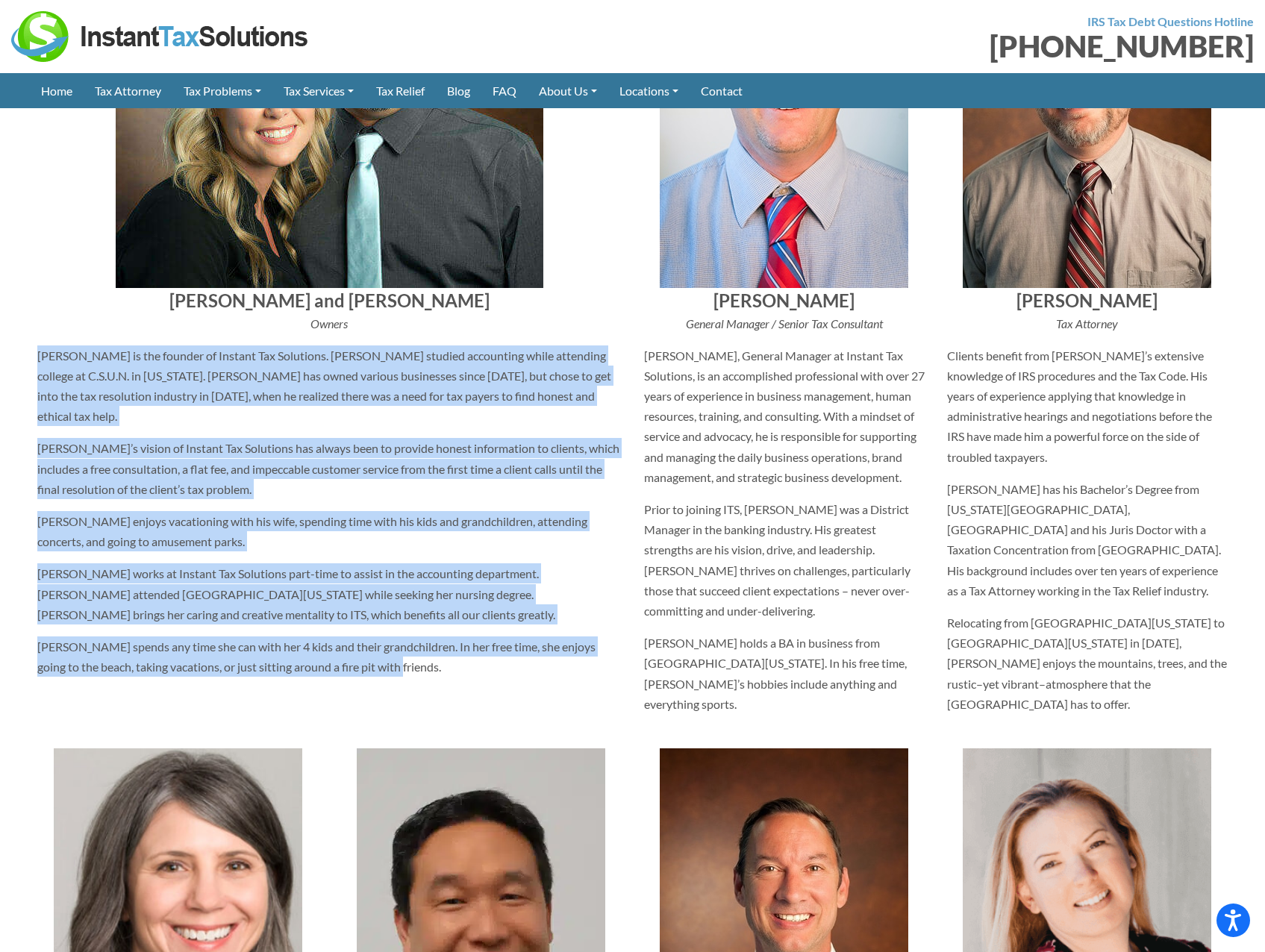
drag, startPoint x: 415, startPoint y: 645, endPoint x: 37, endPoint y: 358, distance: 474.6
click at [37, 358] on div "[PERSON_NAME] and [PERSON_NAME] Owners [PERSON_NAME] is the founder of Instant …" at bounding box center [329, 321] width 607 height 811
copy div "Lor Ipsumdo si ame consect ad Elitsed Doe Temporinc. Utl etdolor magnaaliqu eni…"
click at [239, 636] on p "[PERSON_NAME] spends any time she can with her 4 kids and their grandchildren. …" at bounding box center [330, 656] width 584 height 40
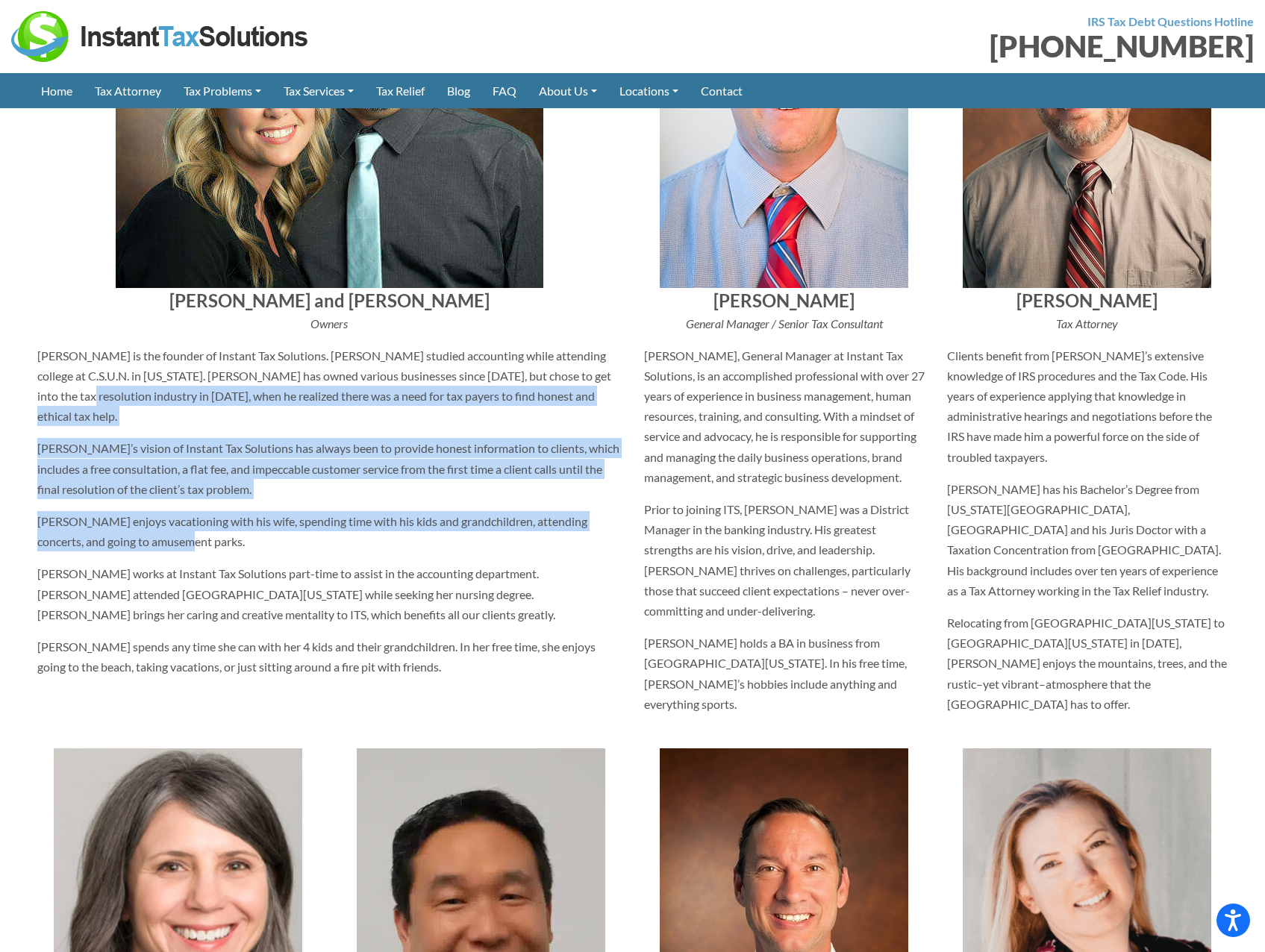
drag, startPoint x: 152, startPoint y: 524, endPoint x: 307, endPoint y: 472, distance: 163.5
click at [323, 472] on p "[PERSON_NAME]’s vision of Instant Tax Solutions has always been to provide hone…" at bounding box center [330, 468] width 584 height 61
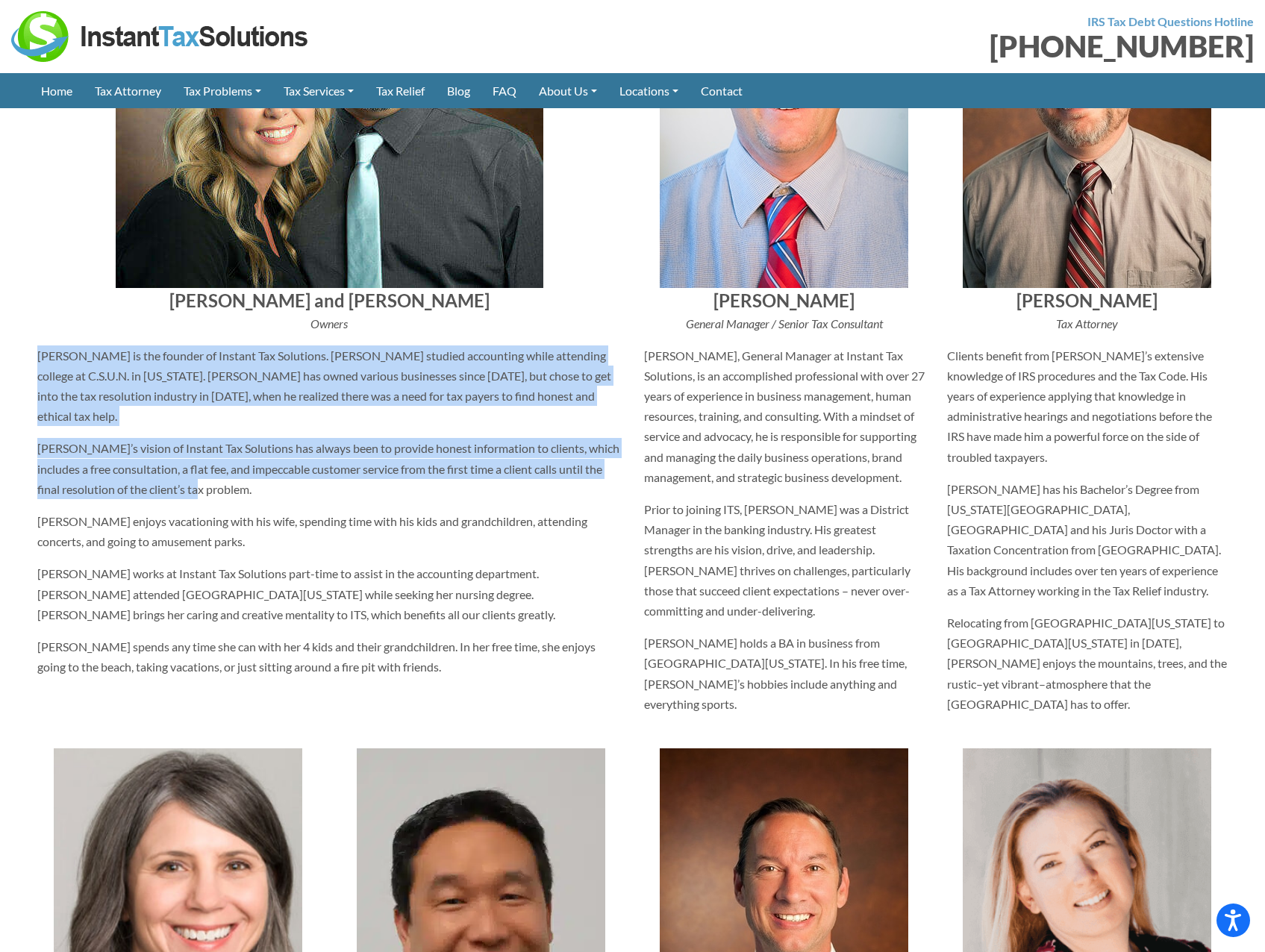
drag, startPoint x: 278, startPoint y: 460, endPoint x: 38, endPoint y: 360, distance: 260.0
click at [38, 360] on div "[PERSON_NAME] and [PERSON_NAME] Owners [PERSON_NAME] is the founder of Instant …" at bounding box center [329, 321] width 607 height 811
copy div "[PERSON_NAME] is the founder of Instant Tax Solutions. [PERSON_NAME] studied ac…"
click at [450, 444] on p "[PERSON_NAME]’s vision of Instant Tax Solutions has always been to provide hone…" at bounding box center [330, 468] width 584 height 61
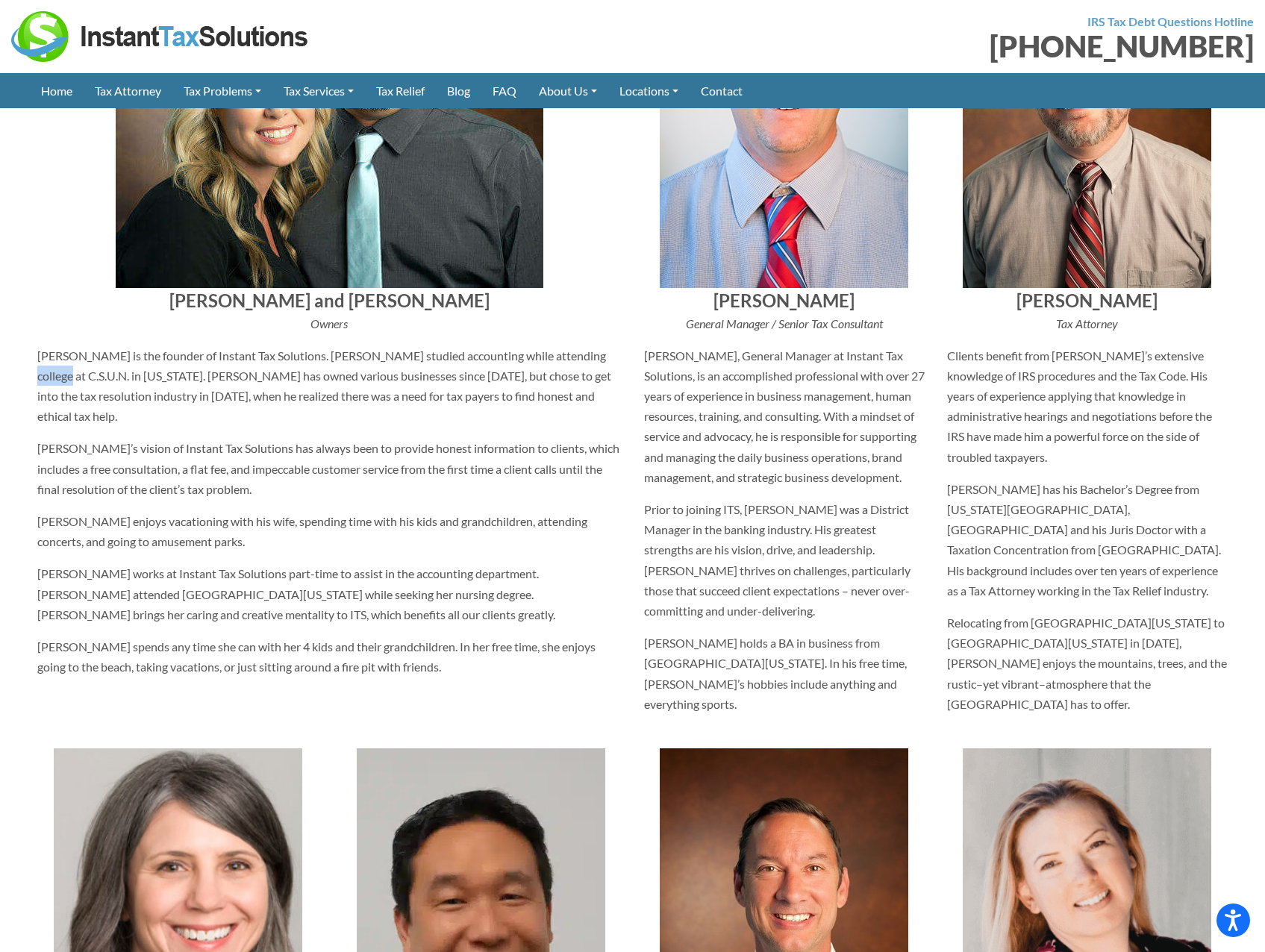
drag, startPoint x: 617, startPoint y: 356, endPoint x: 569, endPoint y: 358, distance: 48.0
click at [569, 358] on p "[PERSON_NAME] is the founder of Instant Tax Solutions. [PERSON_NAME] studied ac…" at bounding box center [330, 386] width 584 height 81
copy p "C.S.U.N."
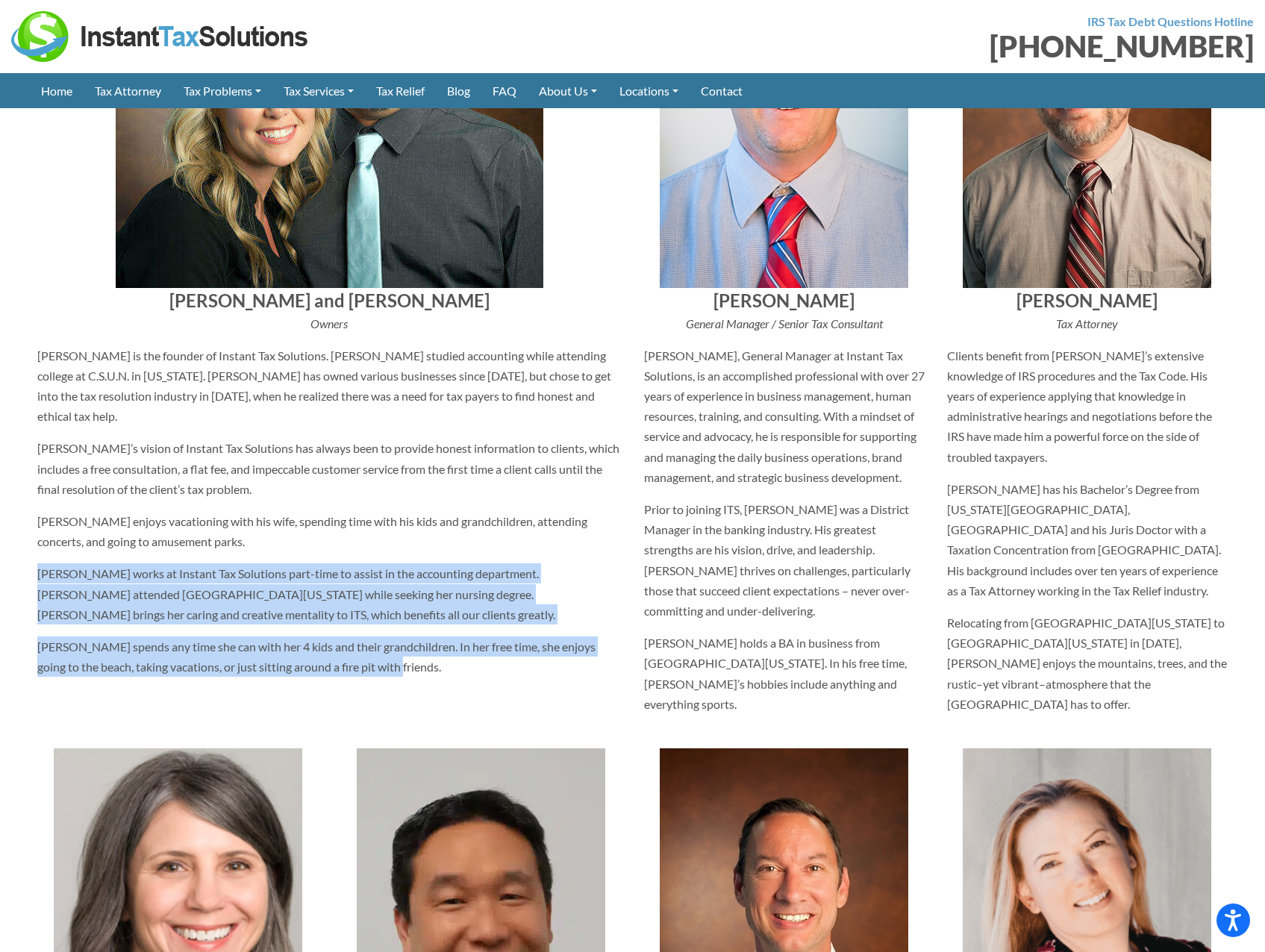
drag, startPoint x: 401, startPoint y: 649, endPoint x: 30, endPoint y: 551, distance: 383.7
click at [30, 551] on div "[PERSON_NAME] and [PERSON_NAME] Owners [PERSON_NAME] is the founder of Instant …" at bounding box center [329, 321] width 607 height 811
copy div "[PERSON_NAME] works at Instant Tax Solutions part-time to assist in the account…"
click at [241, 602] on p "[PERSON_NAME] works at Instant Tax Solutions part-time to assist in the account…" at bounding box center [330, 594] width 584 height 61
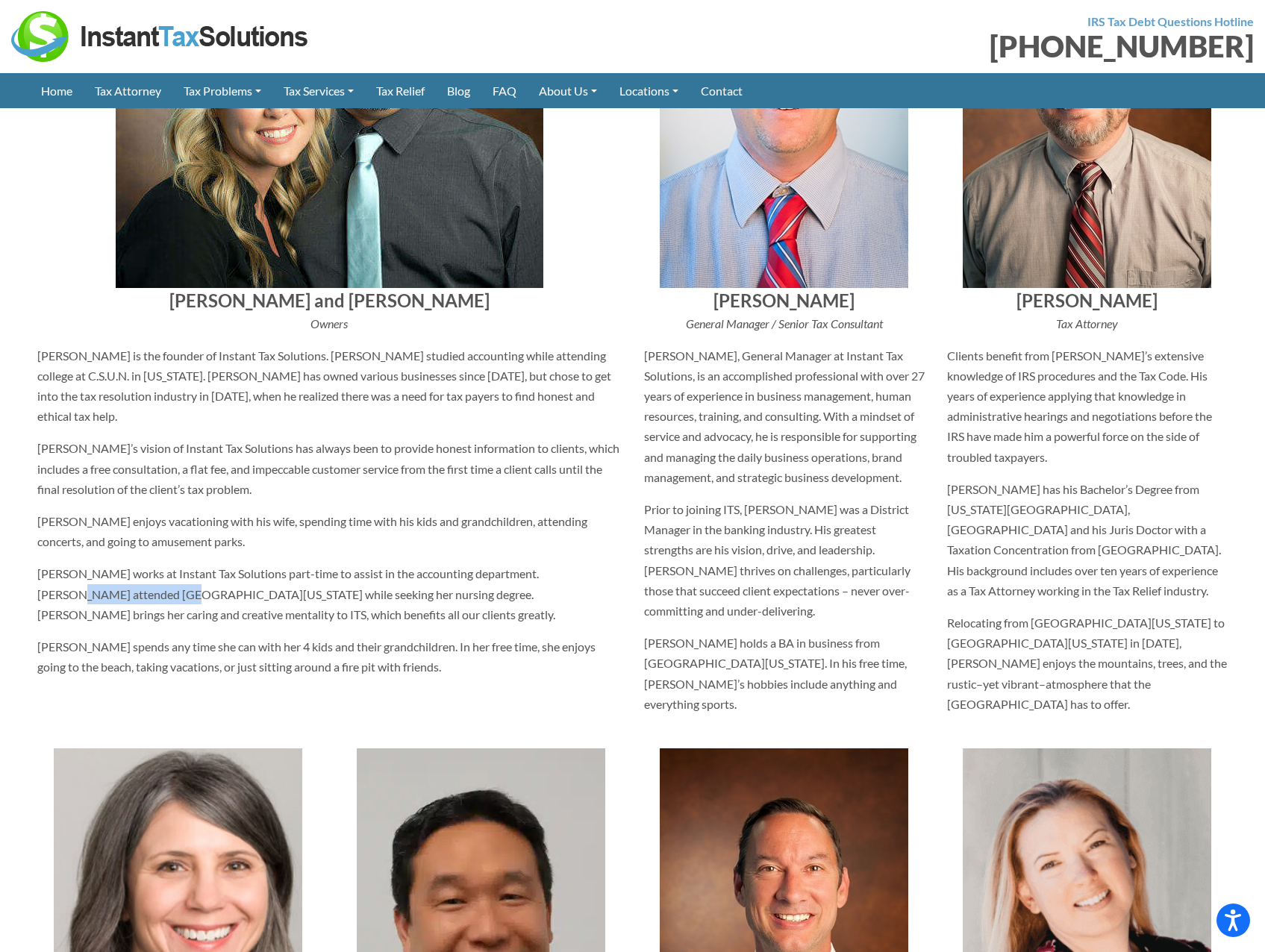
drag, startPoint x: 106, startPoint y: 578, endPoint x: 568, endPoint y: 555, distance: 462.6
click at [568, 564] on p "[PERSON_NAME] works at Instant Tax Solutions part-time to assist in the account…" at bounding box center [330, 594] width 584 height 61
copy p "[GEOGRAPHIC_DATA][US_STATE]"
